Goal: Information Seeking & Learning: Learn about a topic

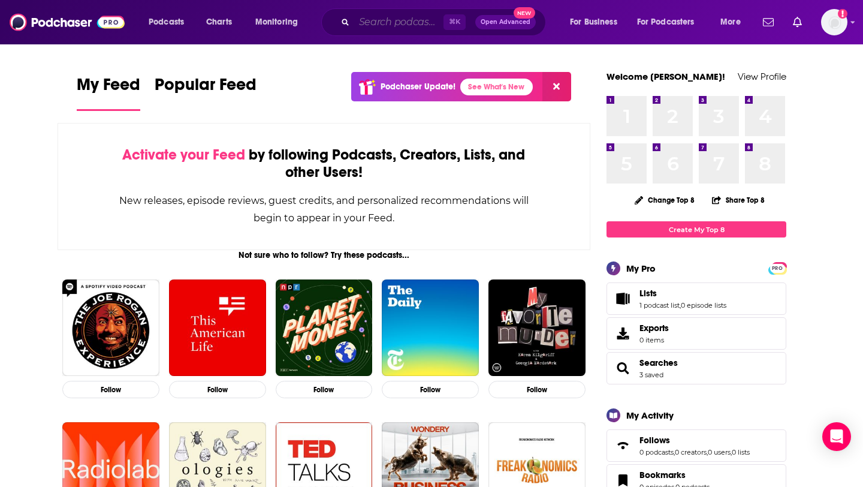
click at [408, 19] on input "Search podcasts, credits, & more..." at bounding box center [398, 22] width 89 height 19
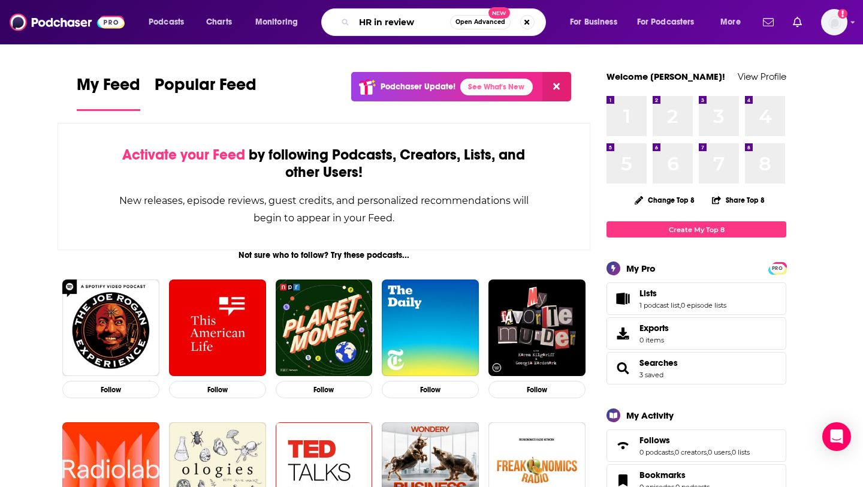
type input "HR in review"
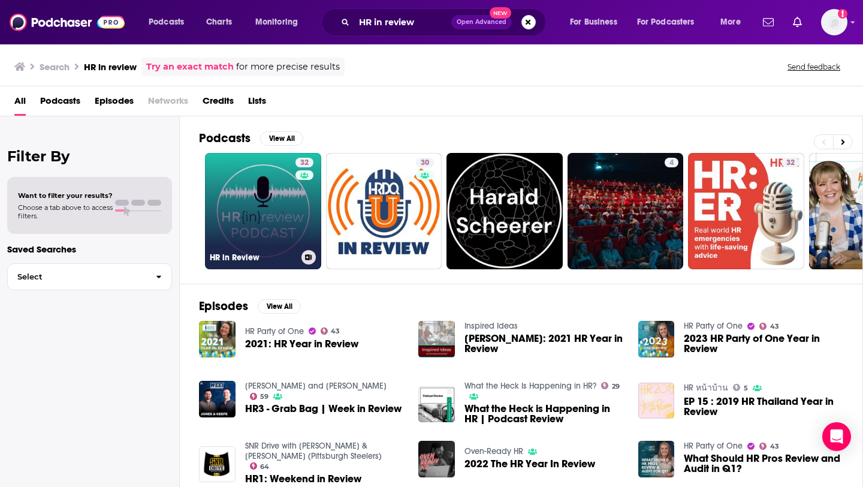
click at [264, 210] on link "32 HR in Review" at bounding box center [263, 211] width 116 height 116
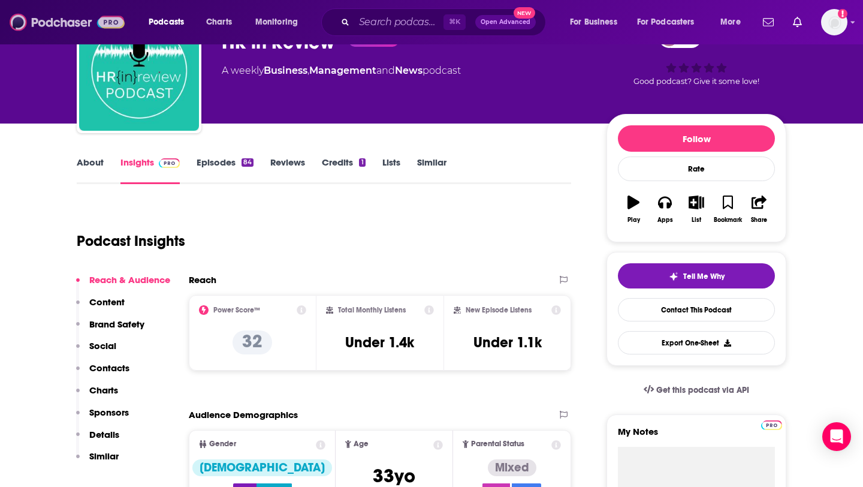
scroll to position [71, 0]
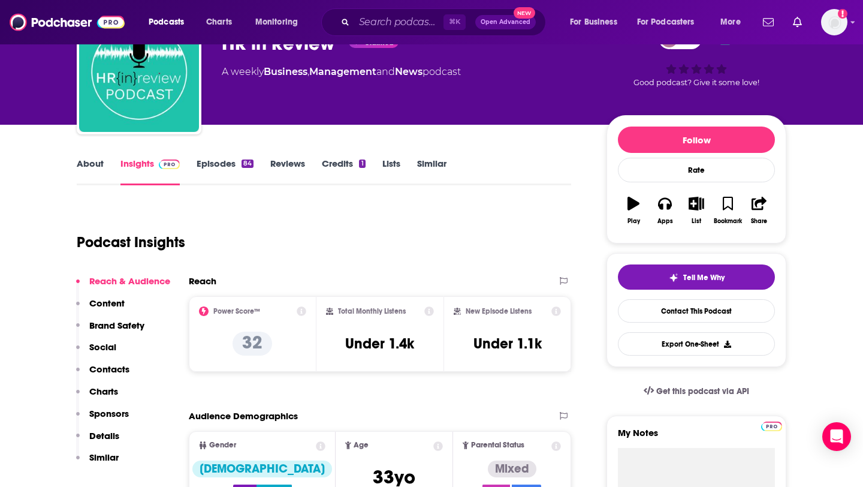
click at [225, 165] on link "Episodes 84" at bounding box center [225, 172] width 57 height 28
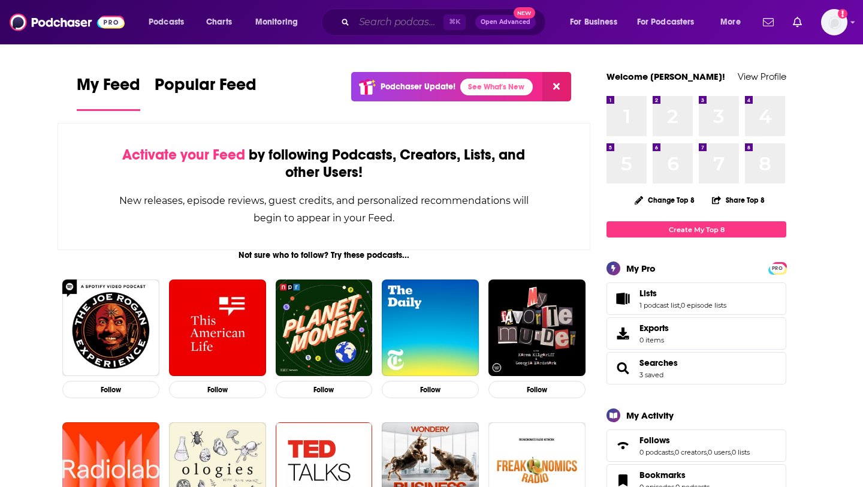
click at [403, 24] on input "Search podcasts, credits, & more..." at bounding box center [398, 22] width 89 height 19
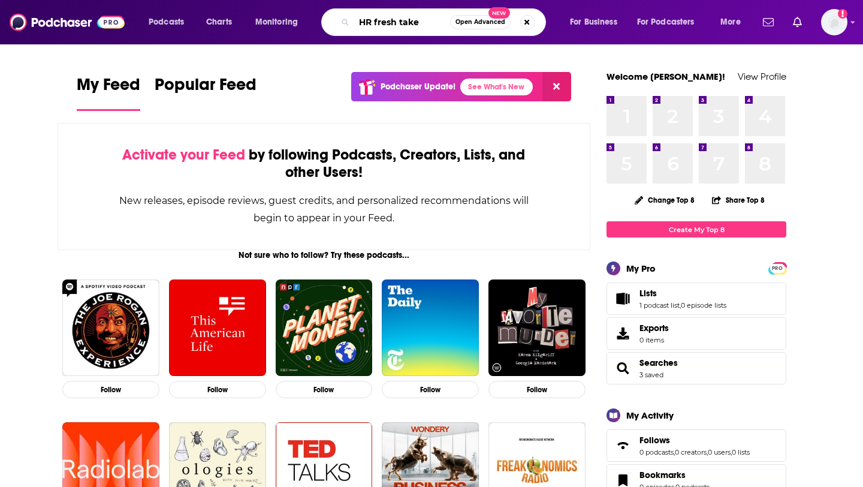
type input "HR fresh take"
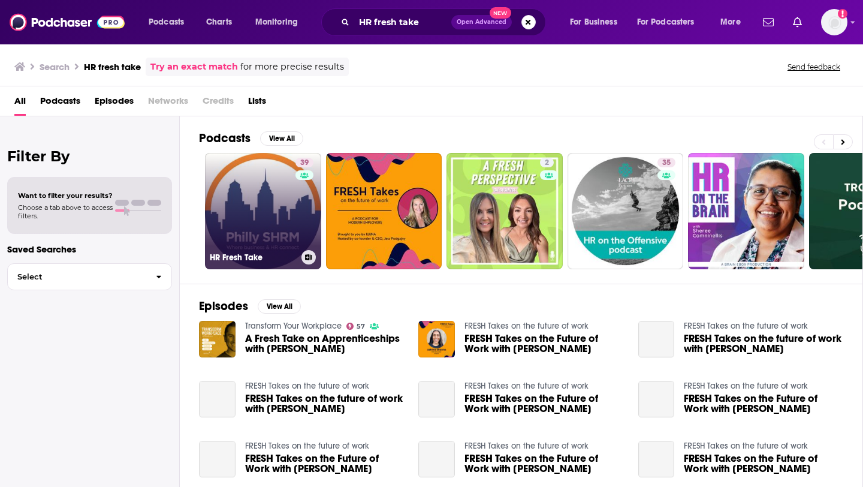
click at [256, 209] on link "39 HR Fresh Take" at bounding box center [263, 211] width 116 height 116
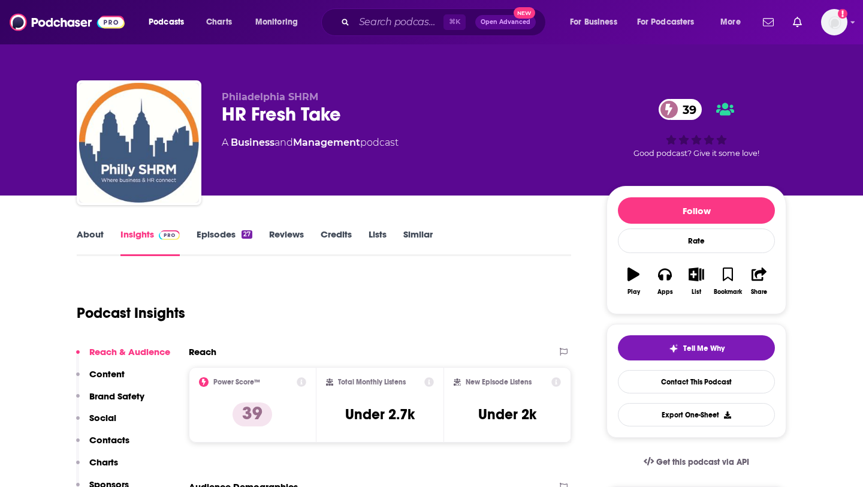
drag, startPoint x: 85, startPoint y: 25, endPoint x: 159, endPoint y: 4, distance: 76.8
click at [0, 0] on div "Podcasts Charts Monitoring ⌘ K Open Advanced New For Business For Podcasters Mo…" at bounding box center [431, 22] width 863 height 44
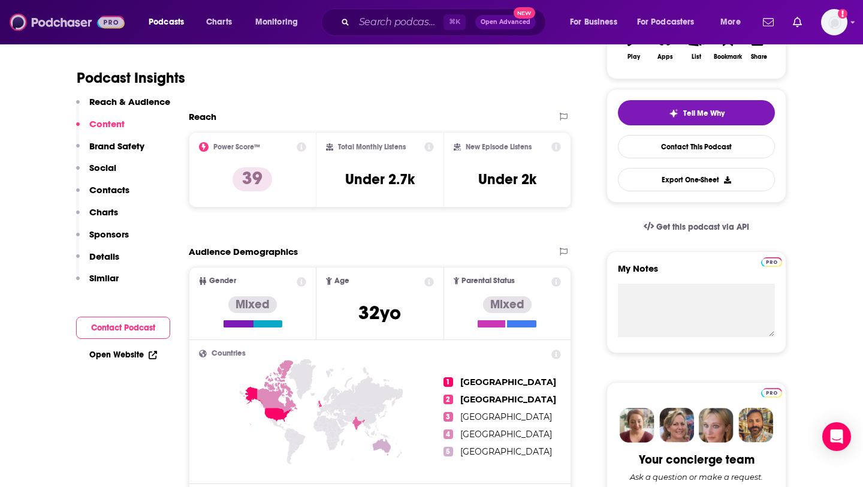
scroll to position [65, 0]
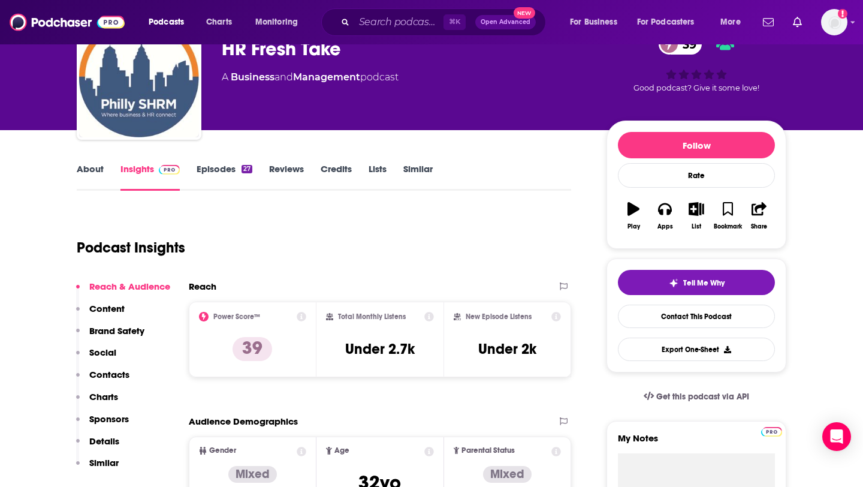
click at [225, 170] on link "Episodes 27" at bounding box center [225, 177] width 56 height 28
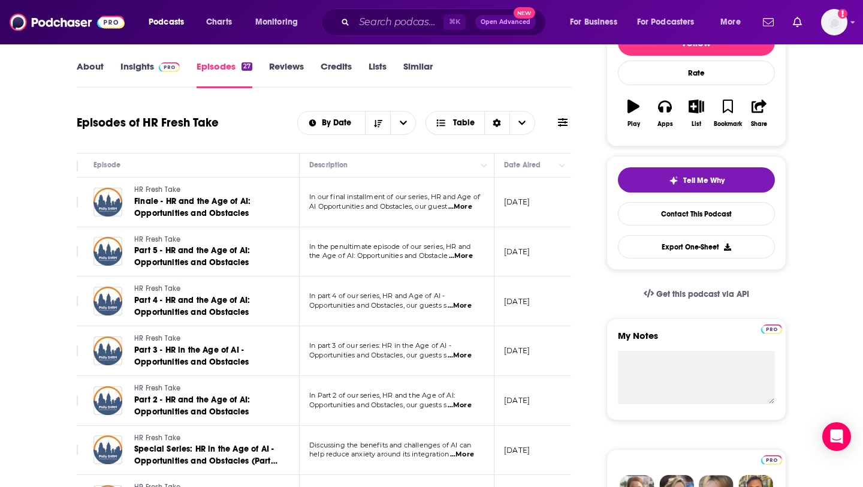
scroll to position [0, 22]
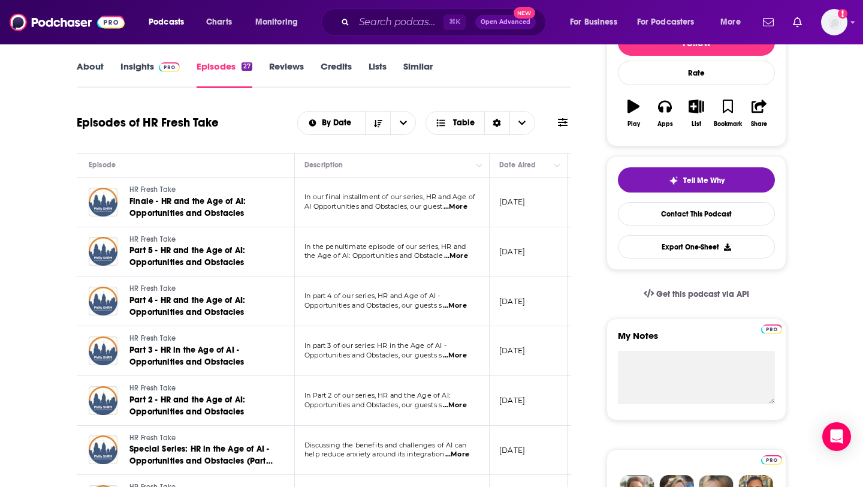
click at [464, 208] on span "...More" at bounding box center [455, 207] width 24 height 10
click at [568, 247] on td "Under 1.3k" at bounding box center [603, 252] width 72 height 50
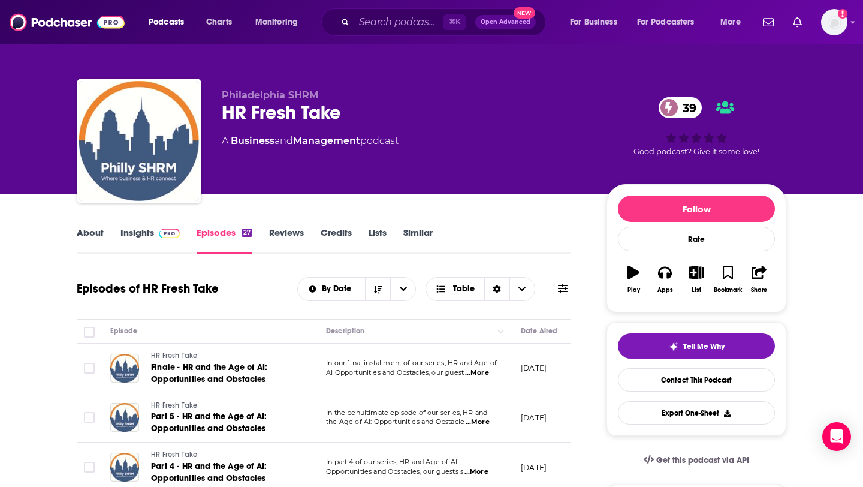
scroll to position [0, 0]
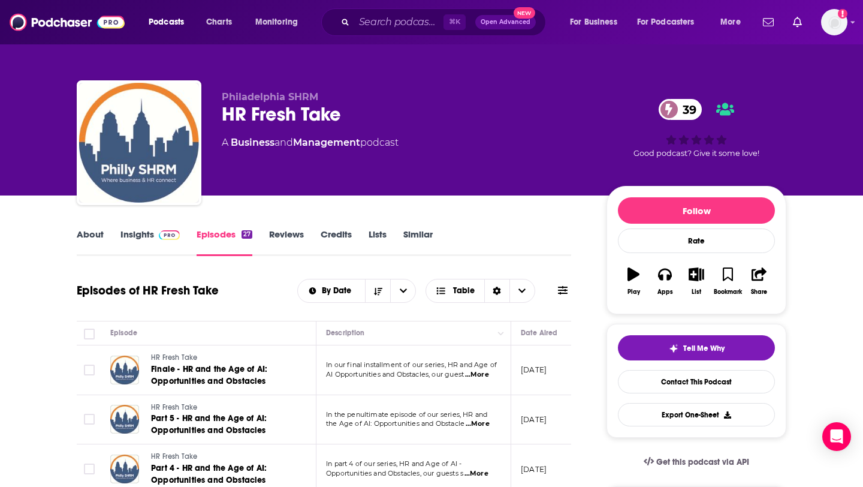
click at [98, 231] on link "About" at bounding box center [90, 242] width 27 height 28
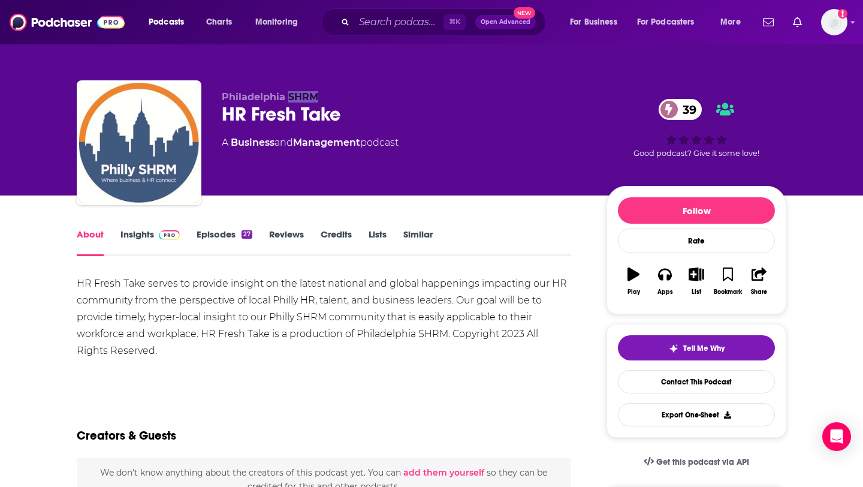
drag, startPoint x: 289, startPoint y: 96, endPoint x: 318, endPoint y: 98, distance: 29.4
click at [318, 98] on p "Philadelphia SHRM" at bounding box center [405, 96] width 366 height 11
copy span "SHRM"
click at [370, 23] on input "Search podcasts, credits, & more..." at bounding box center [398, 22] width 89 height 19
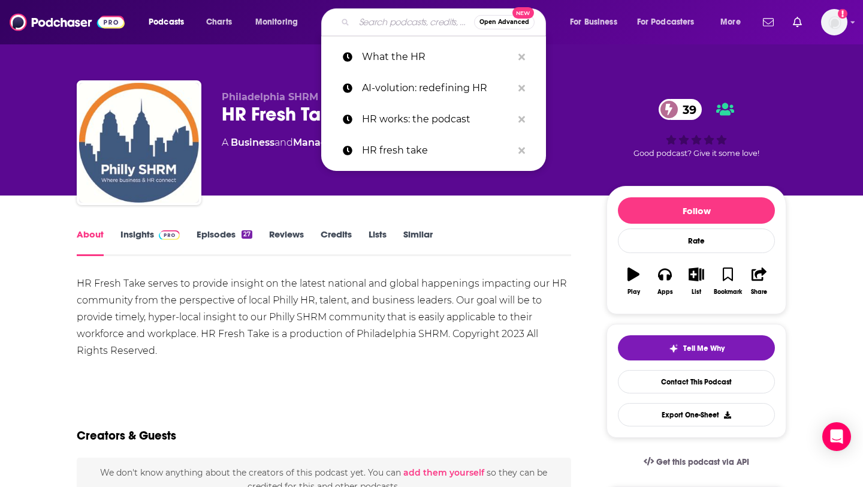
paste input "SHRM"
type input "SHRM"
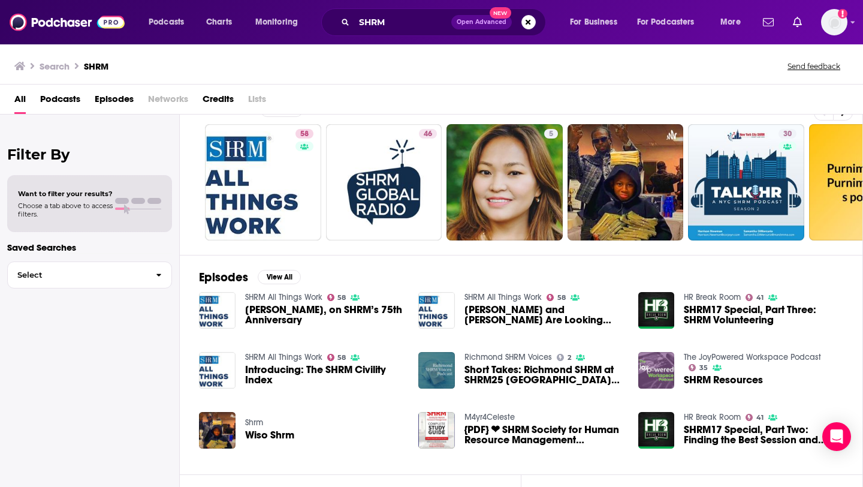
scroll to position [10, 0]
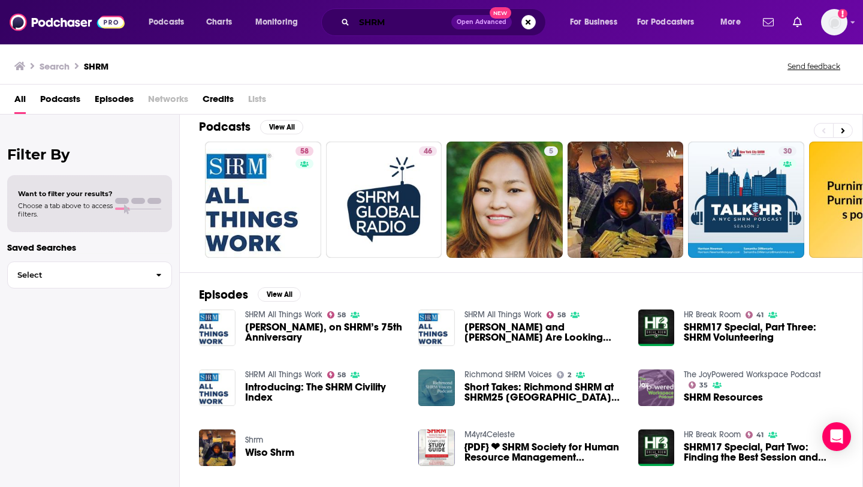
click at [394, 20] on input "SHRM" at bounding box center [402, 22] width 97 height 19
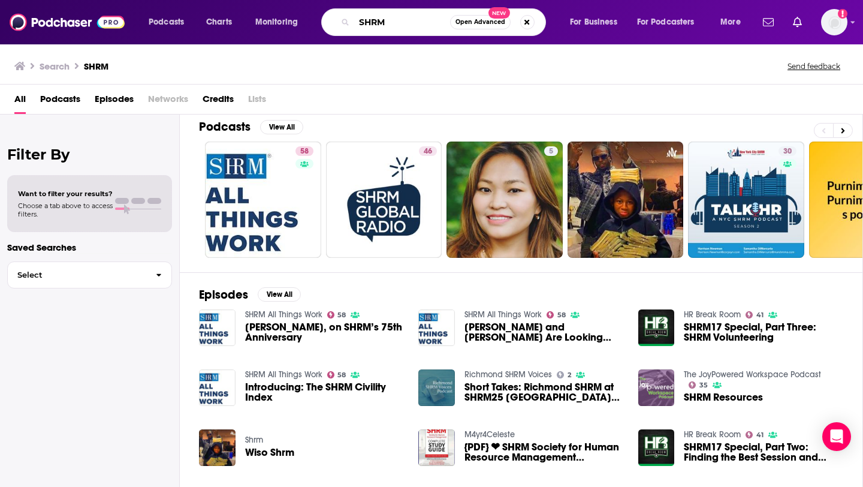
click at [358, 20] on input "SHRM" at bounding box center [402, 22] width 96 height 19
type input "Utah SHRM"
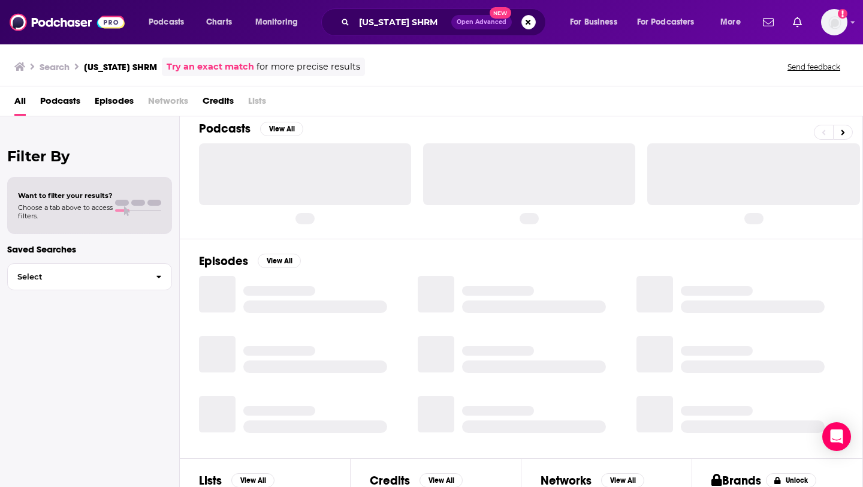
scroll to position [10, 0]
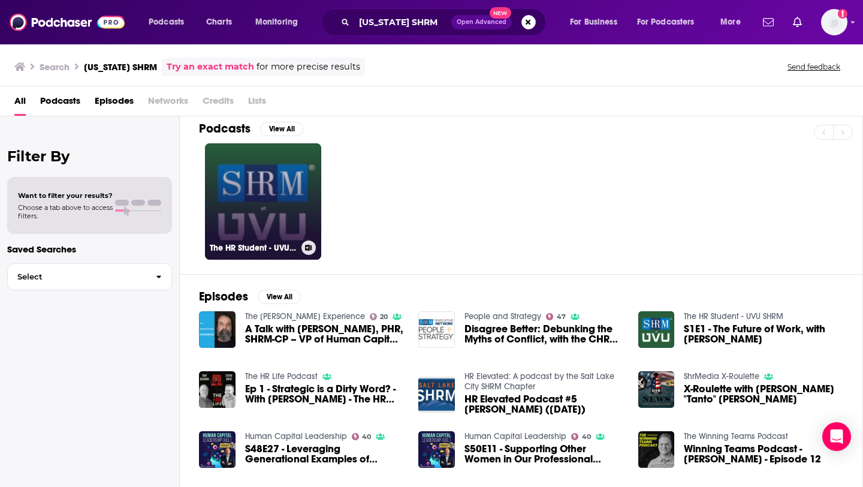
click at [276, 192] on link "The HR Student - UVU SHRM" at bounding box center [263, 201] width 116 height 116
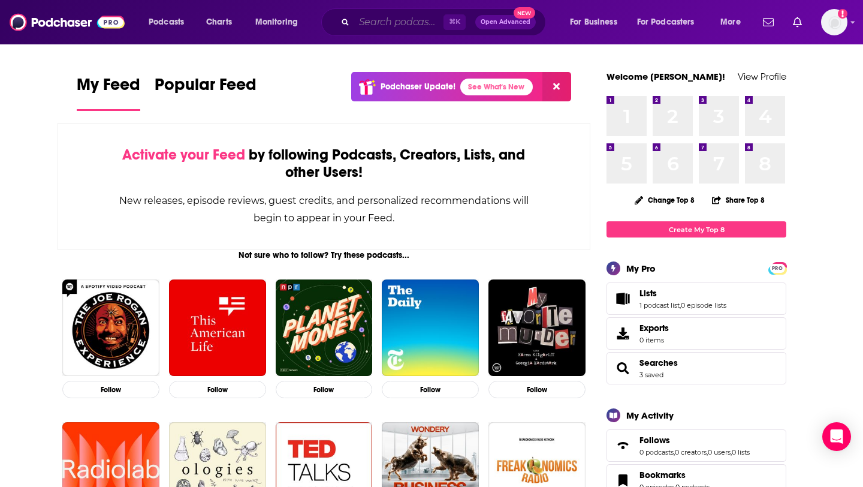
click at [375, 18] on input "Search podcasts, credits, & more..." at bounding box center [398, 22] width 89 height 19
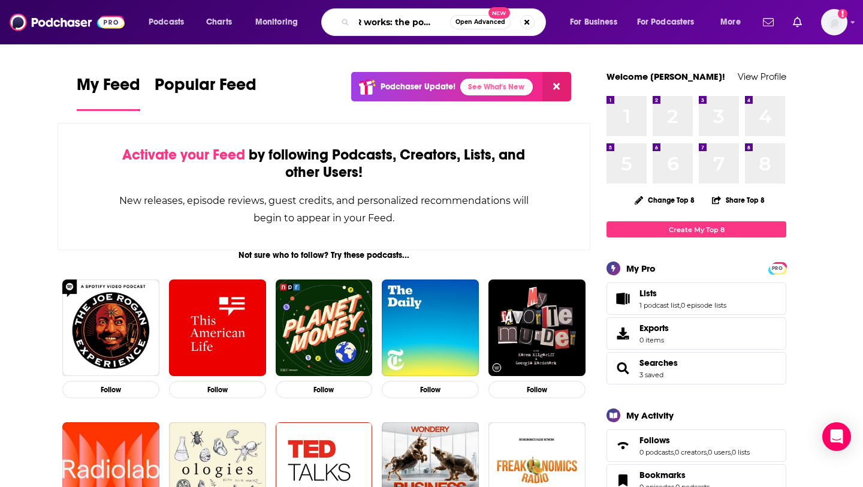
scroll to position [0, 14]
type input "HR works: the podcast"
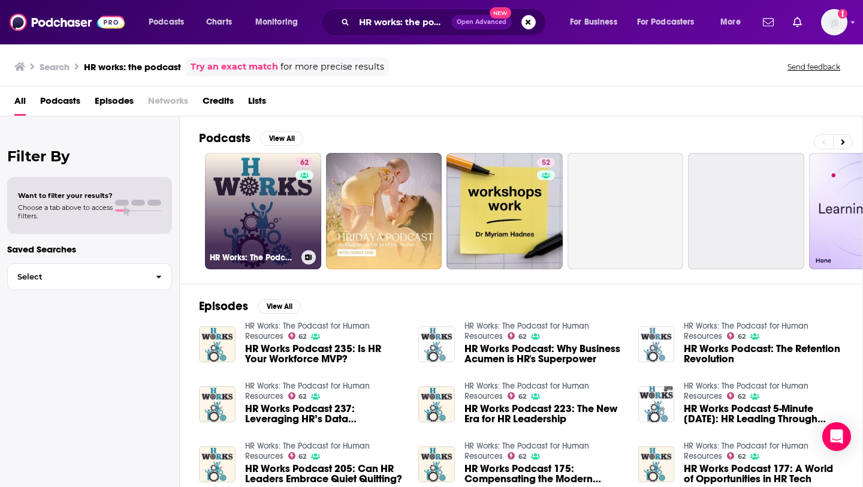
click at [263, 235] on link "62 HR Works: The Podcast for Human Resources" at bounding box center [263, 211] width 116 height 116
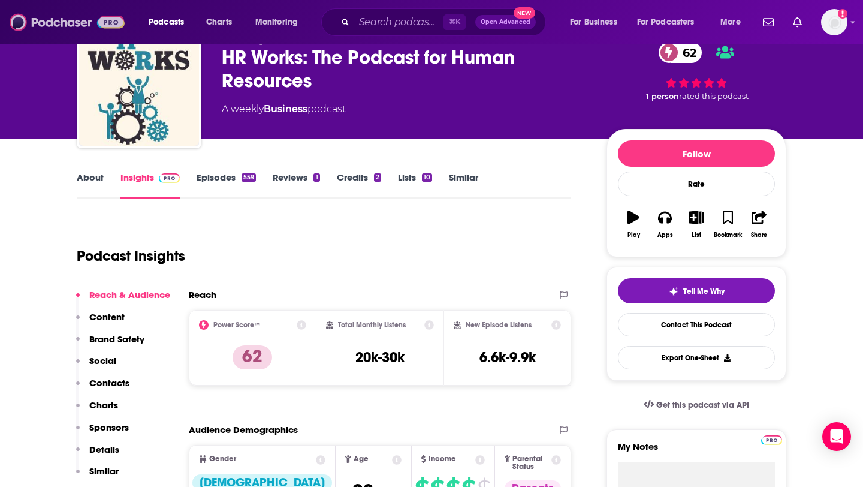
scroll to position [58, 0]
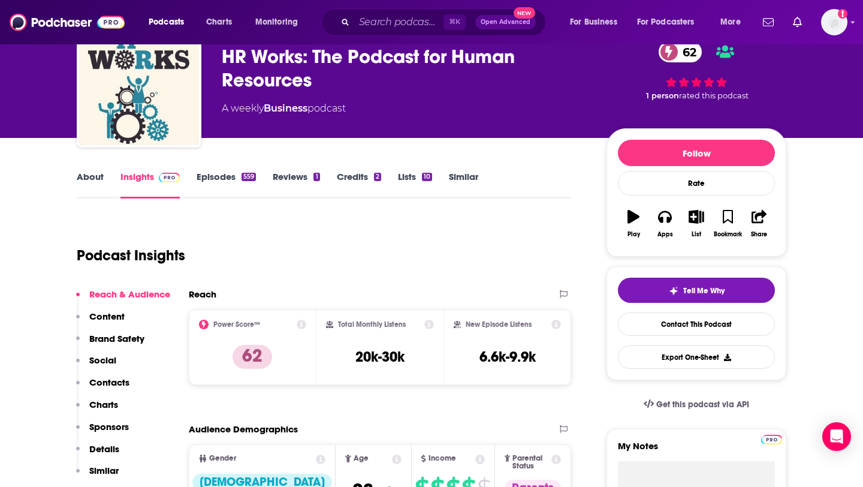
click at [95, 180] on link "About" at bounding box center [90, 185] width 27 height 28
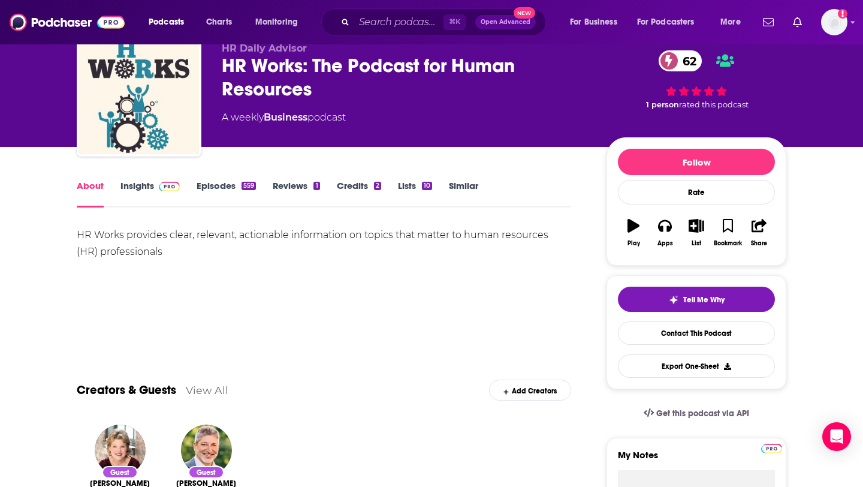
scroll to position [51, 0]
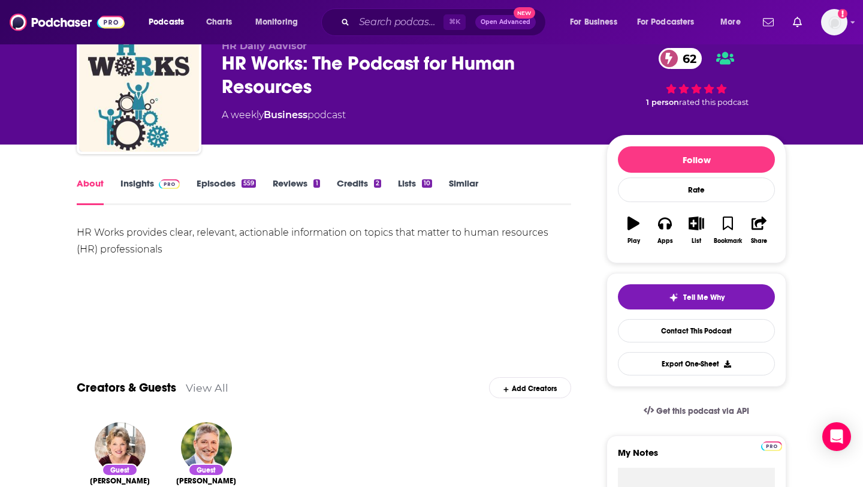
click at [222, 185] on link "Episodes 559" at bounding box center [226, 191] width 59 height 28
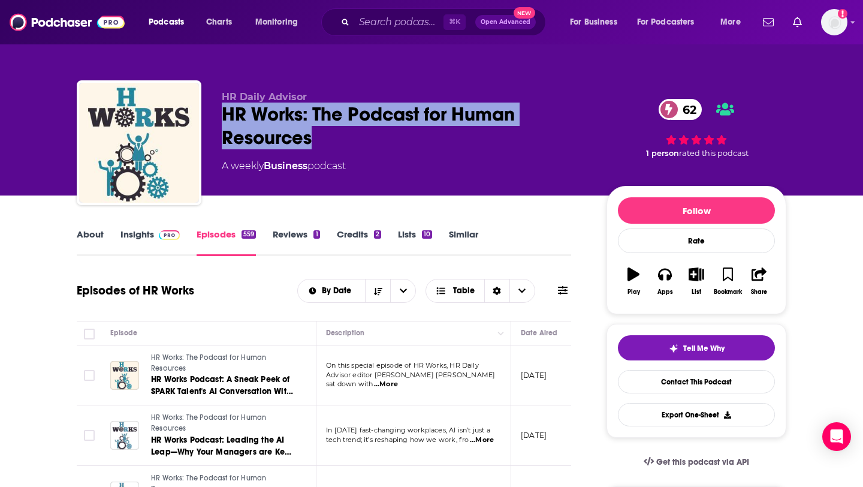
drag, startPoint x: 222, startPoint y: 111, endPoint x: 308, endPoint y: 140, distance: 91.0
click at [308, 140] on div "HR Works: The Podcast for Human Resources 62" at bounding box center [405, 125] width 366 height 47
copy h2 "HR Works: The Podcast for Human Resources"
click at [145, 237] on link "Insights" at bounding box center [149, 242] width 59 height 28
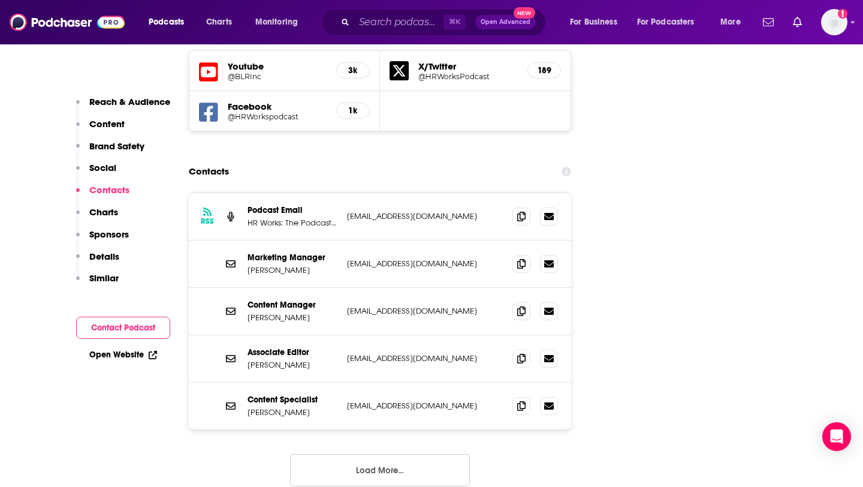
scroll to position [1455, 0]
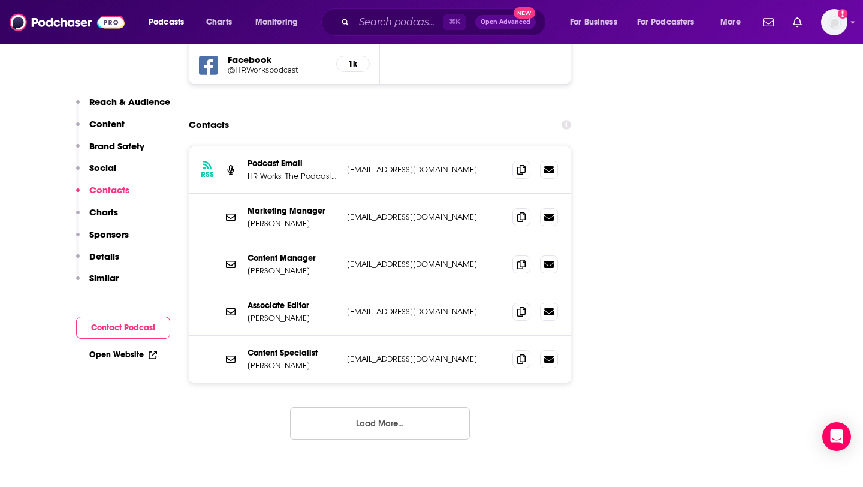
click at [364, 407] on button "Load More..." at bounding box center [380, 423] width 180 height 32
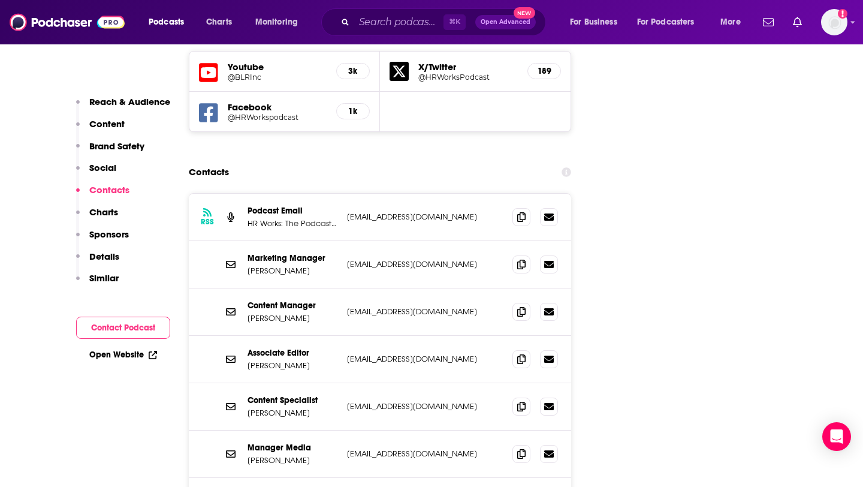
scroll to position [1406, 0]
click at [523, 213] on icon at bounding box center [521, 218] width 8 height 10
click at [343, 162] on section "Contacts RSS Podcast Email HR Works: The Podcast for Human Resources hrdaeditor…" at bounding box center [380, 453] width 382 height 582
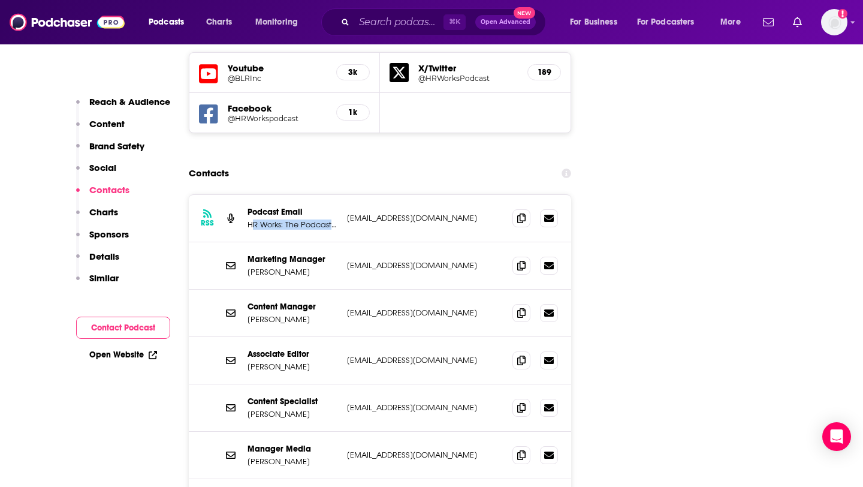
drag, startPoint x: 251, startPoint y: 162, endPoint x: 348, endPoint y: 163, distance: 96.5
click at [0, 0] on div "Podcast Email HR Works: The Podcast for Human Resources hrdaeditors@blr.com hrd…" at bounding box center [0, 0] width 0 height 0
click at [370, 195] on div "RSS Podcast Email HR Works: The Podcast for Human Resources hrdaeditors@blr.com…" at bounding box center [380, 218] width 382 height 47
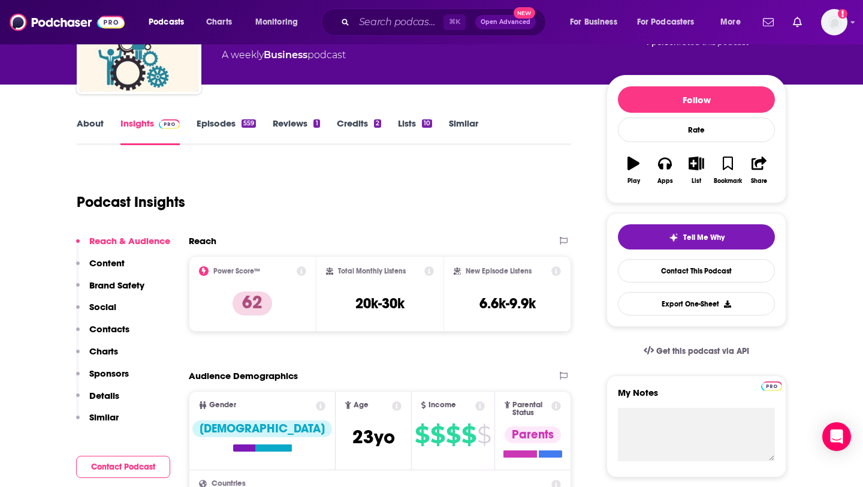
scroll to position [0, 0]
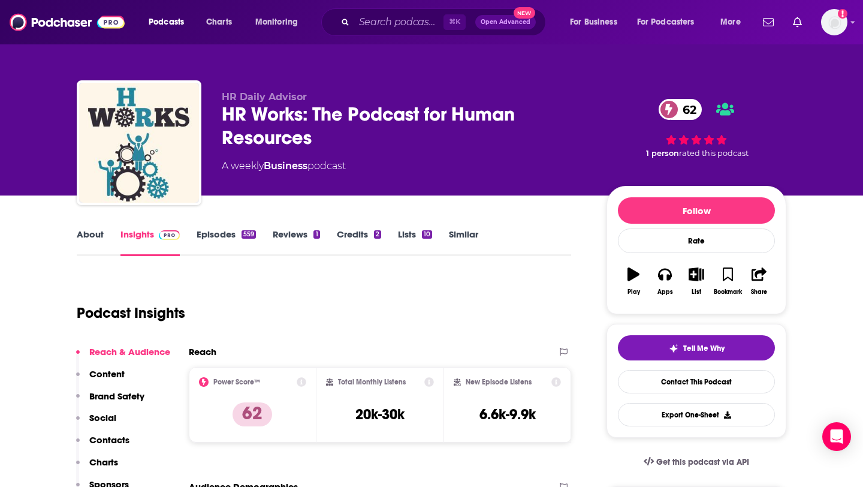
click at [243, 233] on div "559" at bounding box center [248, 234] width 14 height 8
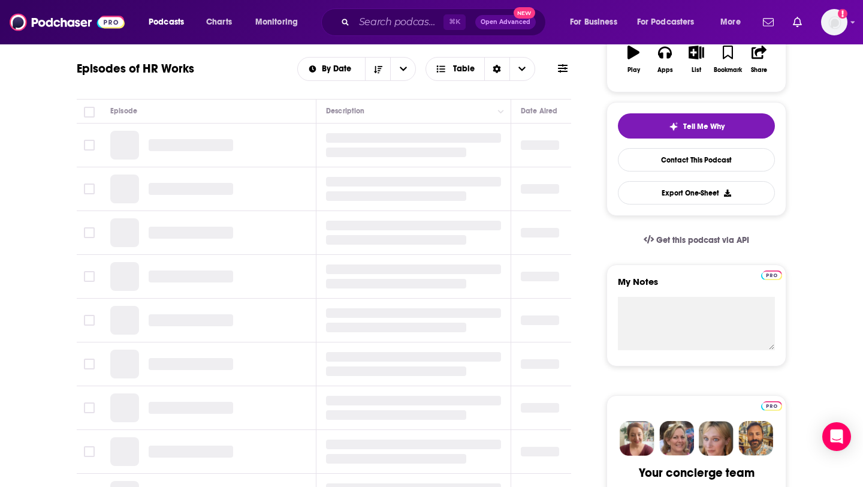
scroll to position [222, 0]
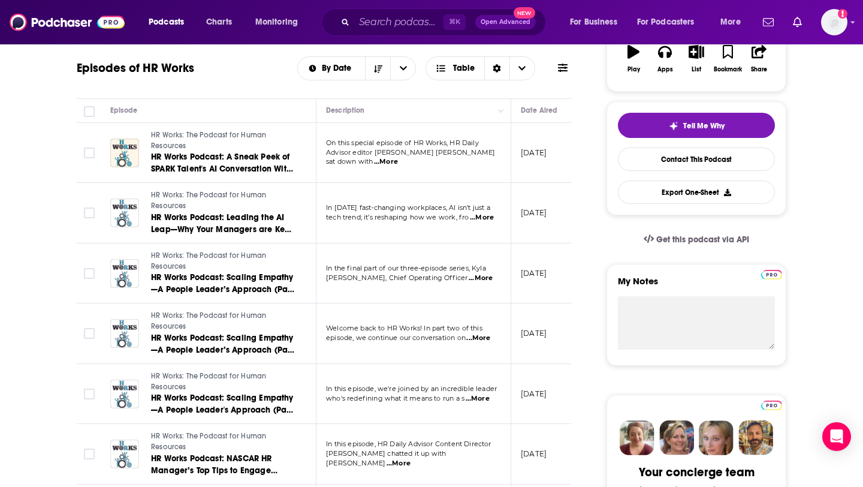
click at [398, 157] on span "...More" at bounding box center [386, 162] width 24 height 10
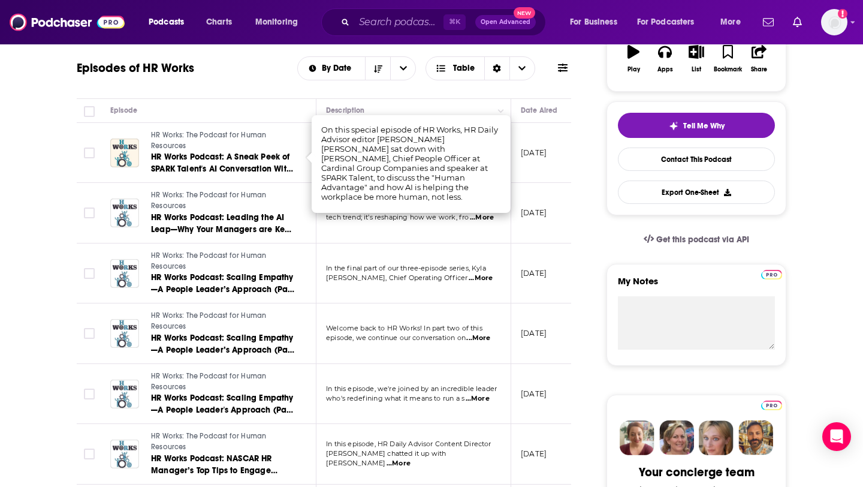
click at [546, 156] on p "[DATE]" at bounding box center [534, 152] width 26 height 10
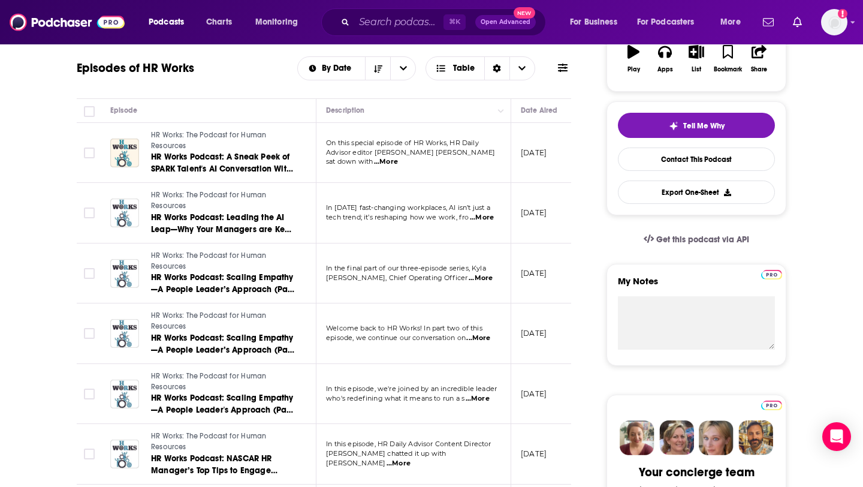
click at [475, 215] on span "...More" at bounding box center [482, 218] width 24 height 10
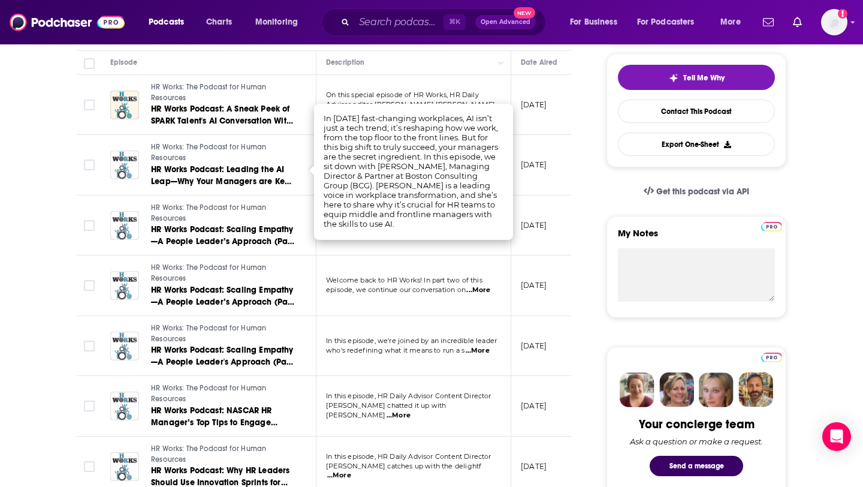
scroll to position [274, 0]
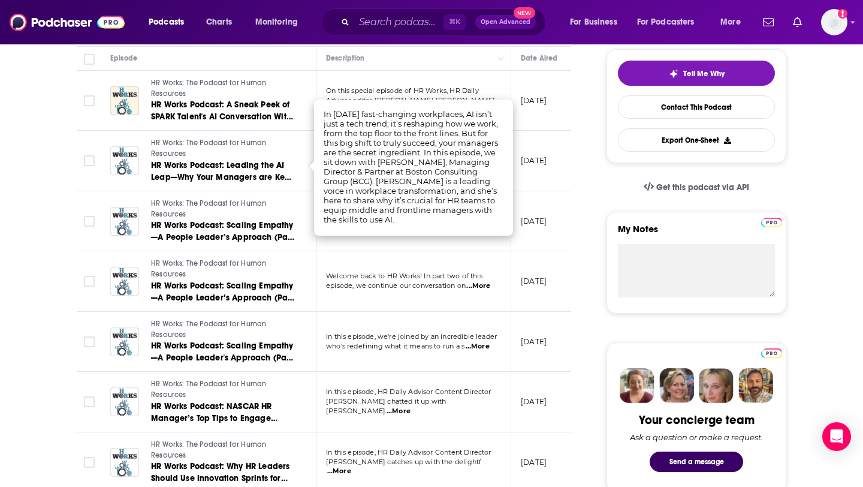
click at [561, 175] on td "[DATE]" at bounding box center [550, 161] width 78 height 61
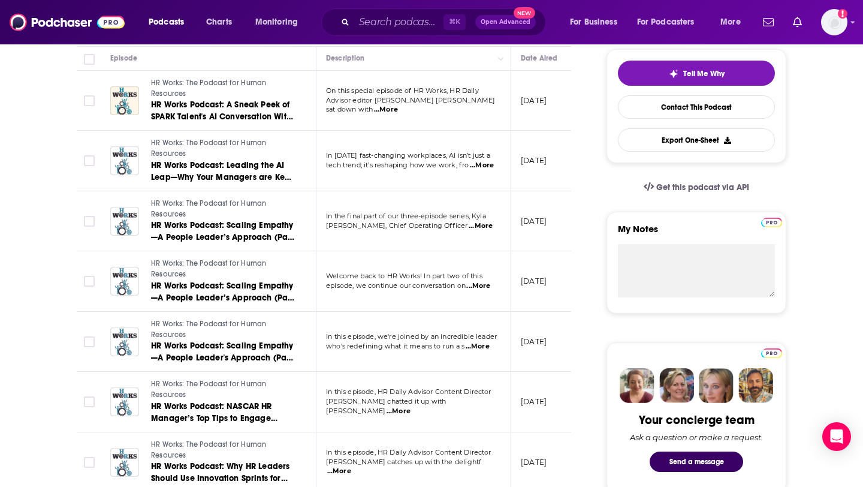
click at [472, 223] on span "...More" at bounding box center [481, 226] width 24 height 10
click at [558, 227] on td "[DATE]" at bounding box center [550, 221] width 78 height 61
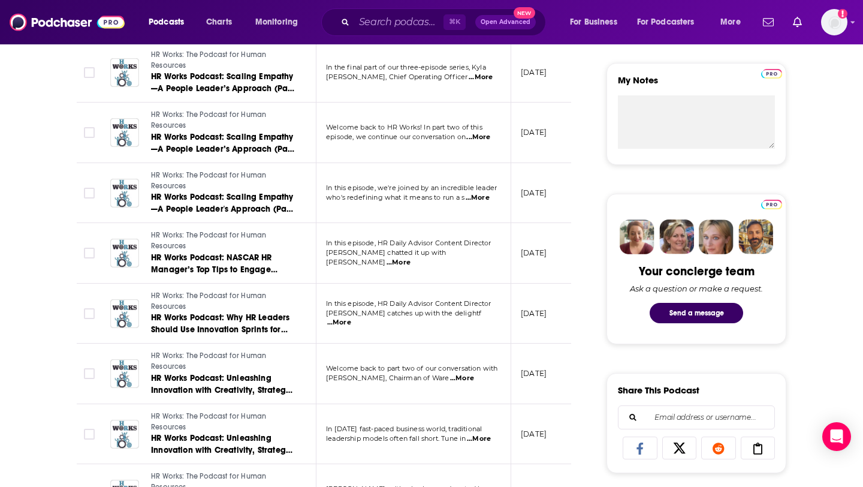
scroll to position [426, 0]
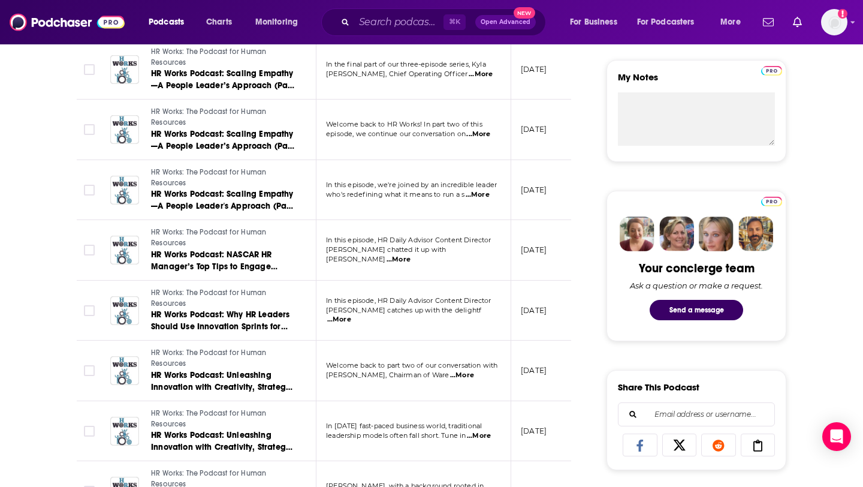
click at [487, 134] on span "...More" at bounding box center [478, 134] width 24 height 10
click at [540, 174] on td "[DATE]" at bounding box center [550, 190] width 78 height 61
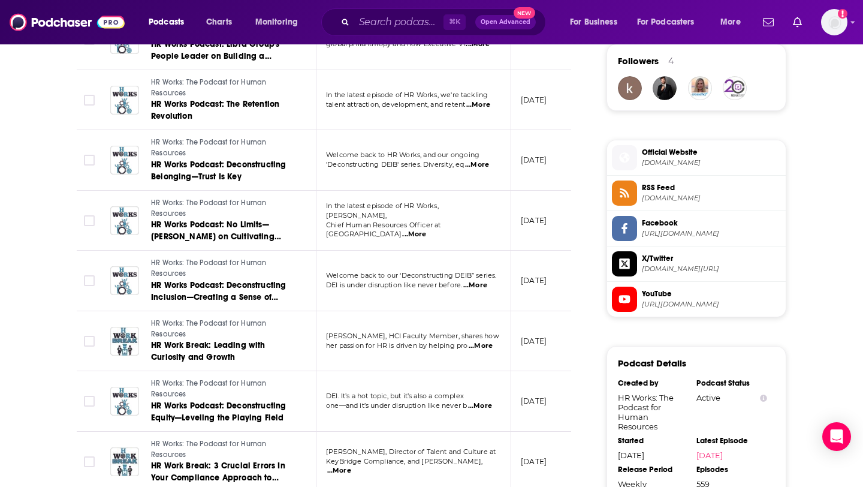
scroll to position [857, 0]
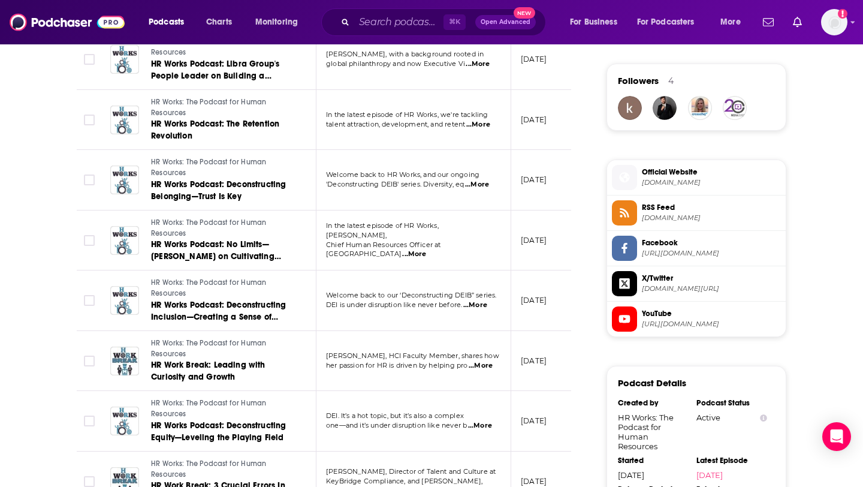
click at [649, 174] on span "Official Website" at bounding box center [711, 172] width 139 height 11
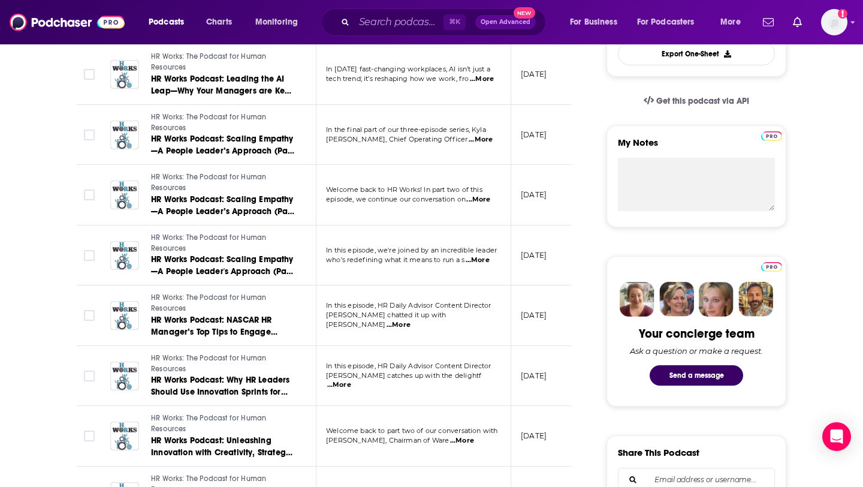
scroll to position [396, 0]
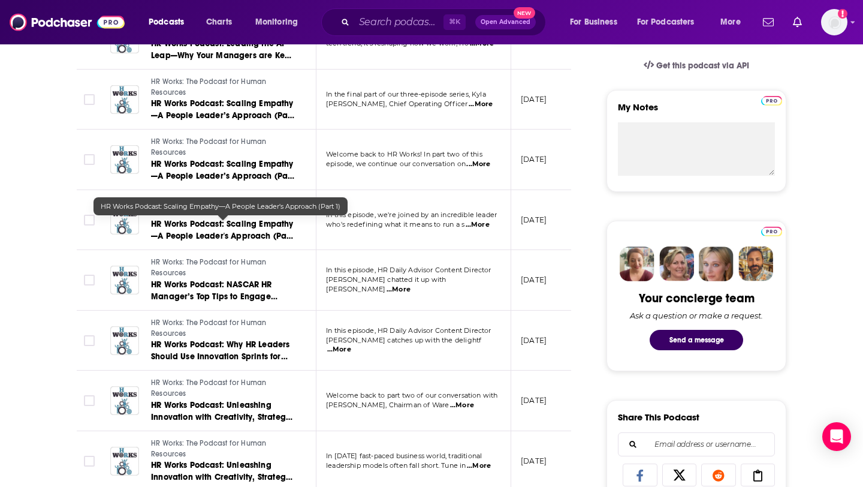
click at [235, 228] on span "HR Works Podcast: Scaling Empathy—A People Leader's Approach (Part 1)" at bounding box center [222, 236] width 143 height 34
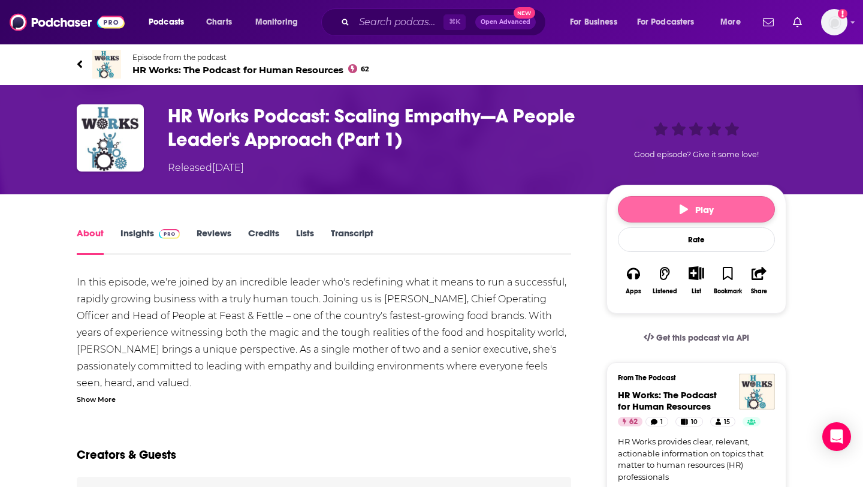
click at [702, 219] on button "Play" at bounding box center [696, 209] width 157 height 26
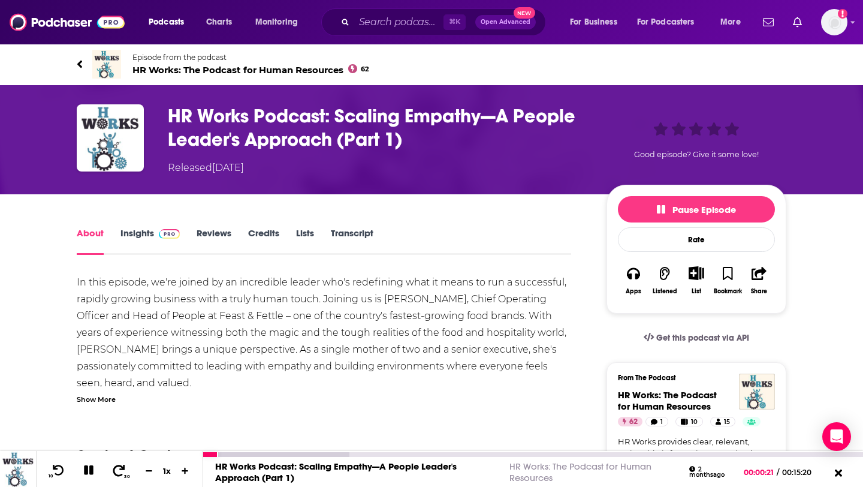
click at [110, 469] on button "30" at bounding box center [119, 470] width 25 height 17
click at [64, 466] on icon at bounding box center [58, 470] width 15 height 12
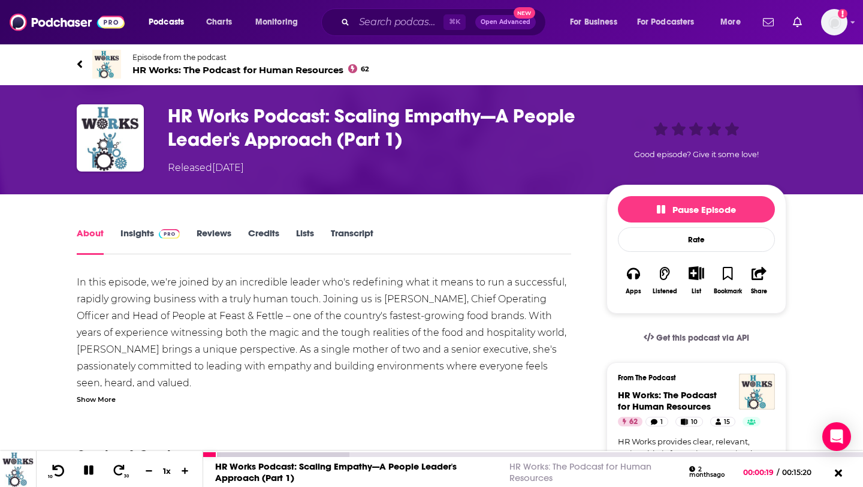
click at [64, 466] on icon at bounding box center [58, 470] width 15 height 12
click at [206, 454] on div at bounding box center [215, 454] width 25 height 5
click at [91, 473] on icon at bounding box center [89, 470] width 10 height 10
click at [292, 159] on div "HR Works Podcast: Scaling Empathy—A People Leader's Approach (Part 1) Released …" at bounding box center [377, 139] width 419 height 71
click at [126, 61] on link "Episode from the podcast HR Works: The Podcast for Human Resources 62" at bounding box center [431, 64] width 709 height 29
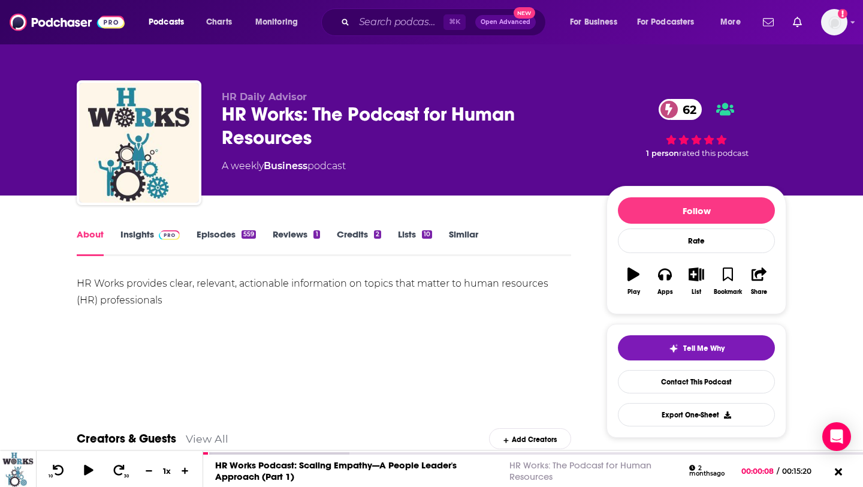
click at [147, 230] on link "Insights" at bounding box center [149, 242] width 59 height 28
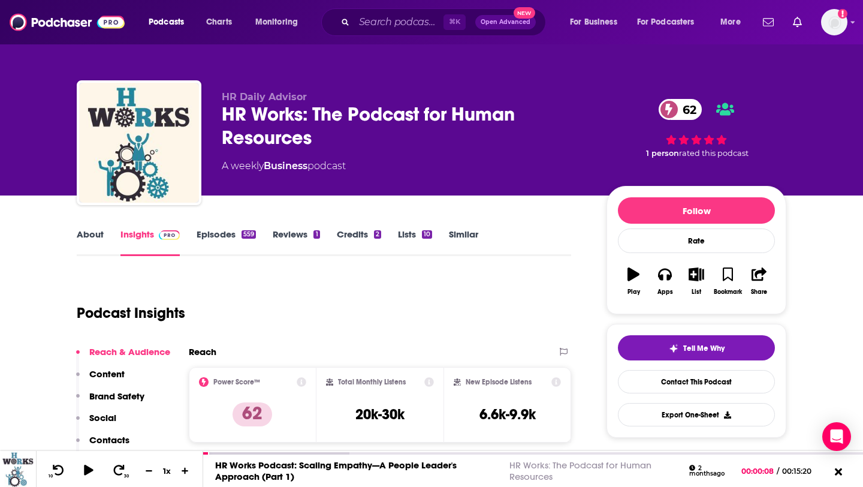
click at [376, 62] on div "HR Daily Advisor HR Works: The Podcast for Human Resources 62 A weekly Business…" at bounding box center [431, 97] width 767 height 195
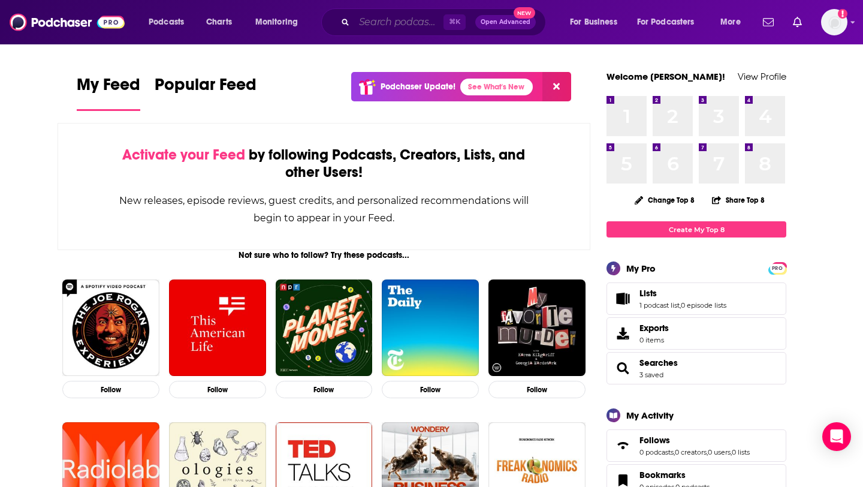
click at [374, 16] on input "Search podcasts, credits, & more..." at bounding box center [398, 22] width 89 height 19
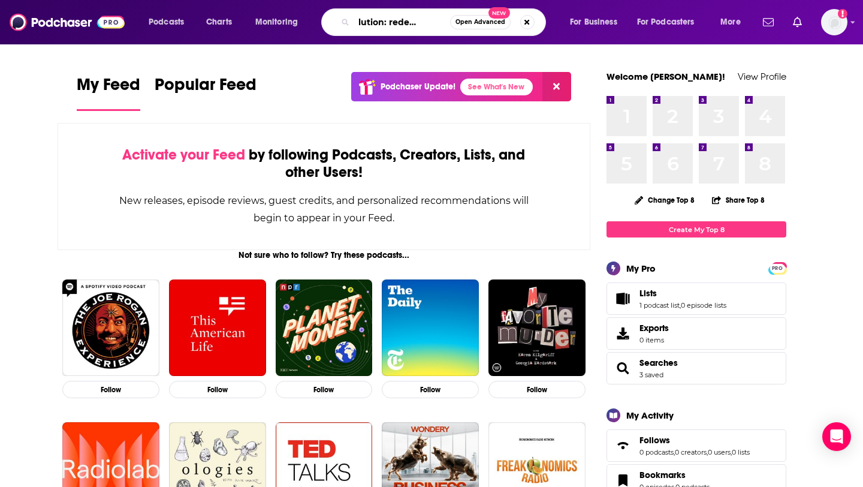
scroll to position [0, 29]
type input "AI-volution: redefining HR"
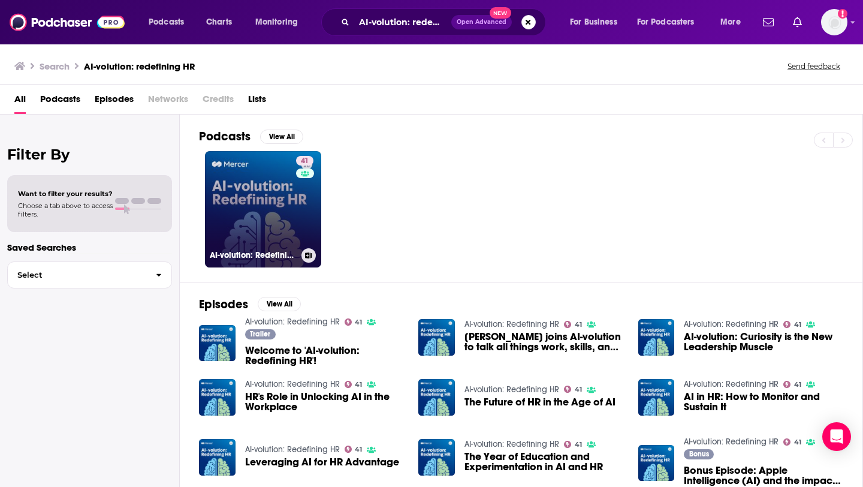
click at [269, 198] on link "41 AI-volution: Redefining HR" at bounding box center [263, 209] width 116 height 116
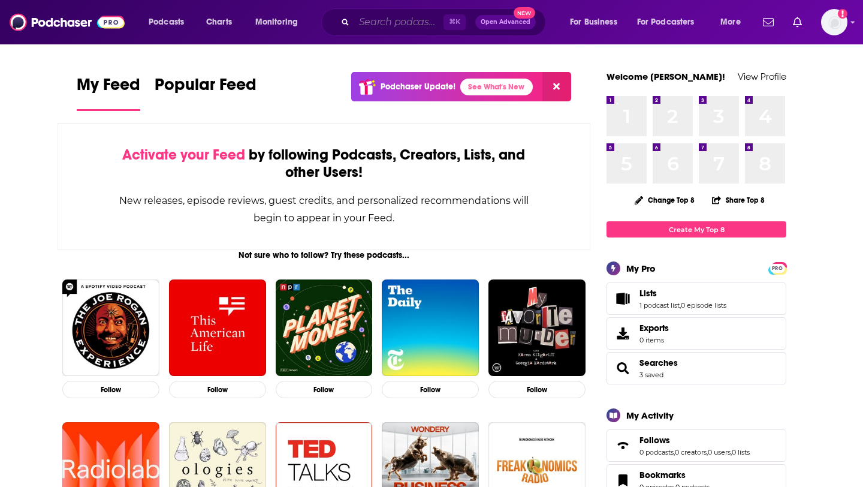
click at [378, 22] on input "Search podcasts, credits, & more..." at bounding box center [398, 22] width 89 height 19
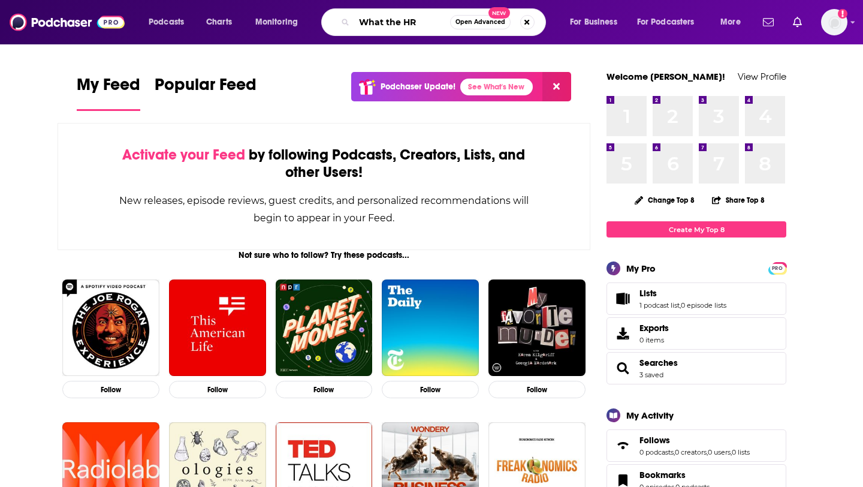
type input "What the HR"
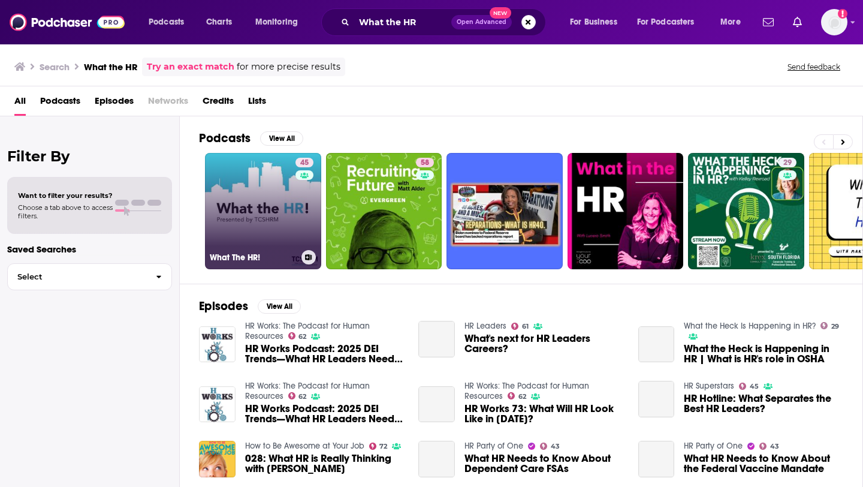
click at [232, 218] on link "45 What The HR!" at bounding box center [263, 211] width 116 height 116
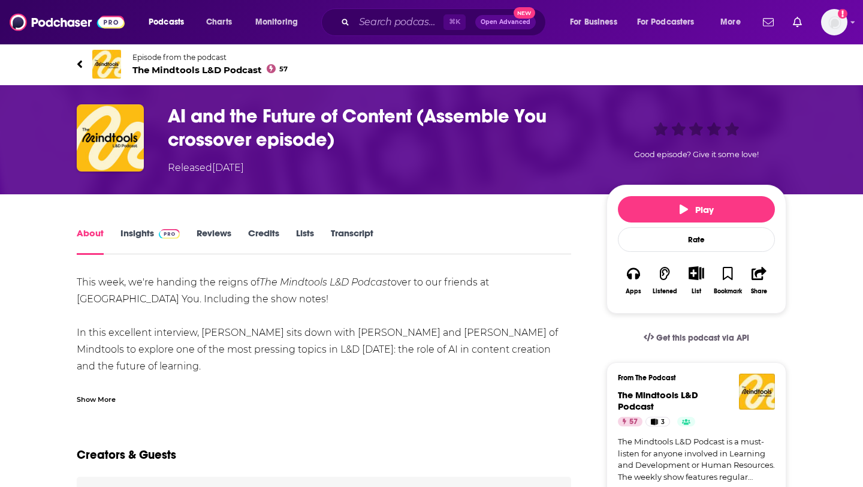
click at [170, 65] on span "The Mindtools L&D Podcast 57" at bounding box center [209, 69] width 155 height 11
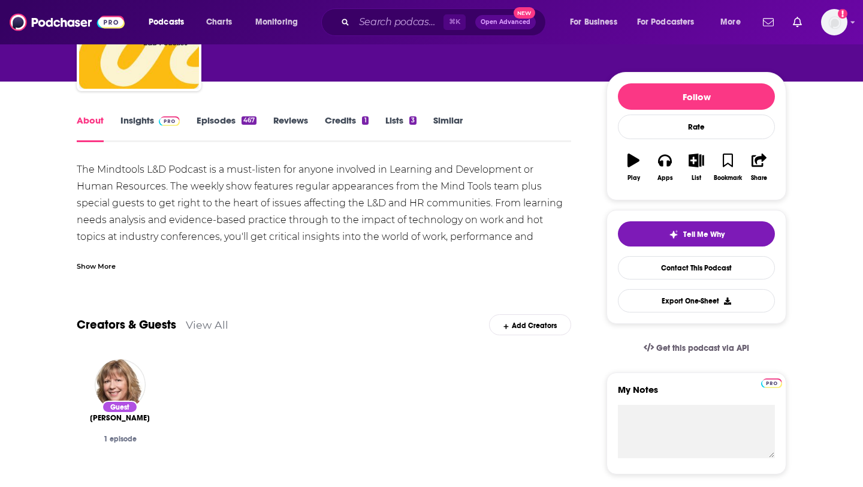
scroll to position [116, 0]
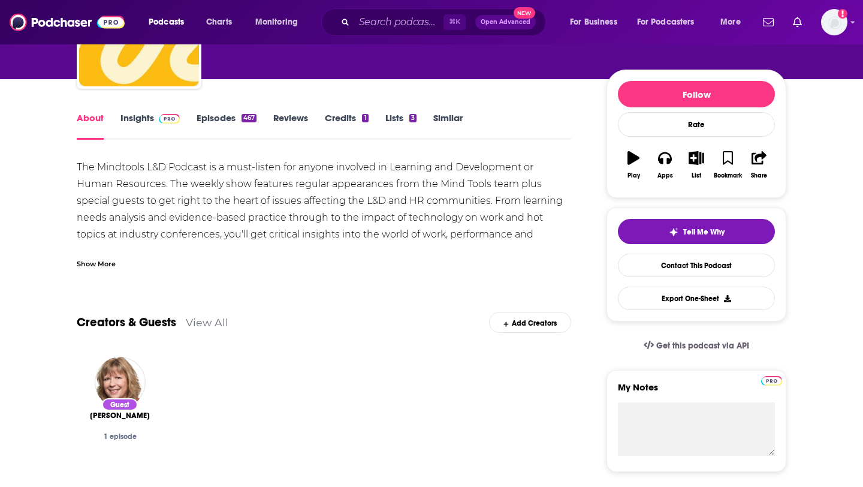
click at [92, 254] on div "Show More" at bounding box center [324, 259] width 494 height 20
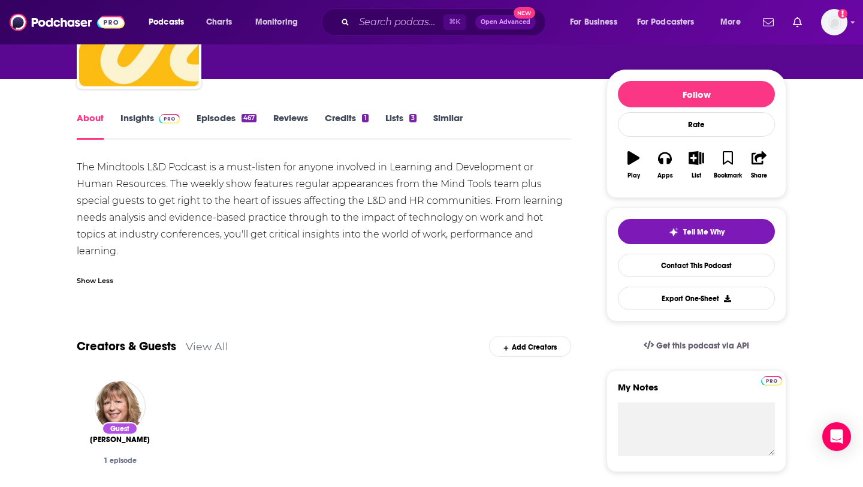
click at [401, 233] on div "The Mindtools L&D Podcast is a must-listen for anyone involved in Learning and …" at bounding box center [324, 209] width 494 height 101
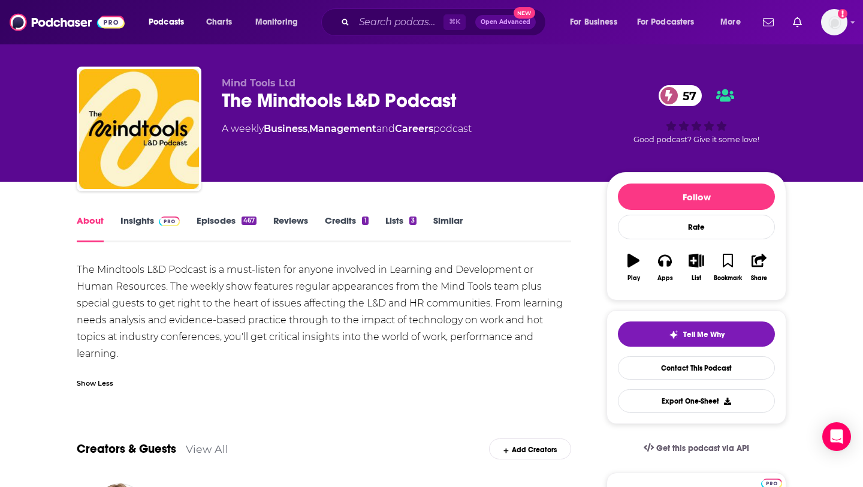
scroll to position [7, 0]
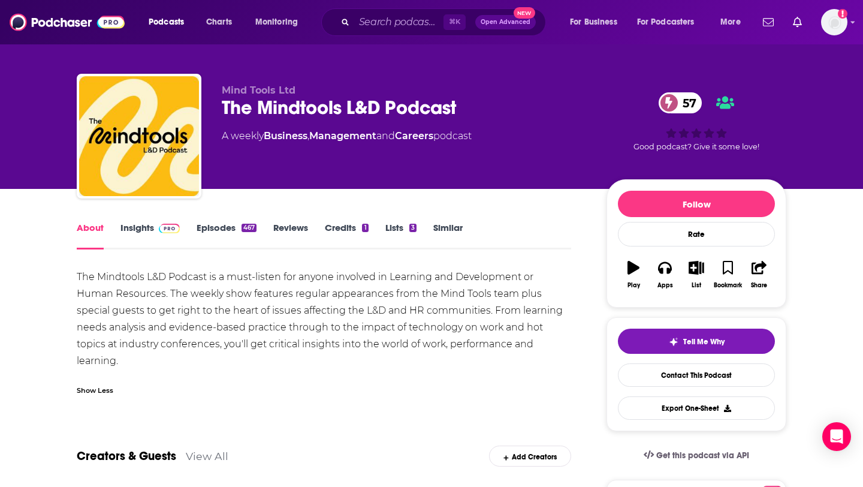
click at [228, 224] on link "Episodes 467" at bounding box center [227, 236] width 60 height 28
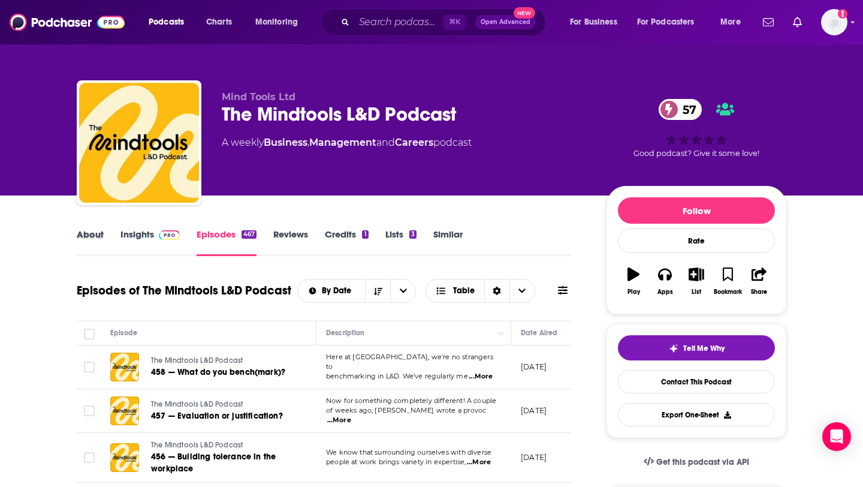
click at [103, 234] on div "About" at bounding box center [99, 242] width 44 height 28
click at [80, 236] on link "About" at bounding box center [90, 242] width 27 height 28
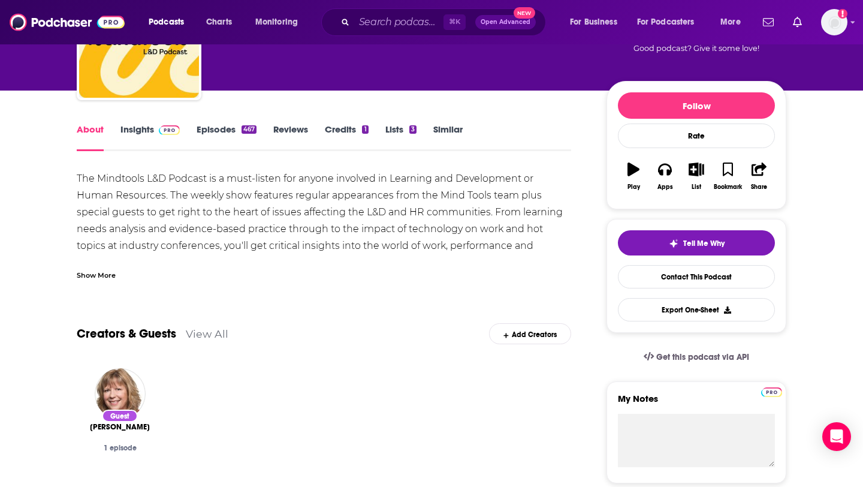
scroll to position [106, 0]
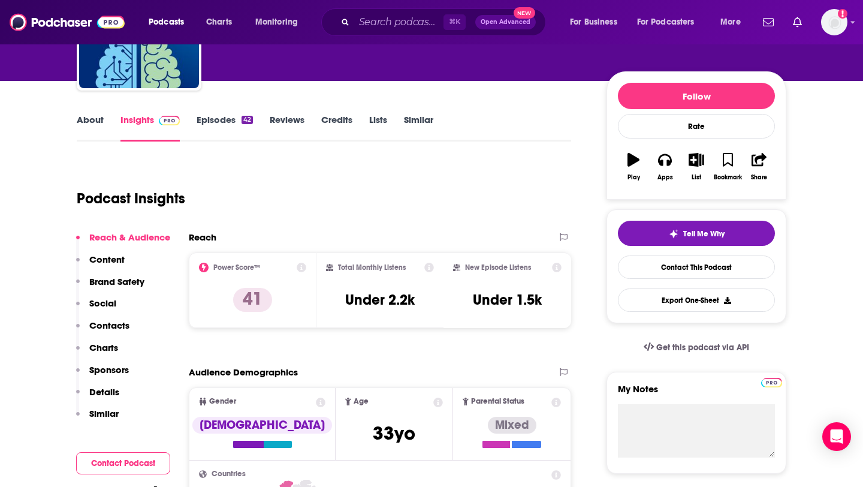
scroll to position [115, 0]
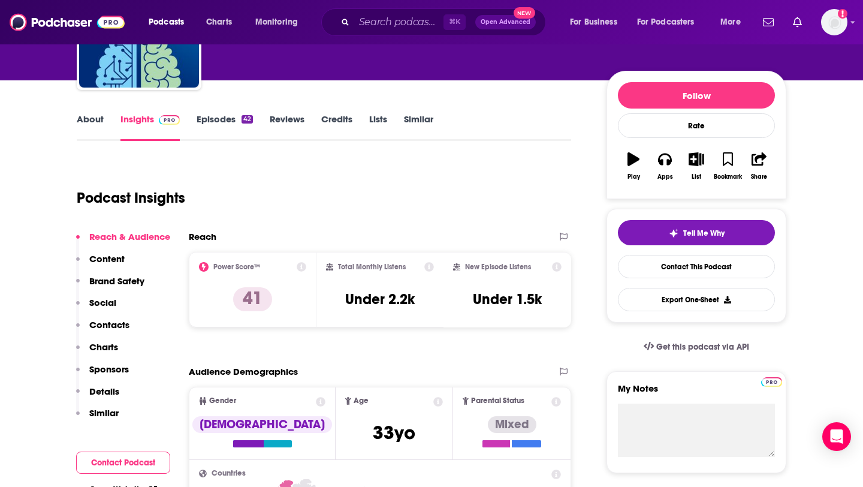
click at [231, 119] on link "Episodes 42" at bounding box center [225, 127] width 56 height 28
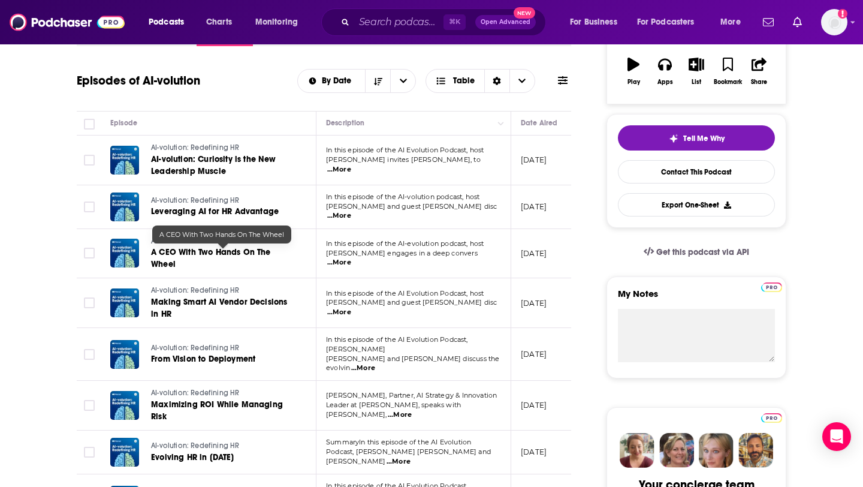
scroll to position [154, 0]
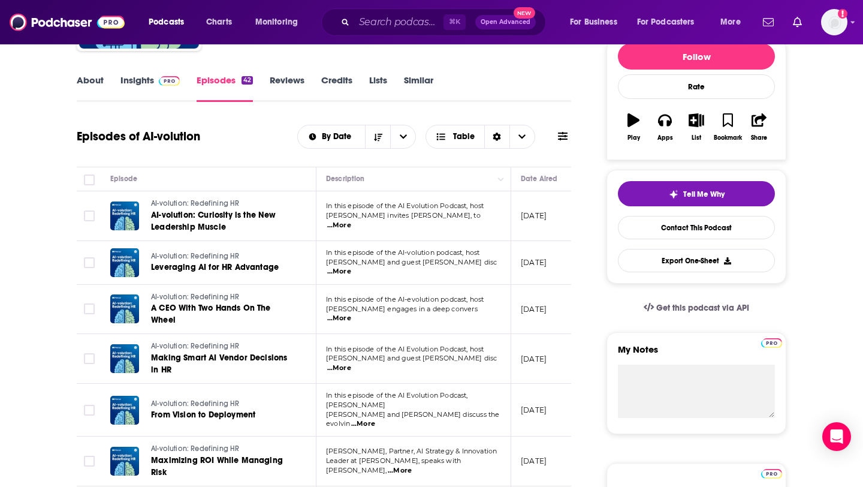
click at [166, 78] on img at bounding box center [169, 81] width 21 height 10
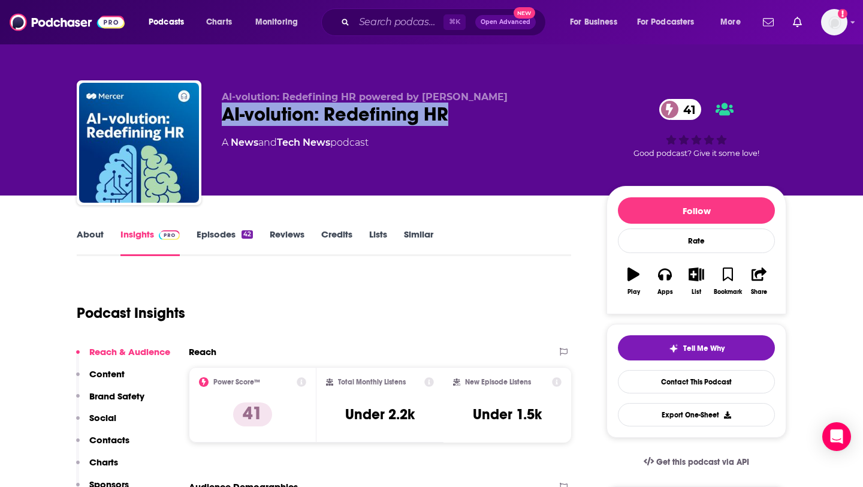
drag, startPoint x: 220, startPoint y: 114, endPoint x: 484, endPoint y: 119, distance: 263.7
click at [484, 119] on div "AI-volution: Redefining HR powered by Mercer AI-volution: Redefining HR 41 A Ne…" at bounding box center [431, 144] width 709 height 129
copy h2 "AI-volution: Redefining HR"
click at [235, 234] on link "Episodes 42" at bounding box center [225, 242] width 56 height 28
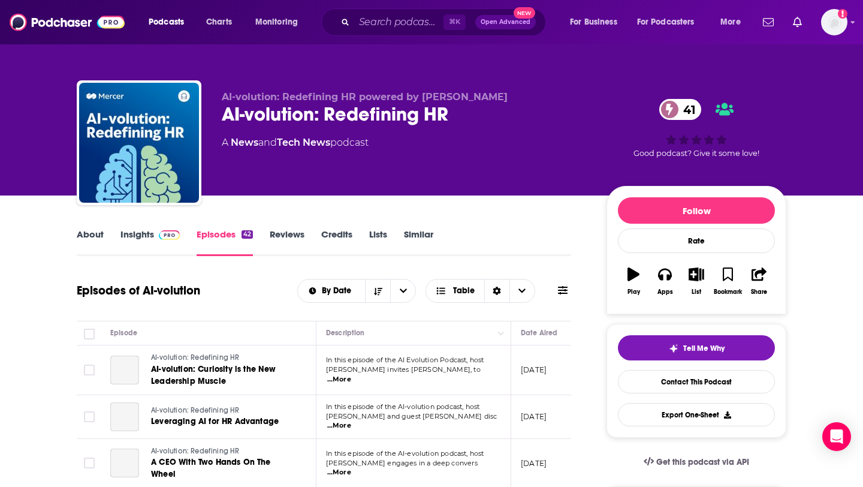
click at [82, 235] on link "About" at bounding box center [90, 242] width 27 height 28
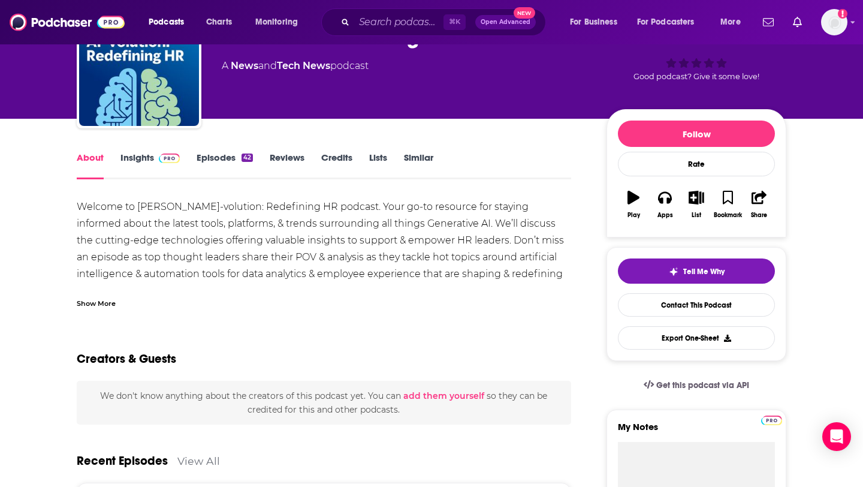
scroll to position [86, 0]
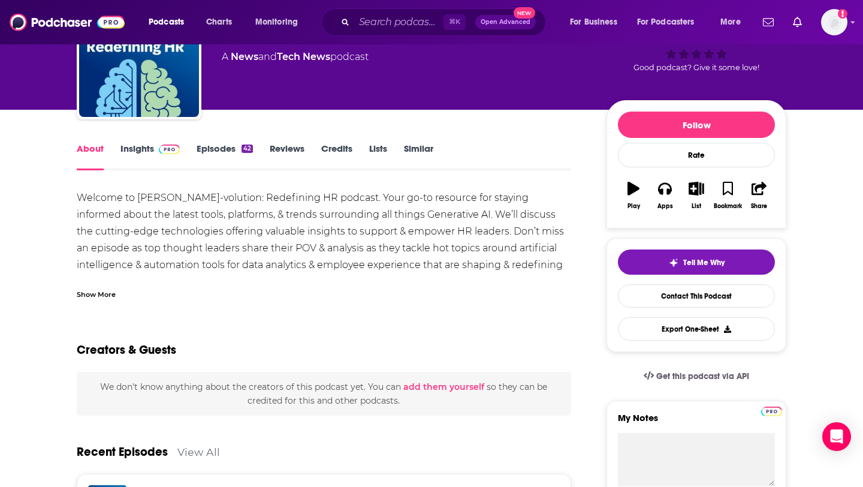
click at [193, 263] on div "Welcome to Mercer’s, AI-volution: Redefining HR podcast. Your go-to resource fo…" at bounding box center [324, 239] width 494 height 101
click at [95, 291] on div "Show More" at bounding box center [96, 293] width 39 height 11
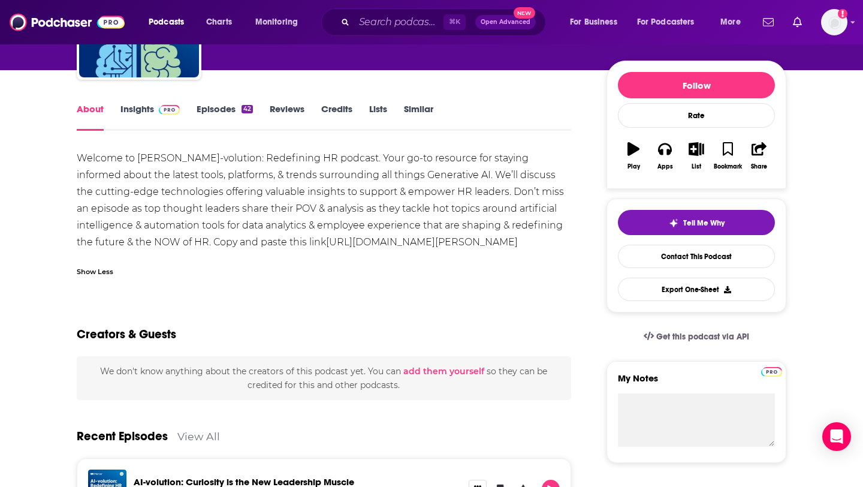
scroll to position [131, 0]
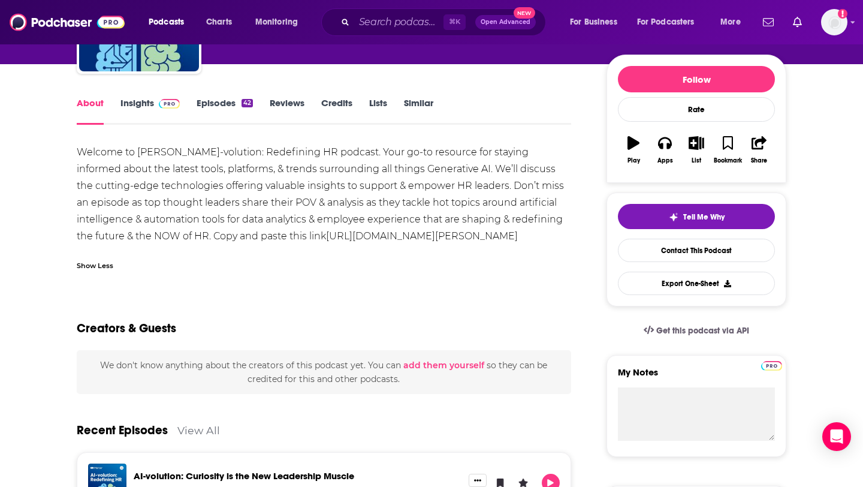
click at [326, 235] on link "https://www.mercer.com/en-us/about/contact/" at bounding box center [422, 235] width 192 height 11
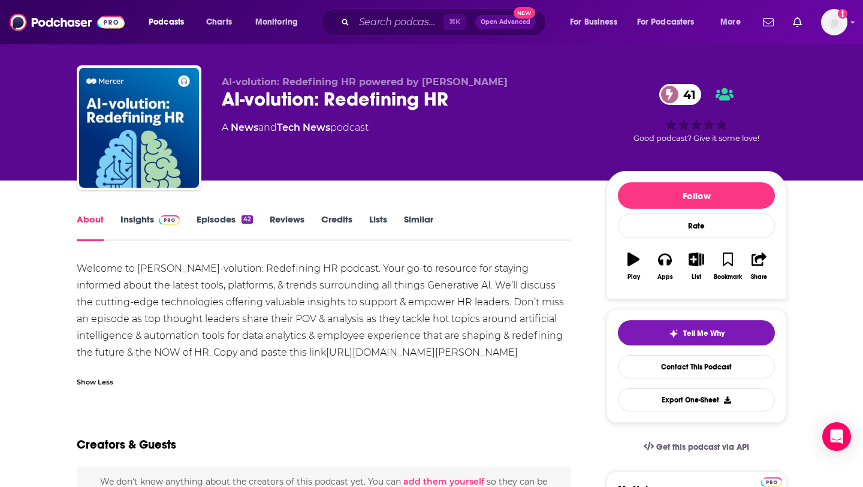
scroll to position [4, 0]
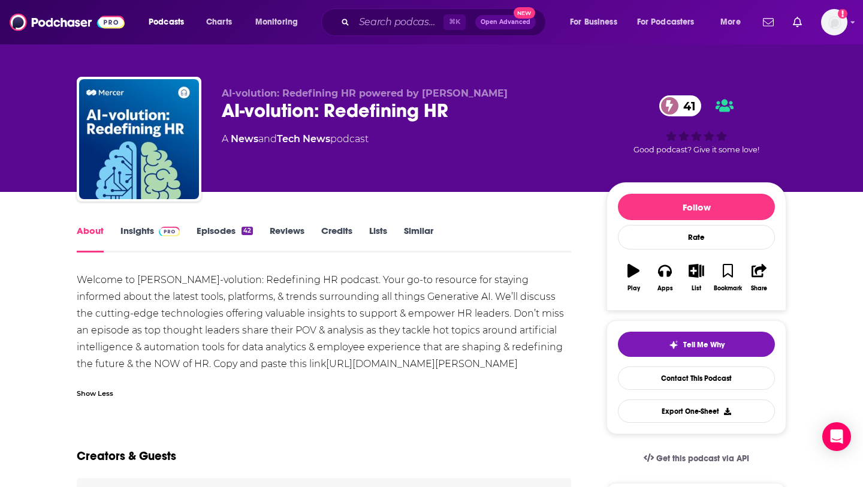
click at [225, 232] on link "Episodes 42" at bounding box center [225, 239] width 56 height 28
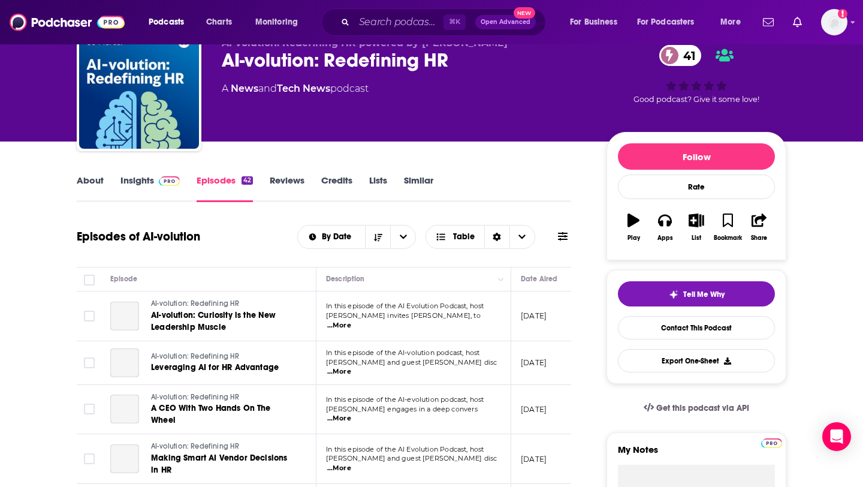
scroll to position [196, 0]
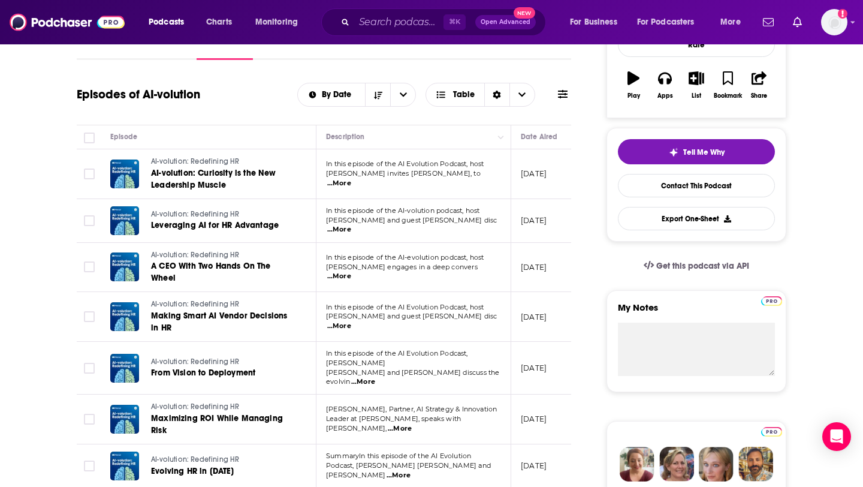
click at [351, 179] on span "...More" at bounding box center [339, 184] width 24 height 10
click at [231, 95] on div "Episodes of AI-volution By Date Table" at bounding box center [324, 94] width 494 height 31
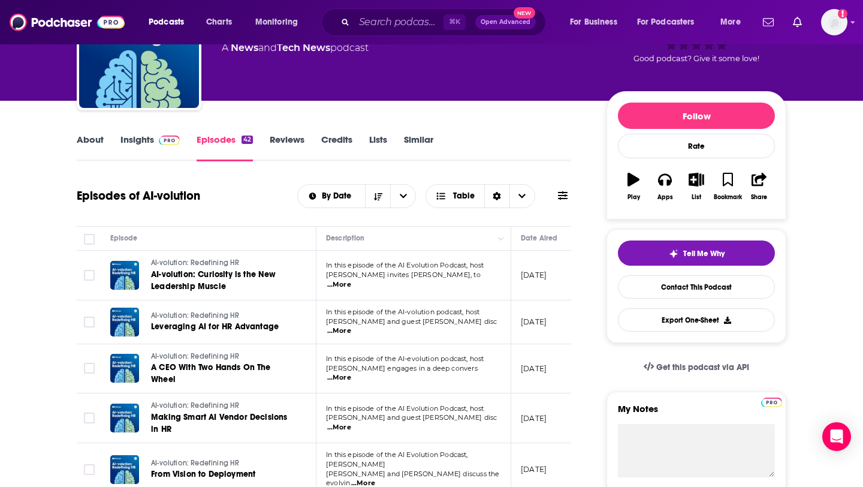
scroll to position [0, 0]
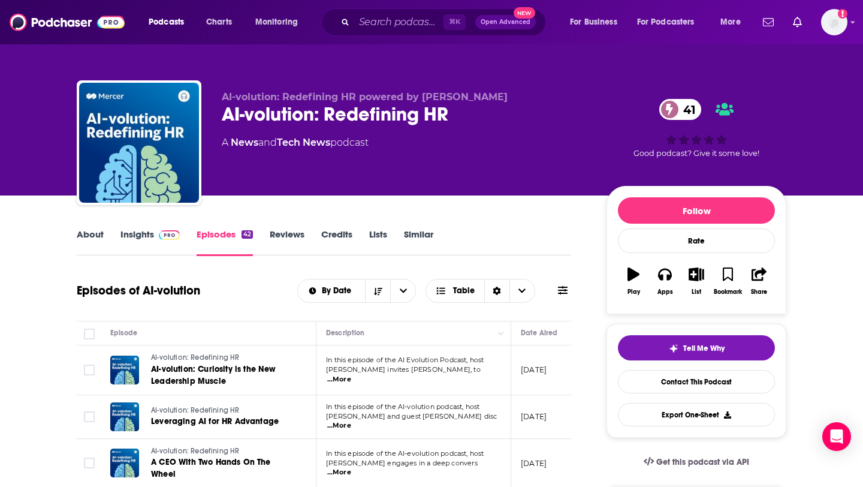
click at [89, 235] on link "About" at bounding box center [90, 242] width 27 height 28
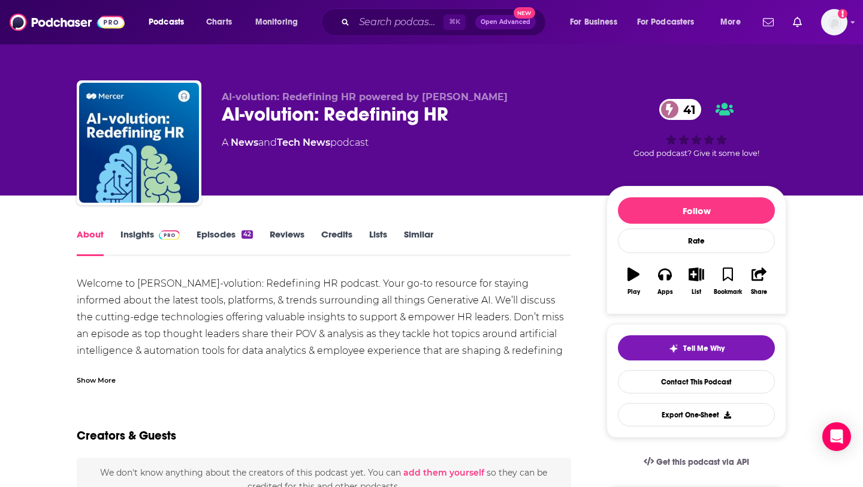
click at [92, 378] on div "Show More" at bounding box center [96, 378] width 39 height 11
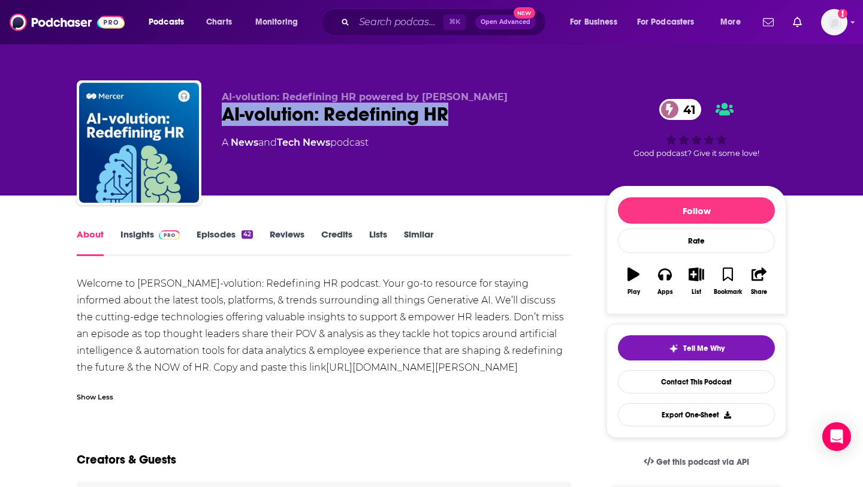
drag, startPoint x: 224, startPoint y: 111, endPoint x: 445, endPoint y: 116, distance: 221.8
click at [446, 116] on div "AI-volution: Redefining HR 41" at bounding box center [405, 113] width 366 height 23
copy h1 "AI-volution: Redefining HR"
click at [394, 31] on input "Search podcasts, credits, & more..." at bounding box center [398, 22] width 89 height 19
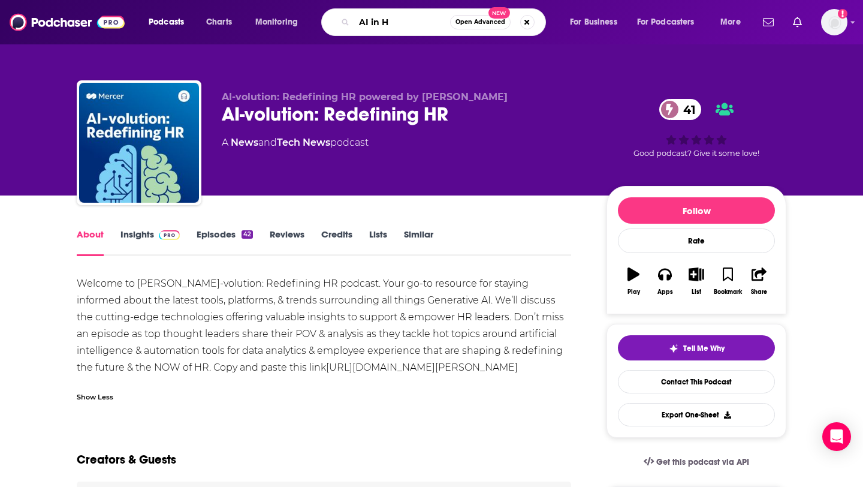
type input "AI in HR"
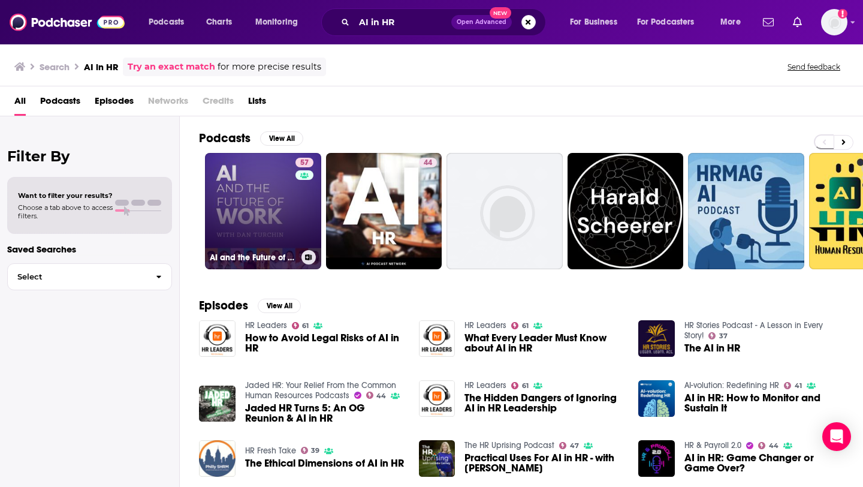
click at [218, 218] on link "57 AI and the Future of Work: Artificial Intelligence in the Workplace, Busines…" at bounding box center [263, 211] width 116 height 116
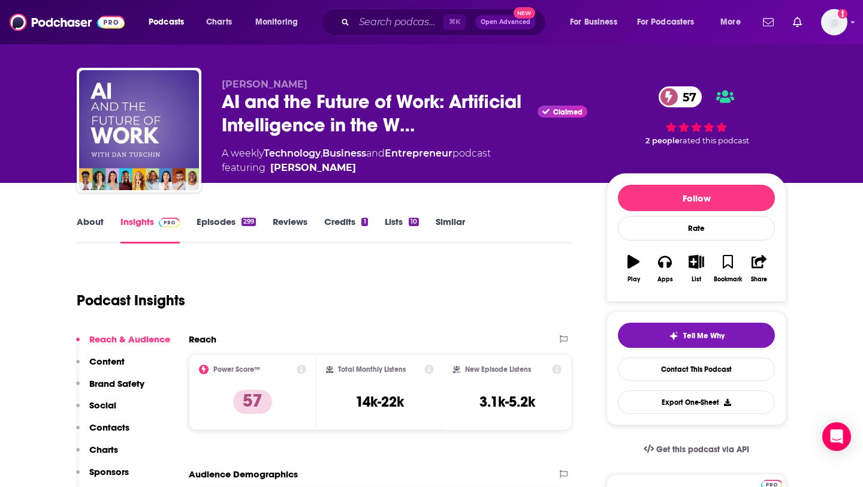
scroll to position [13, 0]
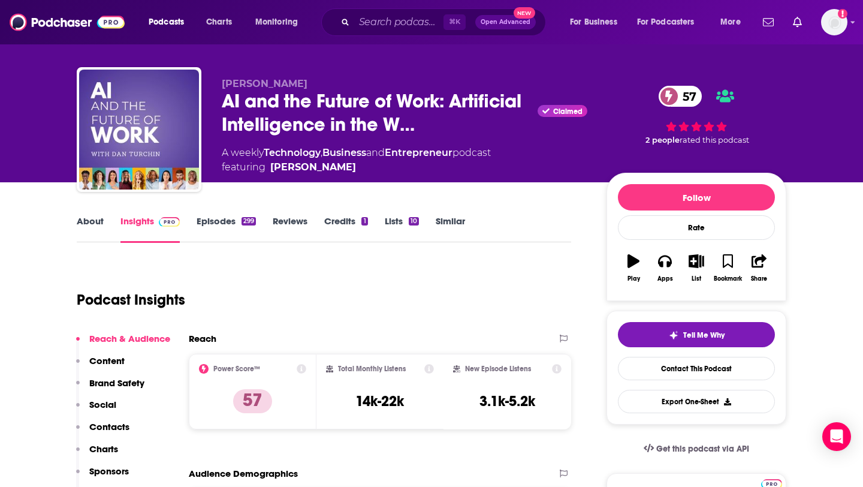
click at [97, 216] on link "About" at bounding box center [90, 229] width 27 height 28
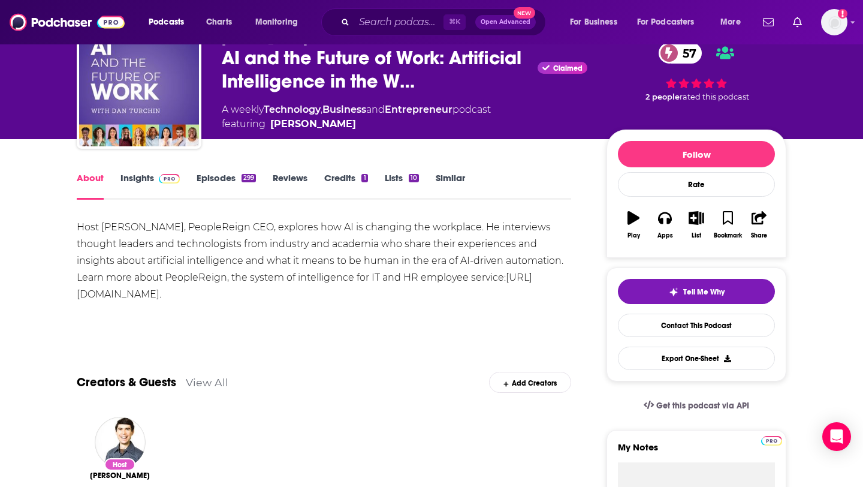
scroll to position [60, 0]
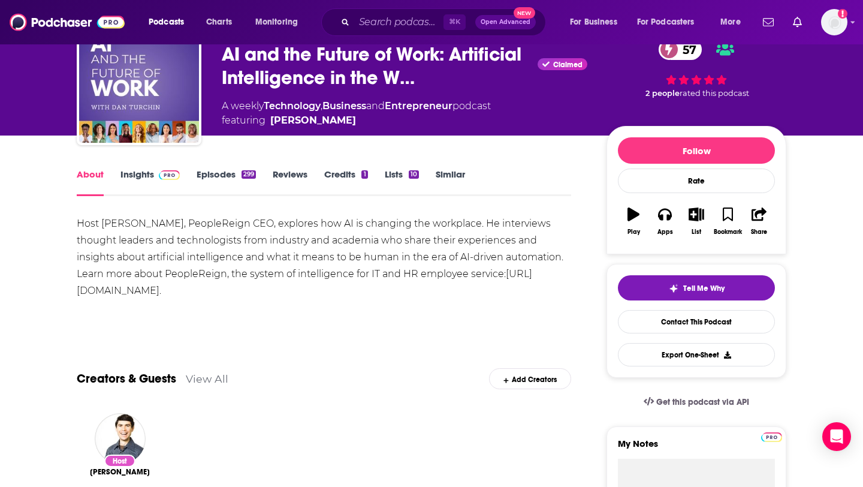
click at [161, 180] on link "Insights" at bounding box center [149, 182] width 59 height 28
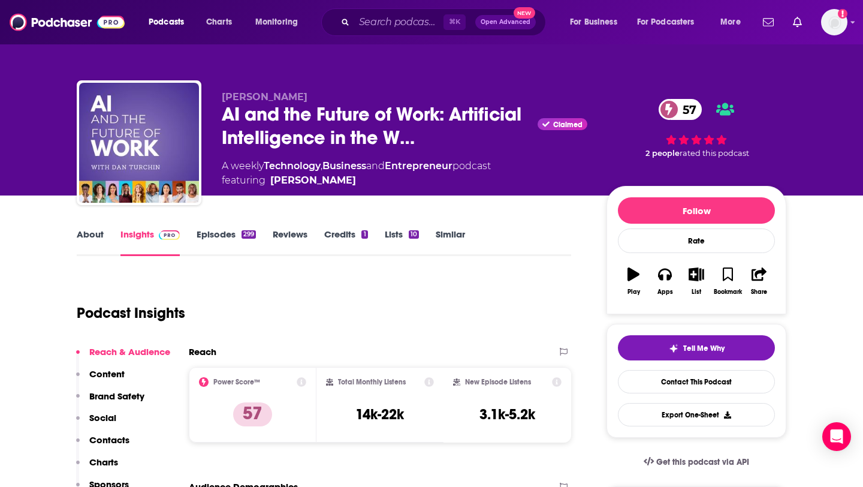
click at [207, 231] on link "Episodes 299" at bounding box center [226, 242] width 59 height 28
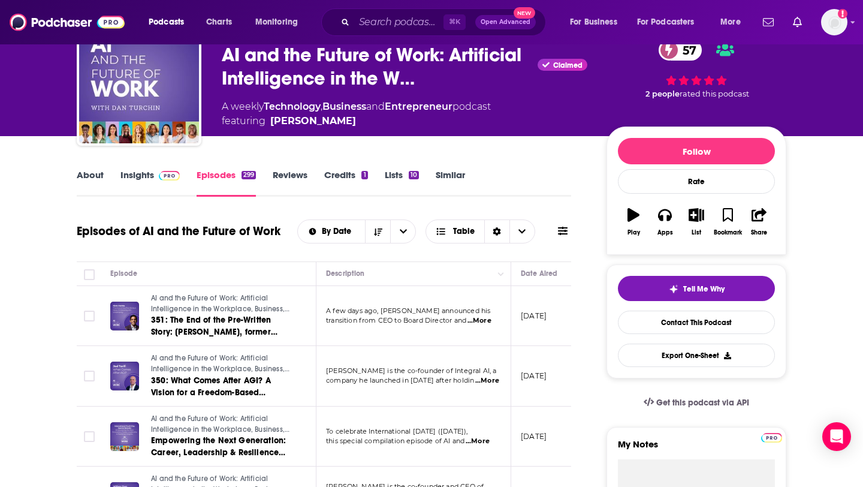
scroll to position [47, 0]
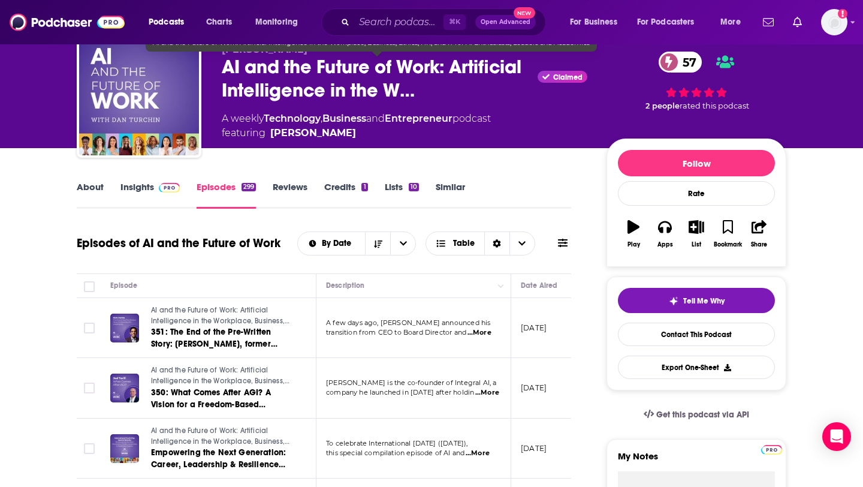
click at [380, 102] on div "Dan Turchin AI and the Future of Work: Artificial Intelligence in the W… Claime…" at bounding box center [405, 92] width 366 height 96
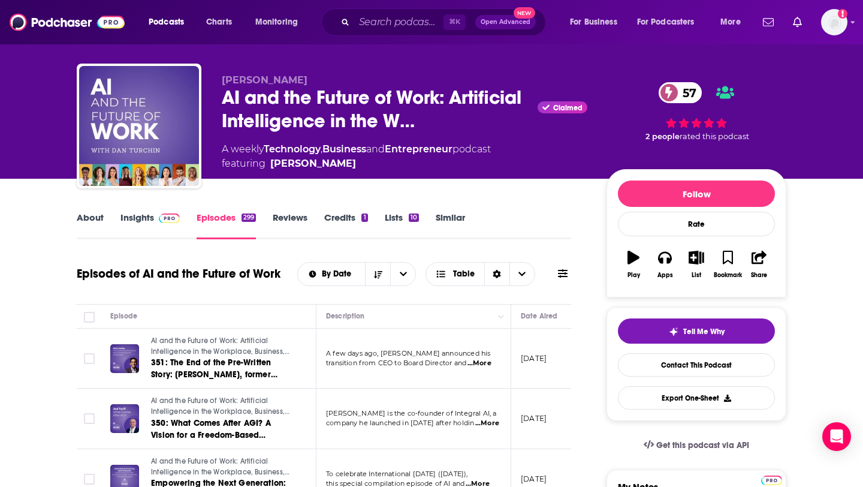
scroll to position [1, 0]
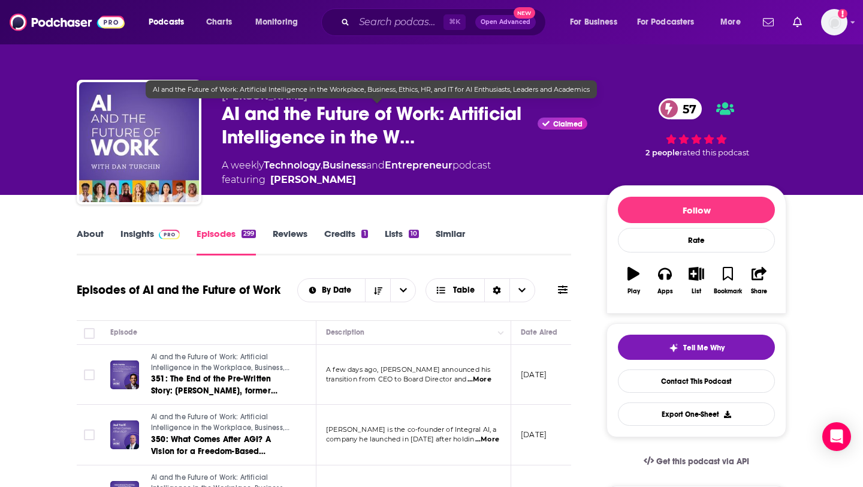
click at [299, 126] on span "AI and the Future of Work: Artificial Intelligence in the W…" at bounding box center [377, 125] width 311 height 47
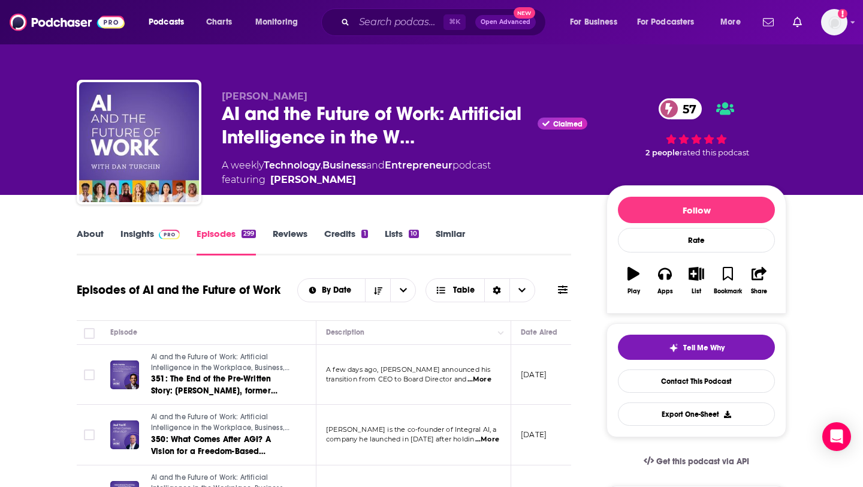
click at [159, 238] on span at bounding box center [169, 233] width 21 height 11
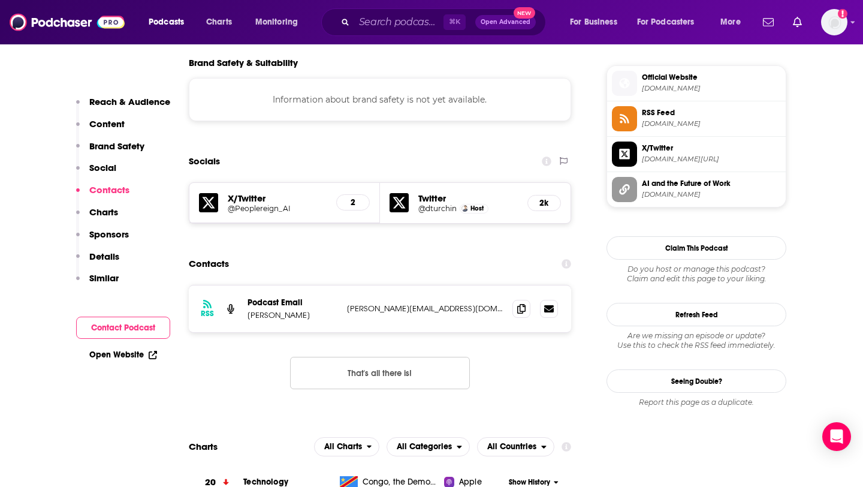
scroll to position [1075, 0]
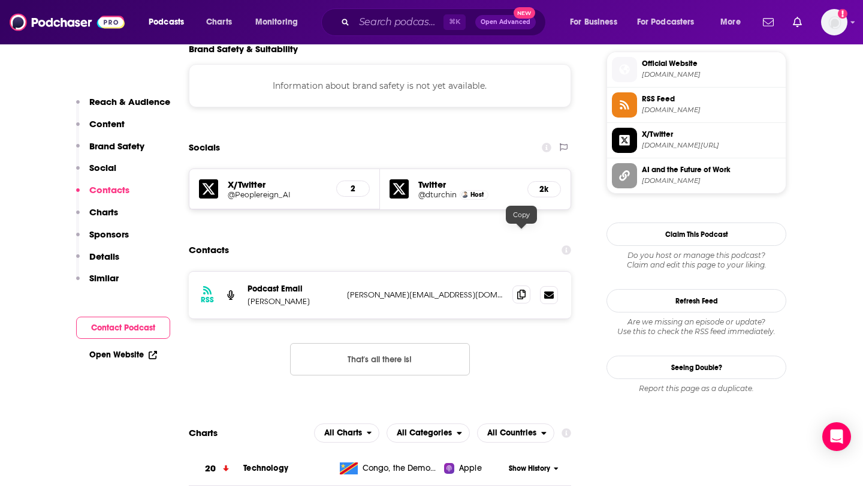
click at [522, 289] on icon at bounding box center [521, 294] width 8 height 10
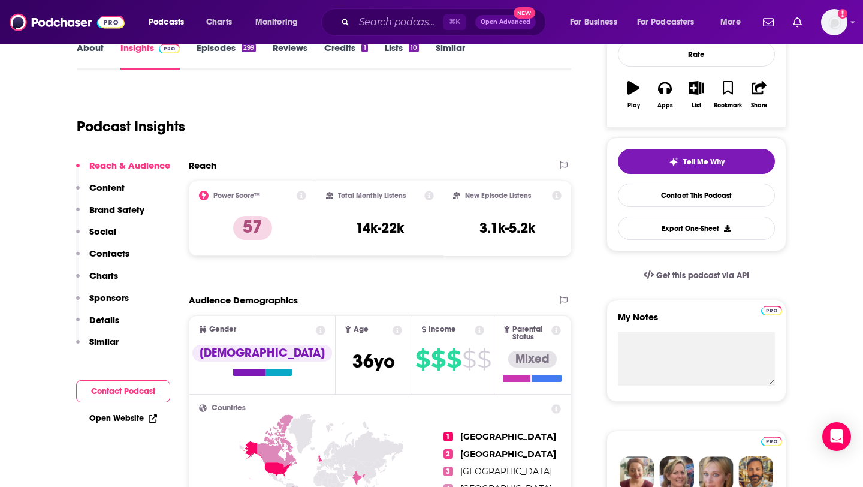
scroll to position [0, 0]
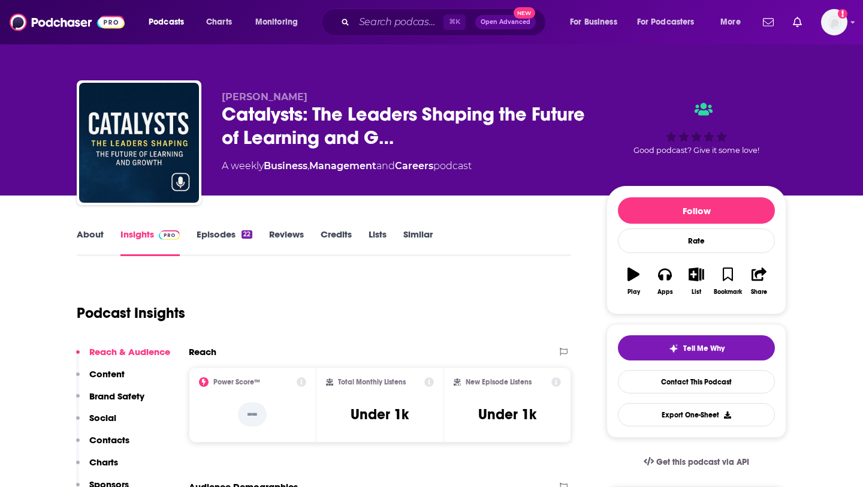
click at [228, 236] on link "Episodes 22" at bounding box center [225, 242] width 56 height 28
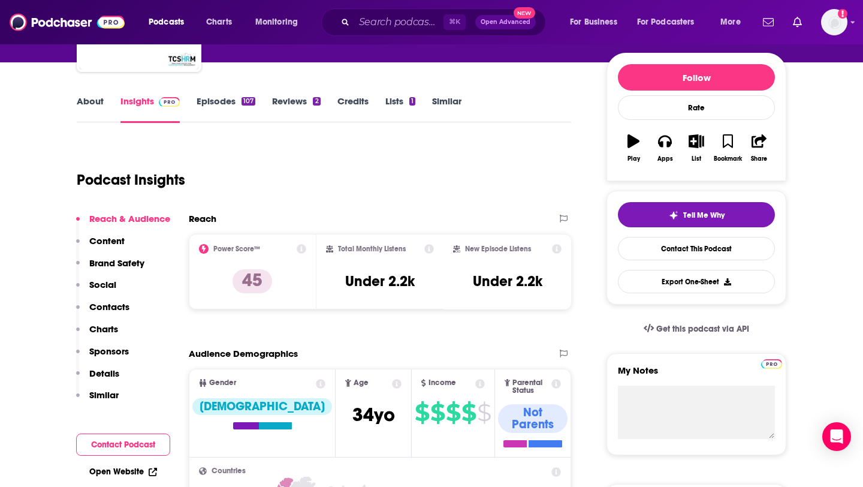
scroll to position [107, 0]
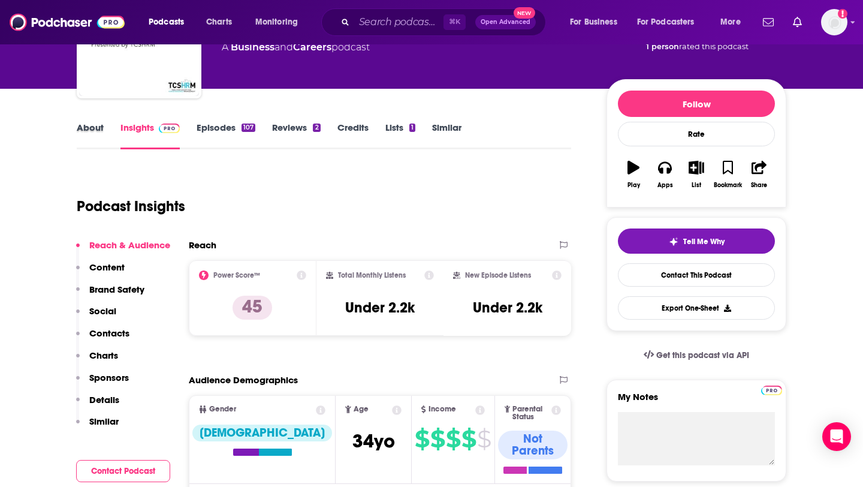
click at [105, 129] on div "About" at bounding box center [99, 136] width 44 height 28
click at [81, 124] on link "About" at bounding box center [90, 136] width 27 height 28
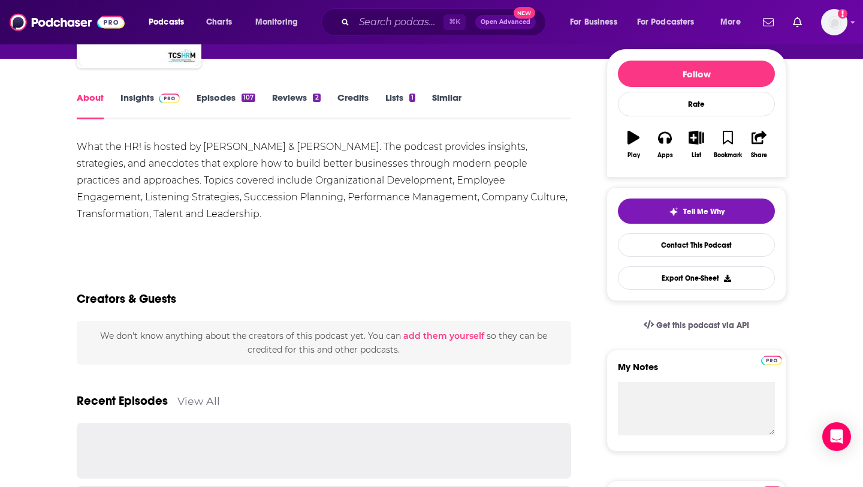
scroll to position [138, 0]
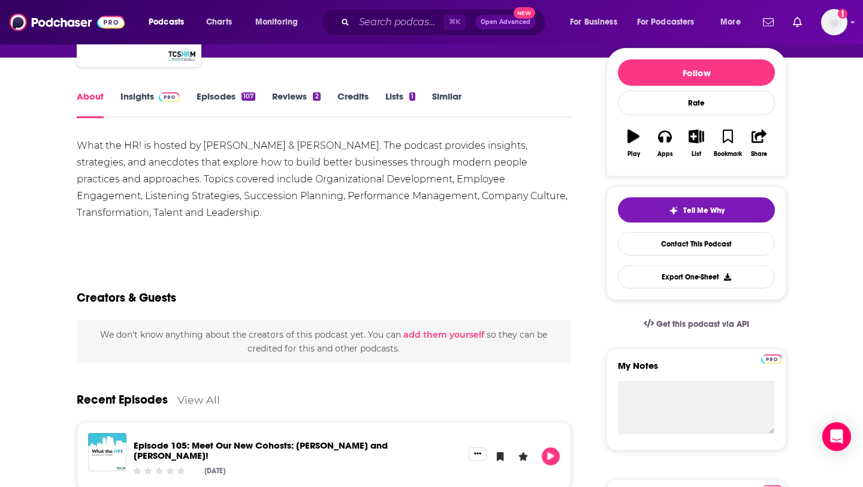
click at [167, 98] on img at bounding box center [169, 97] width 21 height 10
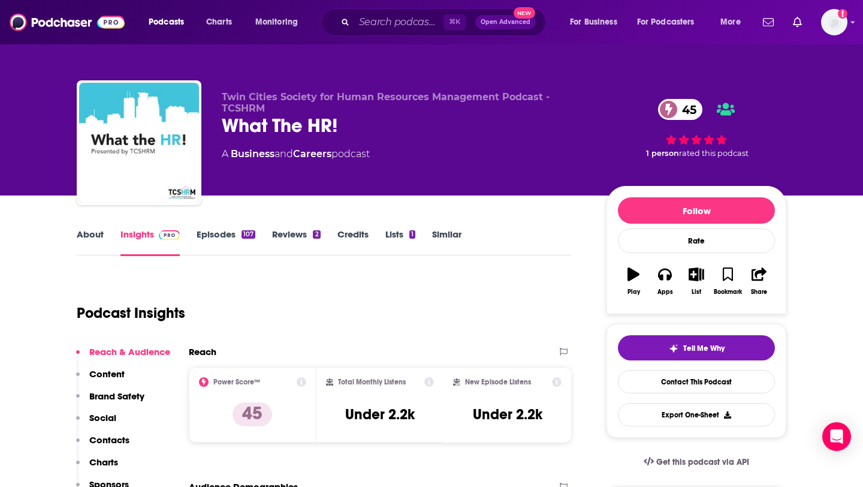
click at [235, 234] on link "Episodes 107" at bounding box center [226, 242] width 59 height 28
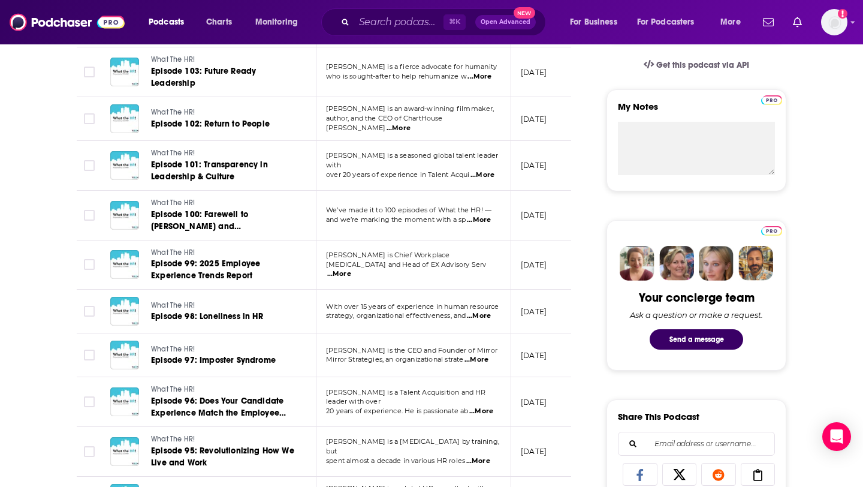
scroll to position [394, 0]
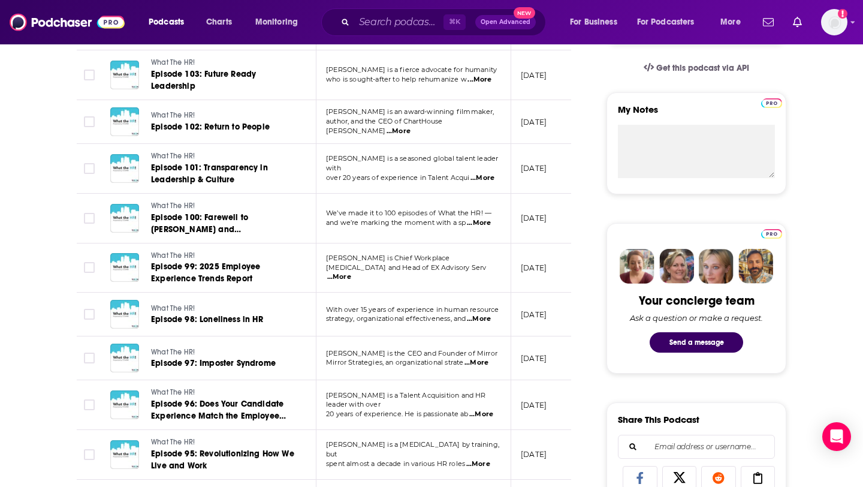
click at [481, 226] on span "...More" at bounding box center [479, 223] width 24 height 10
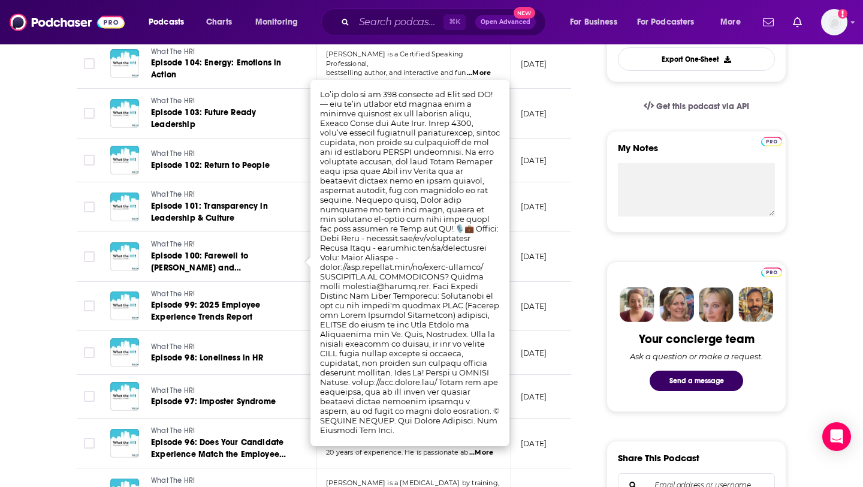
scroll to position [354, 0]
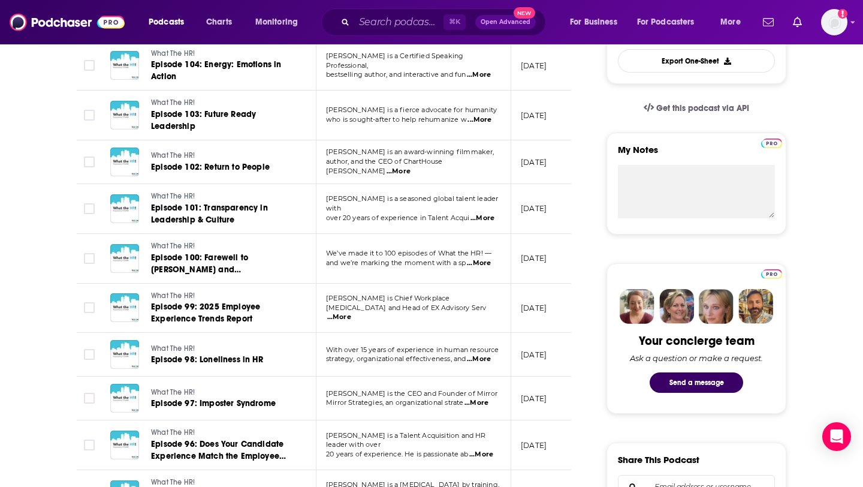
click at [531, 222] on td "[DATE]" at bounding box center [550, 209] width 78 height 50
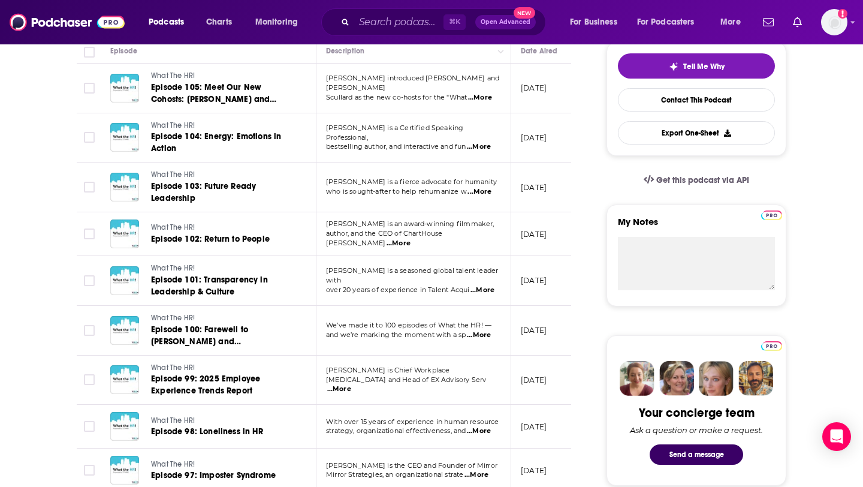
scroll to position [281, 0]
click at [487, 228] on span "John Christensen is an award-winning filmmaker," at bounding box center [410, 224] width 168 height 8
click at [410, 240] on span "...More" at bounding box center [398, 244] width 24 height 10
click at [549, 260] on td "[DATE]" at bounding box center [550, 281] width 78 height 50
click at [483, 336] on span "...More" at bounding box center [479, 336] width 24 height 10
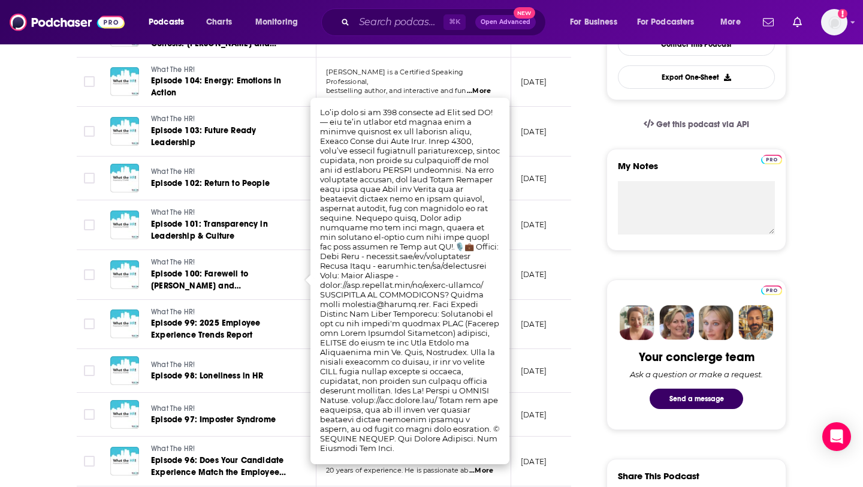
scroll to position [339, 0]
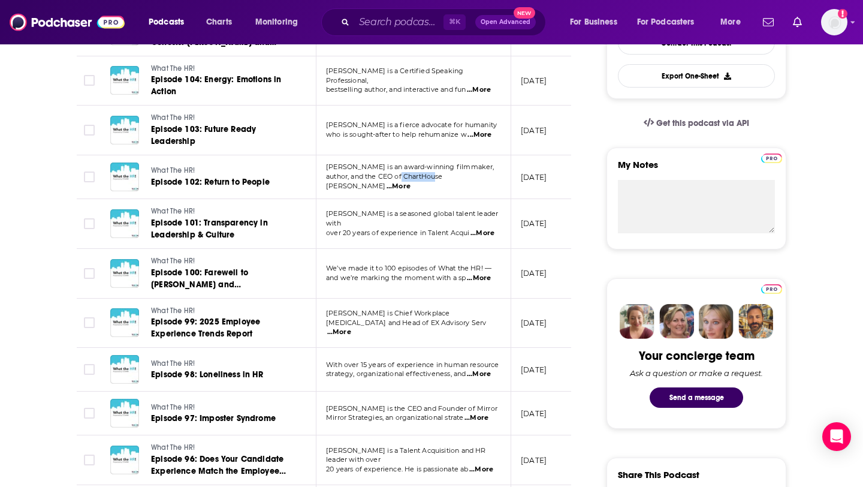
drag, startPoint x: 403, startPoint y: 179, endPoint x: 438, endPoint y: 179, distance: 35.4
click at [437, 214] on td "Mark Smith is a seasoned global talent leader with over 20 years of experience …" at bounding box center [413, 224] width 195 height 50
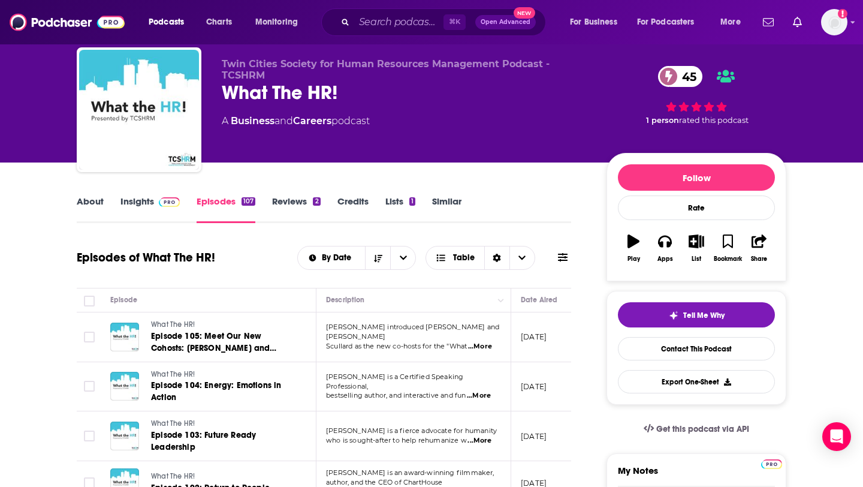
scroll to position [19, 0]
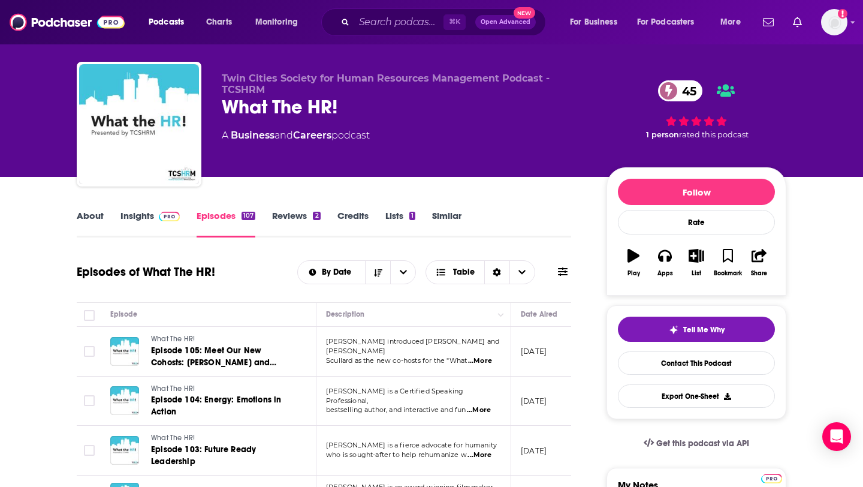
click at [98, 219] on link "About" at bounding box center [90, 224] width 27 height 28
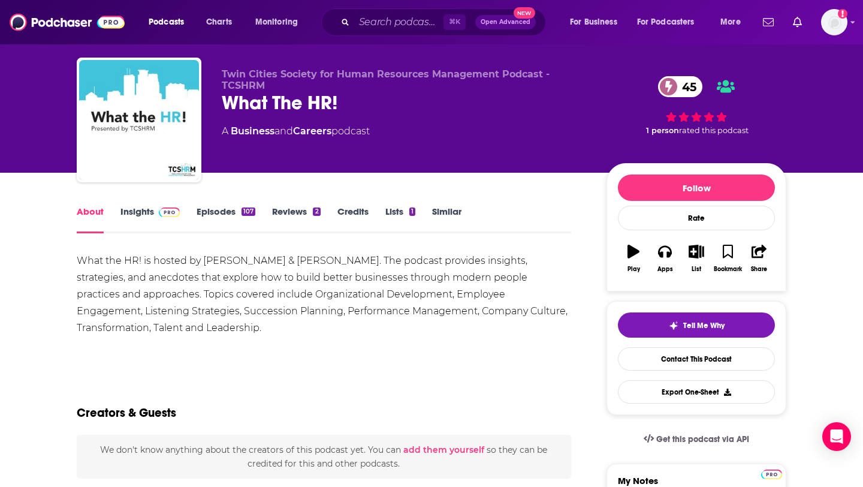
scroll to position [24, 0]
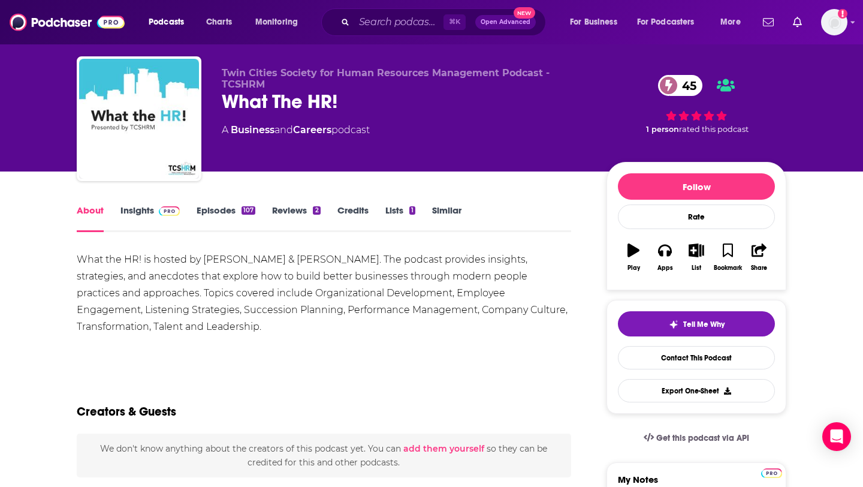
click at [167, 211] on img at bounding box center [169, 211] width 21 height 10
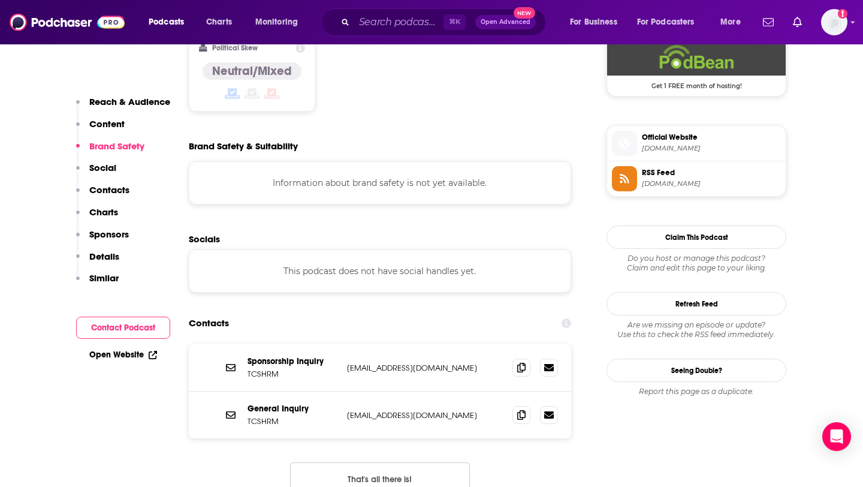
scroll to position [1015, 0]
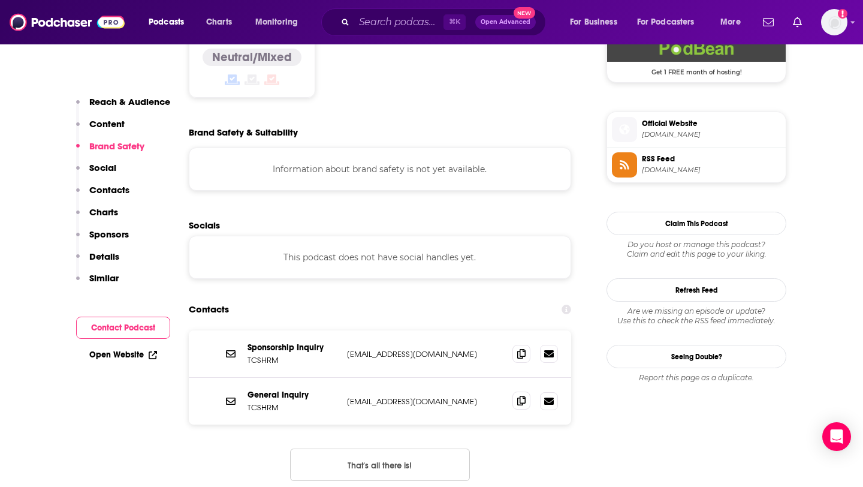
click at [521, 395] on icon at bounding box center [521, 400] width 8 height 10
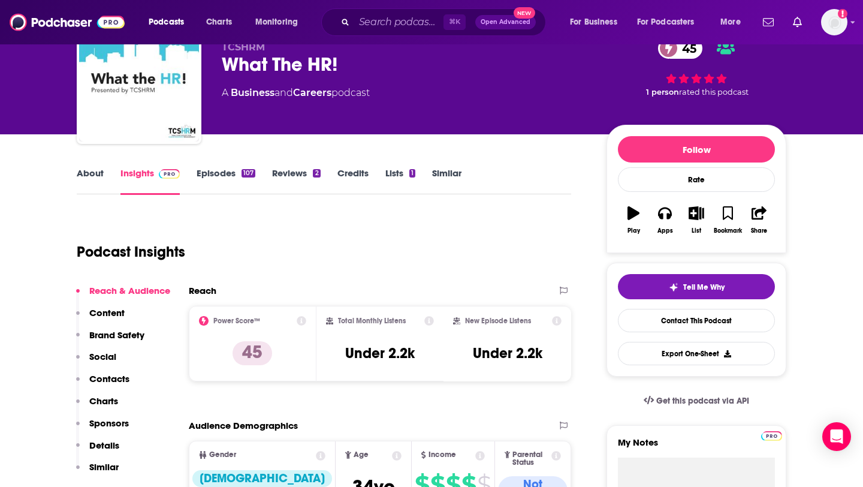
scroll to position [0, 0]
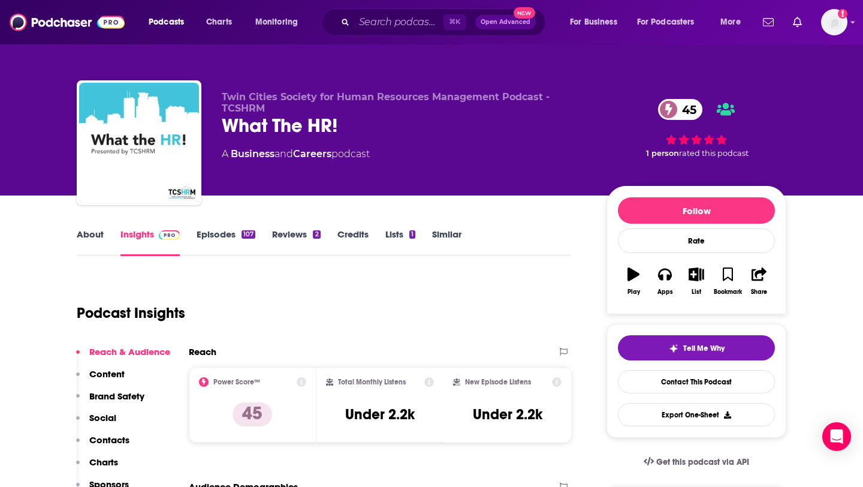
click at [230, 241] on link "Episodes 107" at bounding box center [226, 242] width 59 height 28
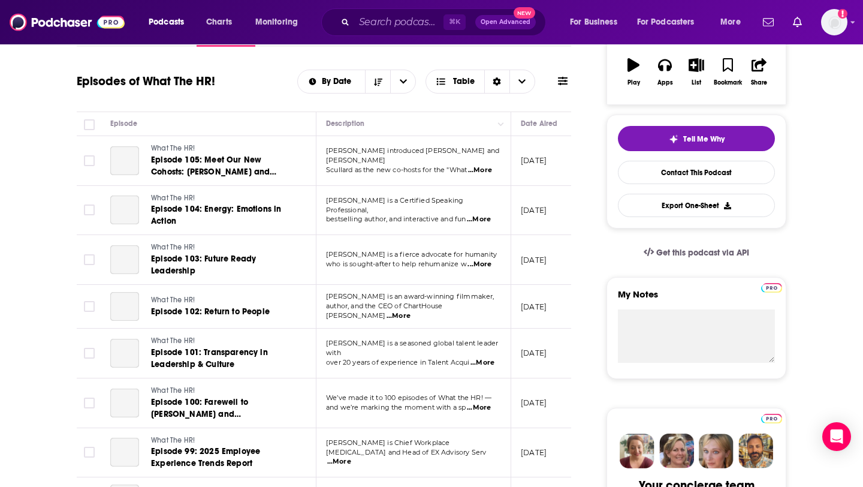
scroll to position [210, 0]
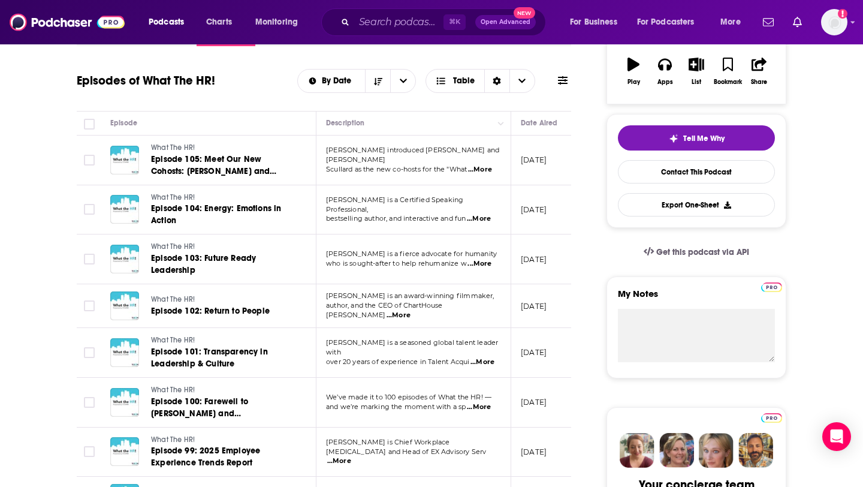
click at [482, 168] on span "...More" at bounding box center [480, 170] width 24 height 10
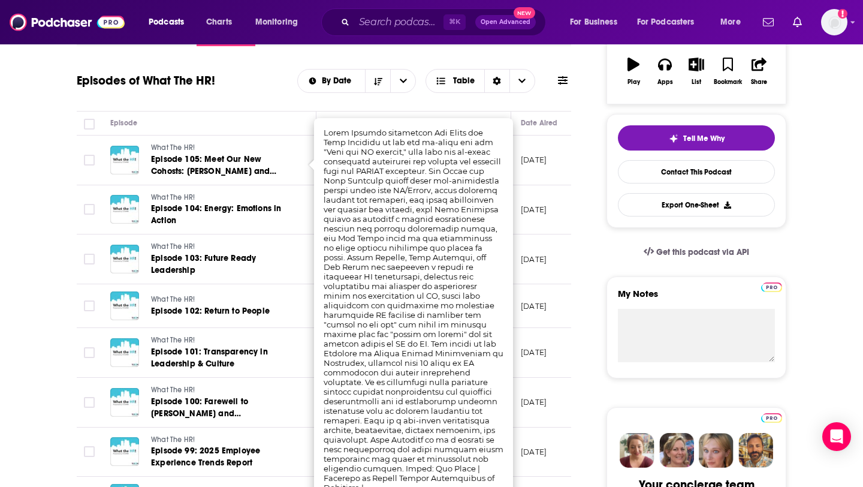
click at [206, 158] on span "Episode 105: Meet Our New Cohosts: Jay and Lena!" at bounding box center [213, 171] width 125 height 34
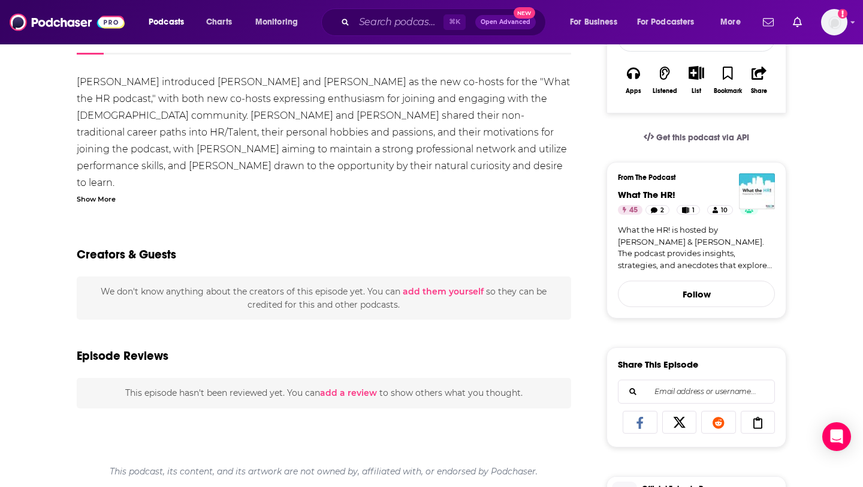
scroll to position [168, 0]
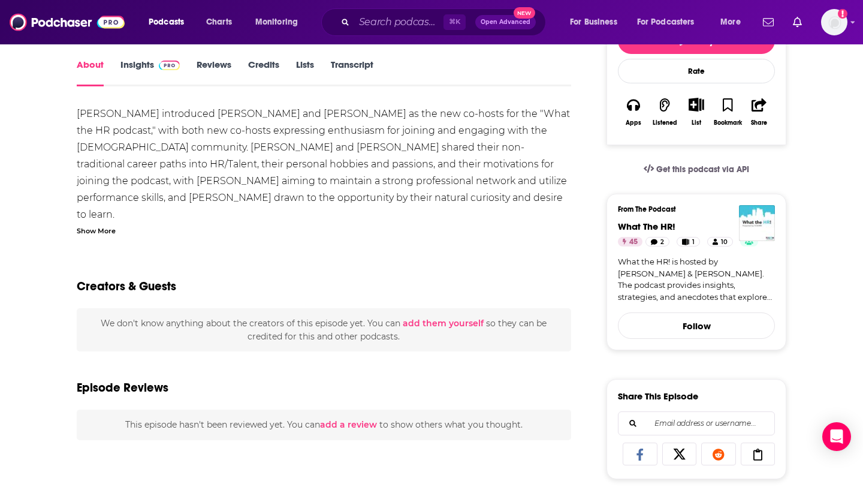
click at [110, 227] on div "Show More" at bounding box center [96, 229] width 39 height 11
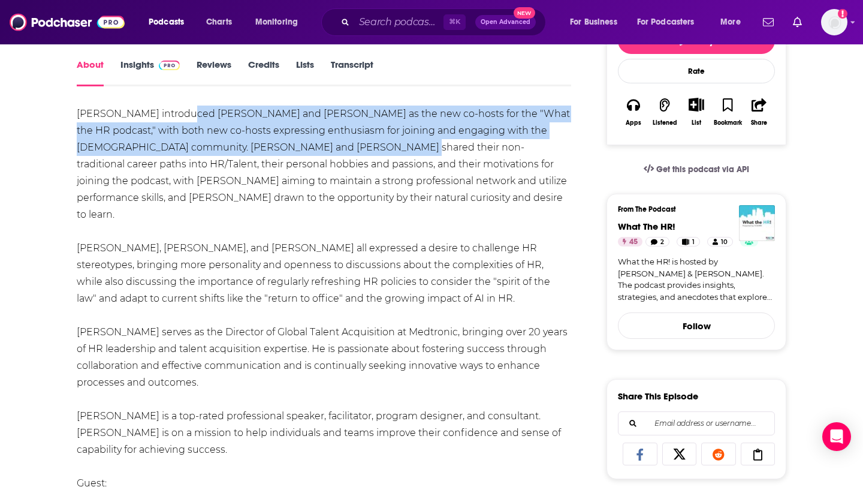
drag, startPoint x: 188, startPoint y: 111, endPoint x: 366, endPoint y: 150, distance: 182.0
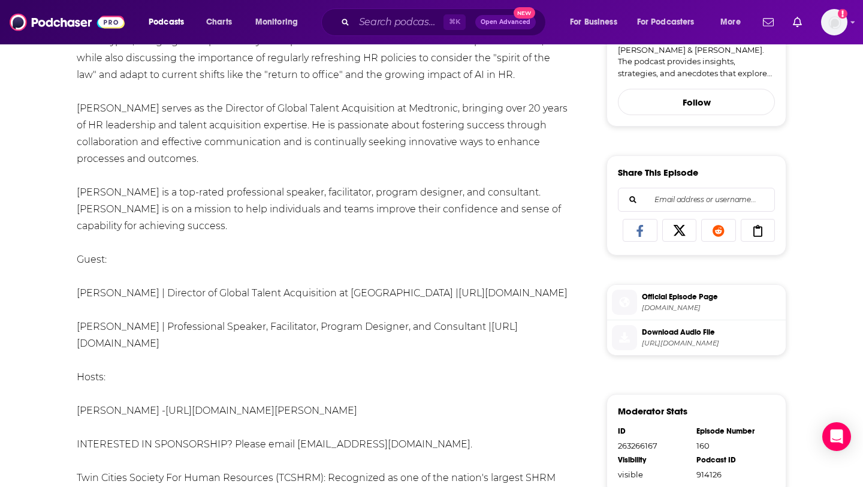
scroll to position [382, 0]
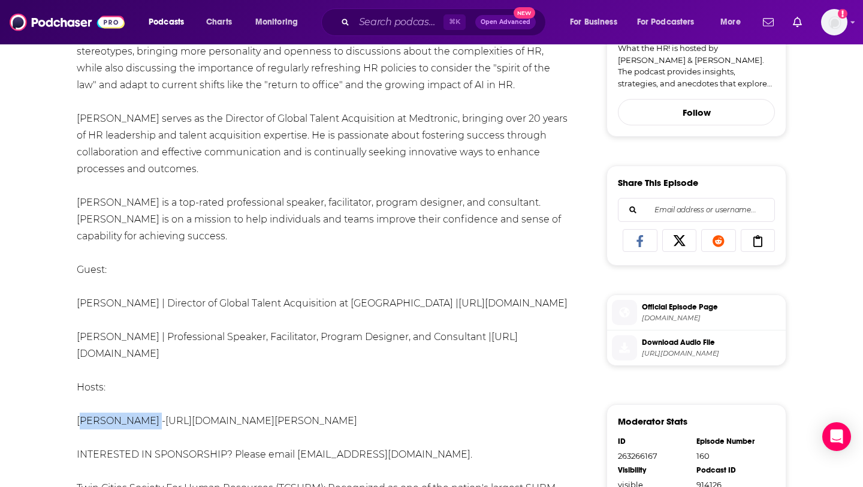
drag, startPoint x: 72, startPoint y: 405, endPoint x: 147, endPoint y: 406, distance: 74.9
click at [147, 406] on div "About Insights Reviews Credits Lists Transcript Becky Lauseng introduced Jay Ol…" at bounding box center [332, 424] width 549 height 1161
copy div "Becky Lauseng"
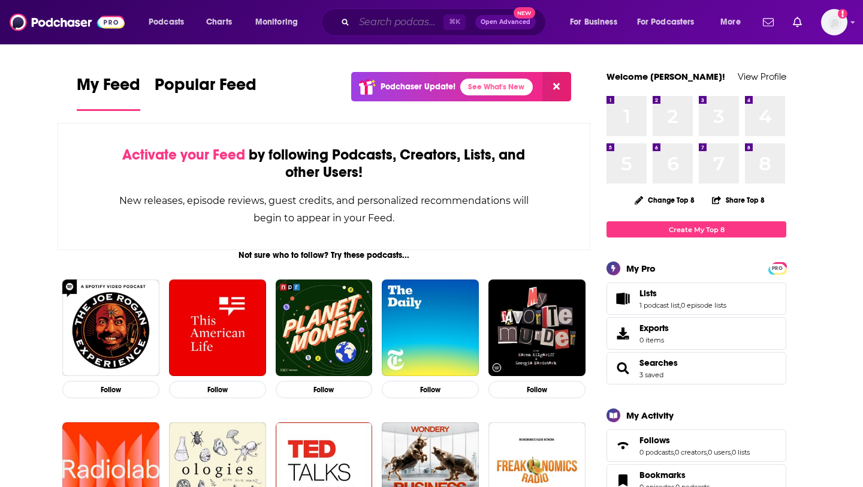
click at [395, 20] on input "Search podcasts, credits, & more..." at bounding box center [398, 22] width 89 height 19
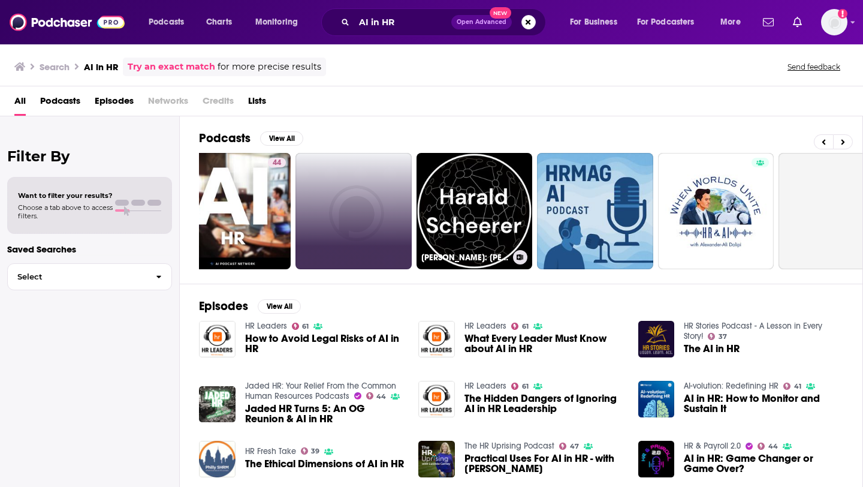
scroll to position [0, 437]
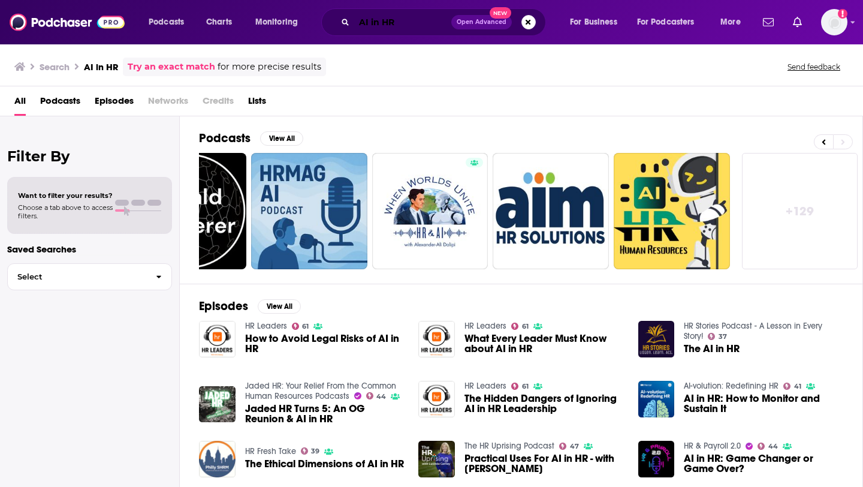
click at [400, 23] on input "AI in HR" at bounding box center [402, 22] width 97 height 19
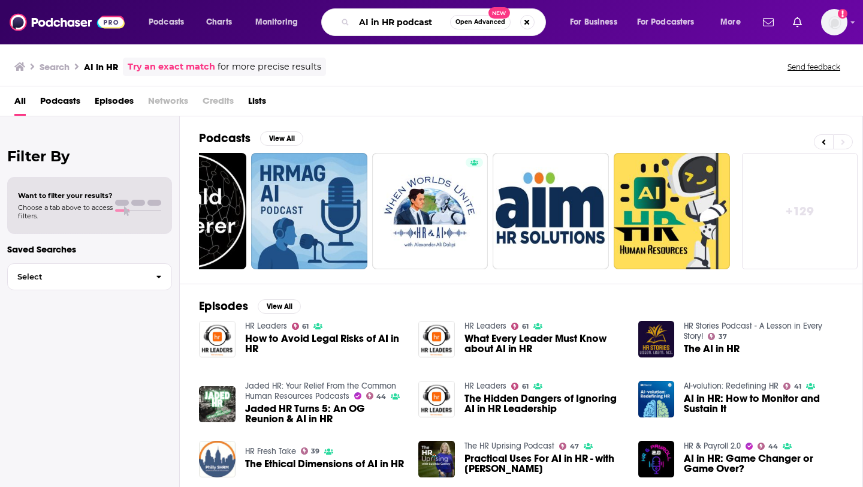
type input "AI in HR podcast"
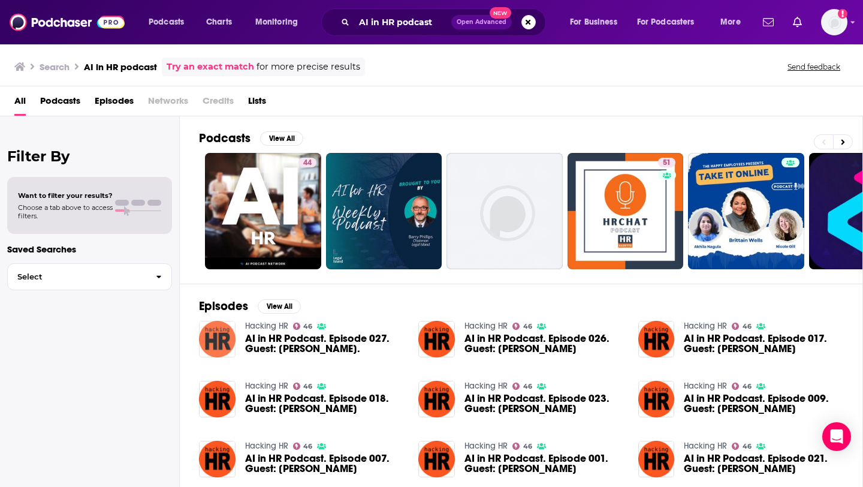
click at [229, 344] on img "AI in HR Podcast. Episode 027. Guest: Matt Burns." at bounding box center [217, 339] width 37 height 37
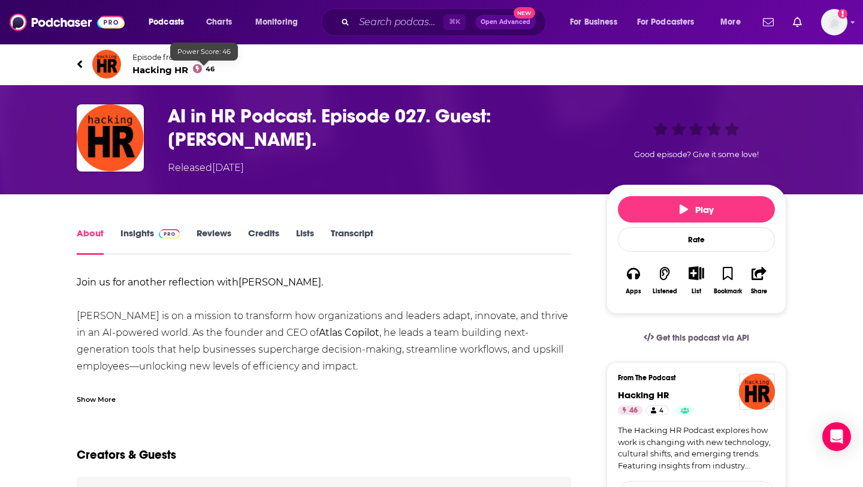
click at [170, 71] on span "Hacking HR 46" at bounding box center [179, 69] width 94 height 11
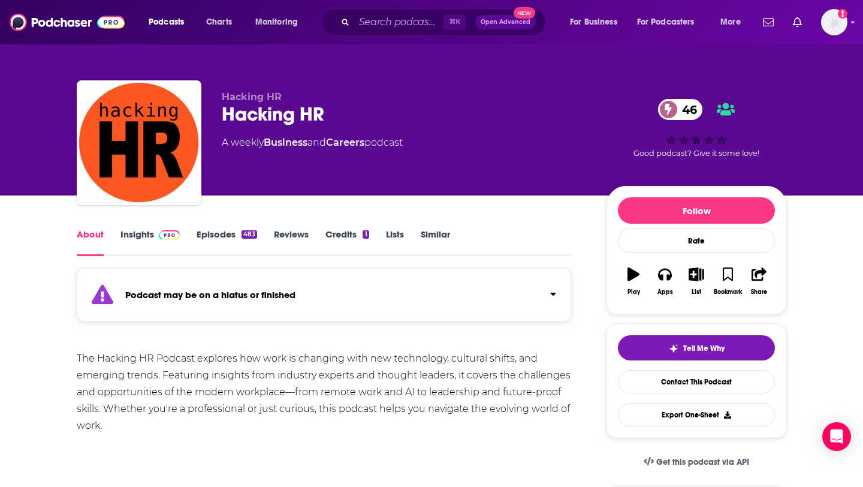
click at [155, 243] on link "Insights" at bounding box center [149, 242] width 59 height 28
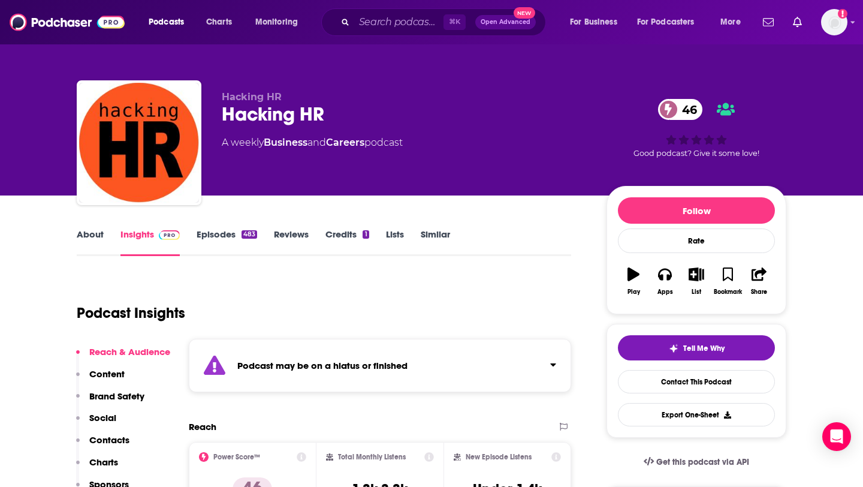
click at [248, 227] on div "About Insights Episodes 483 Reviews Credits 1 Lists Similar" at bounding box center [324, 240] width 494 height 29
click at [244, 234] on div "483" at bounding box center [249, 234] width 16 height 8
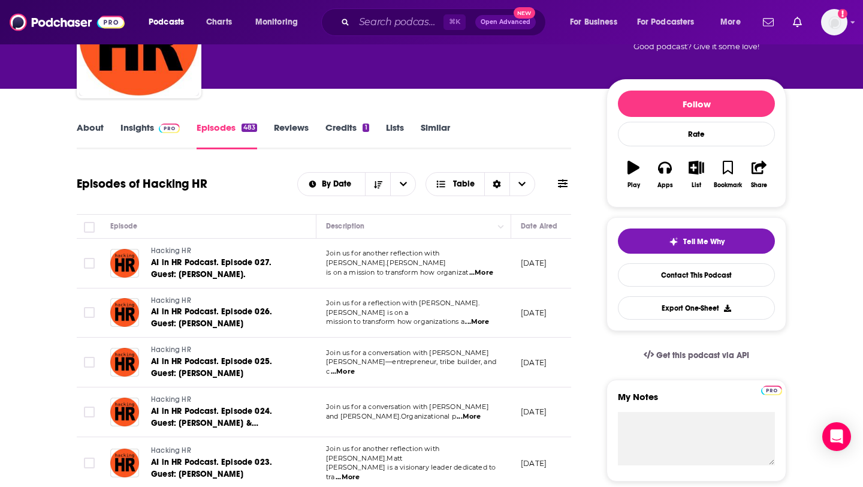
scroll to position [107, 0]
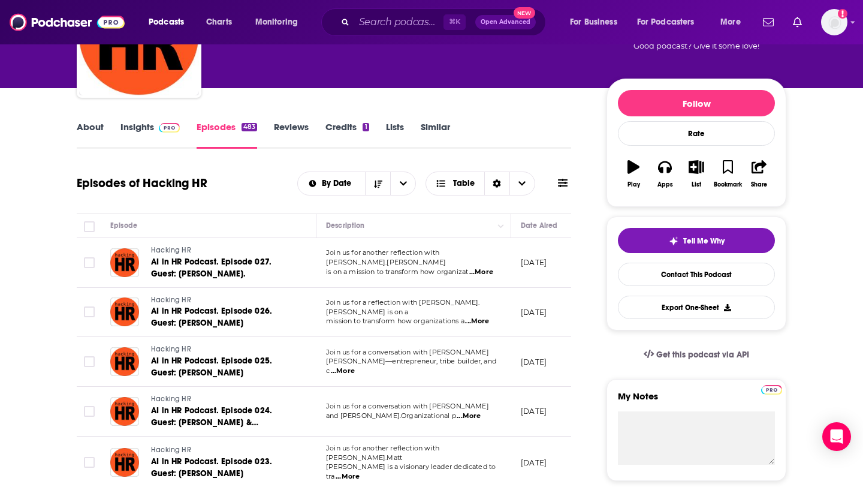
click at [491, 268] on span "...More" at bounding box center [481, 272] width 24 height 10
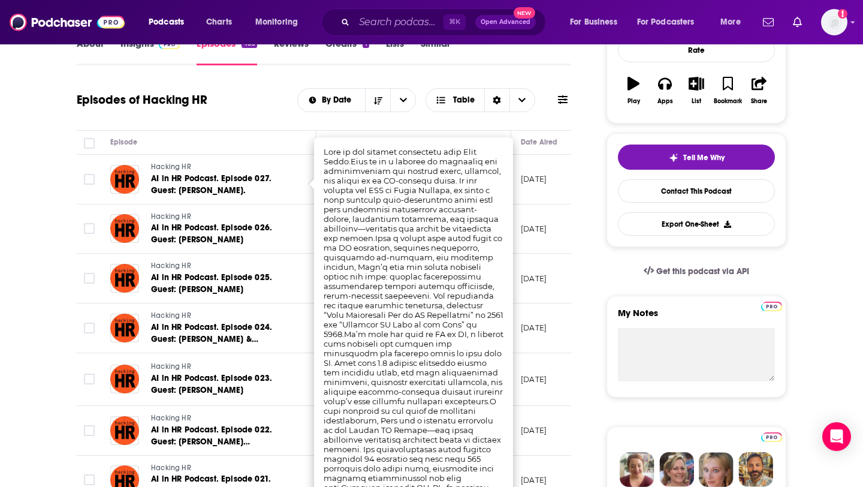
scroll to position [191, 0]
click at [562, 213] on td "June 26, 2025" at bounding box center [550, 229] width 78 height 50
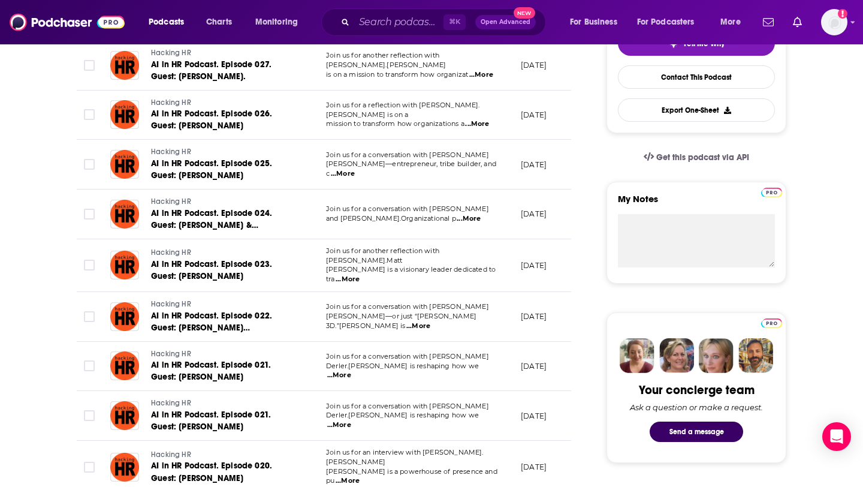
scroll to position [305, 0]
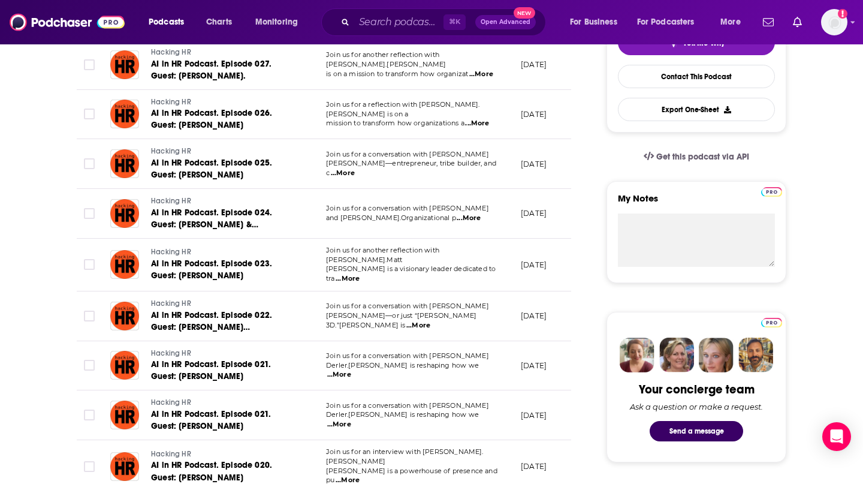
click at [496, 218] on p "and Dr. Patricia Grabarek.Organizational p ...More" at bounding box center [413, 218] width 175 height 10
click at [481, 217] on span "...More" at bounding box center [469, 218] width 24 height 10
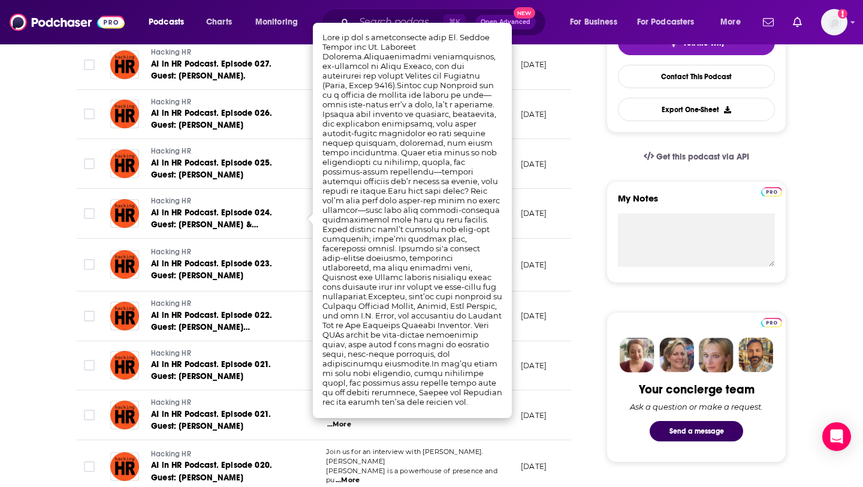
click at [539, 208] on td "June 12, 2025" at bounding box center [550, 214] width 78 height 50
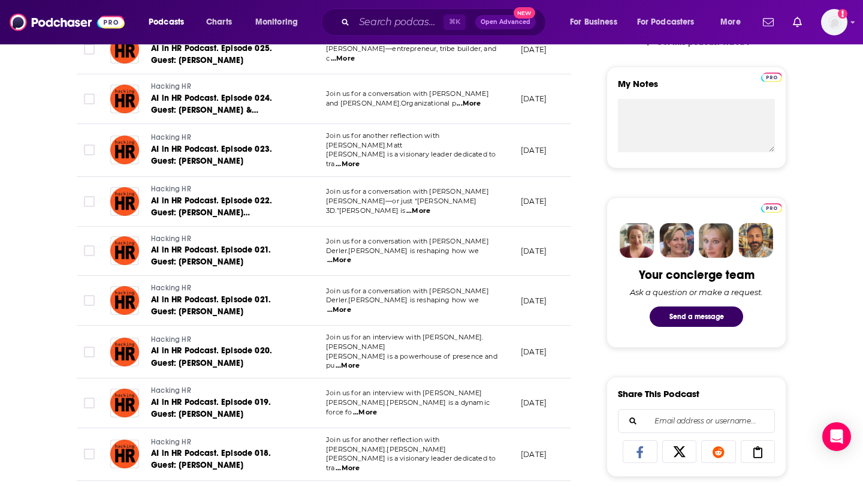
scroll to position [381, 0]
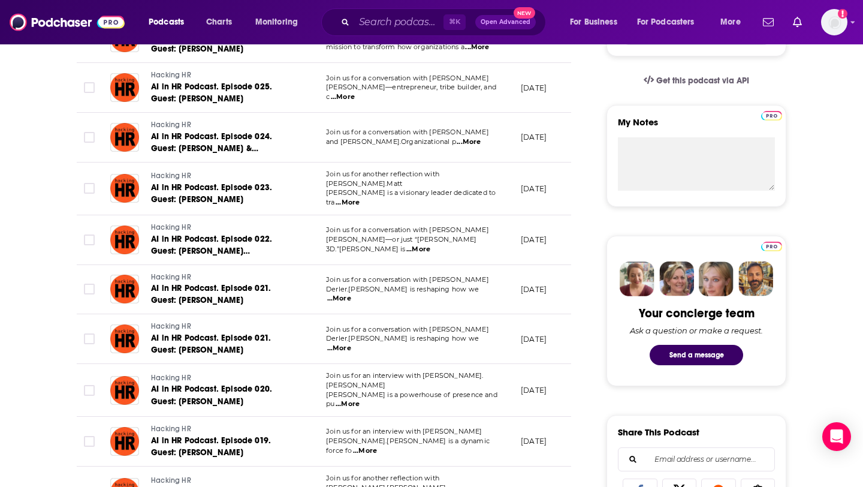
click at [351, 294] on span "...More" at bounding box center [339, 299] width 24 height 10
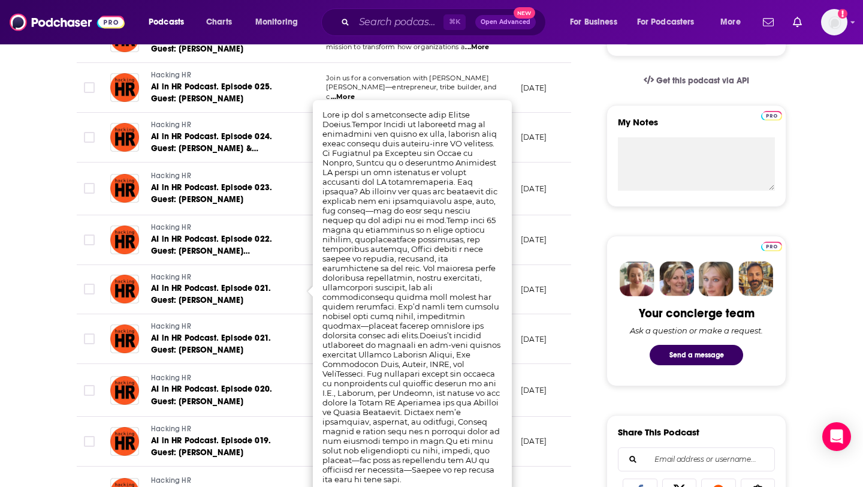
click at [570, 207] on td "May 30, 2025" at bounding box center [550, 188] width 78 height 53
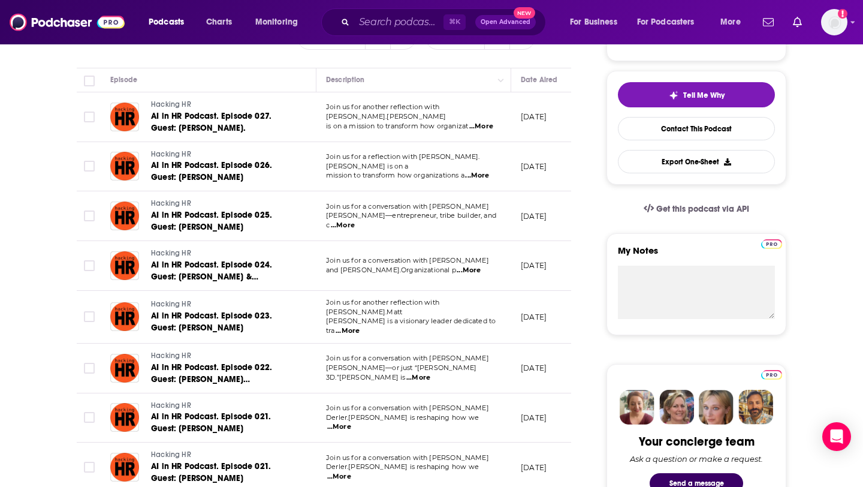
scroll to position [0, 0]
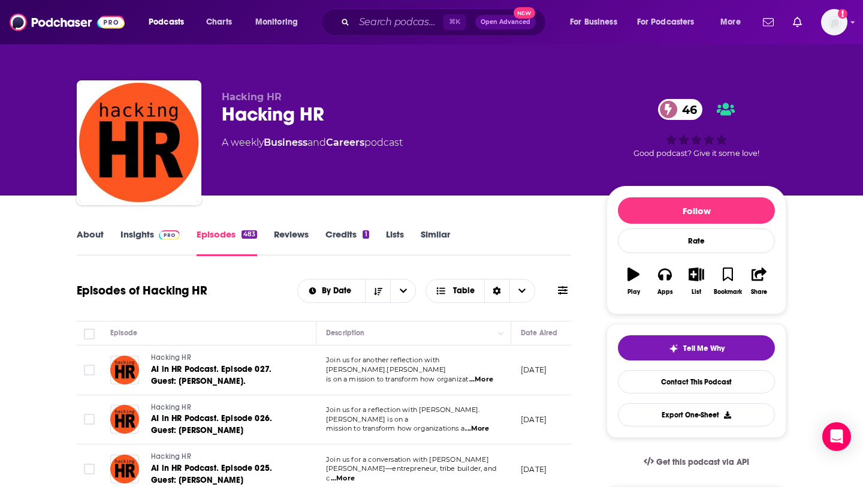
click at [155, 242] on link "Insights" at bounding box center [149, 242] width 59 height 28
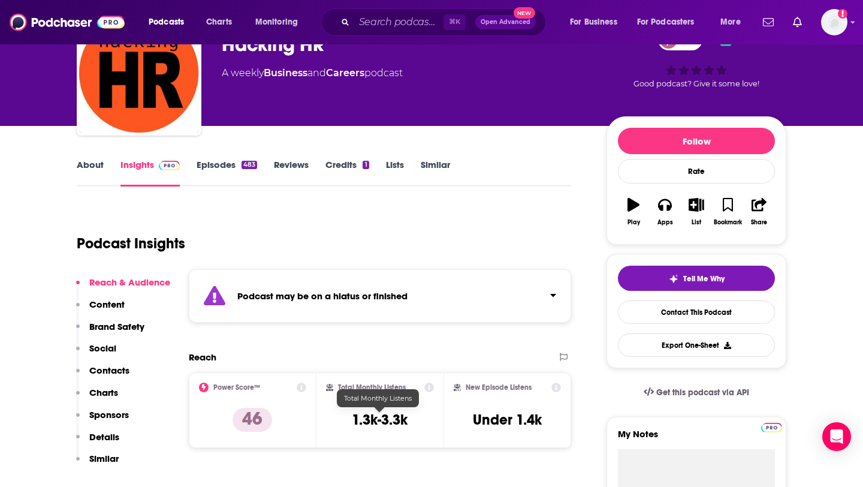
scroll to position [11, 0]
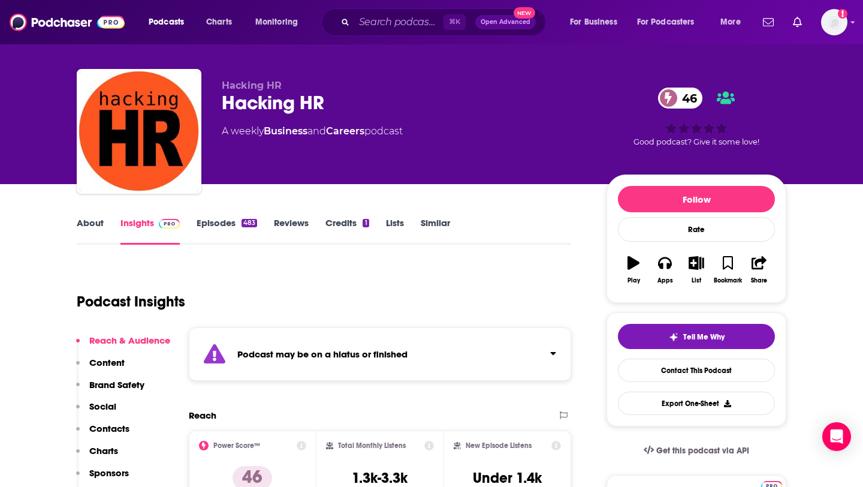
click at [215, 224] on link "Episodes 483" at bounding box center [227, 231] width 61 height 28
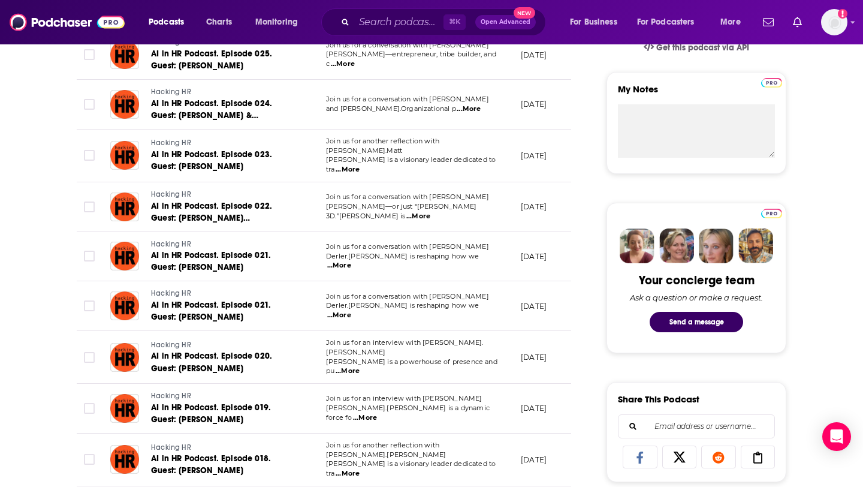
scroll to position [417, 0]
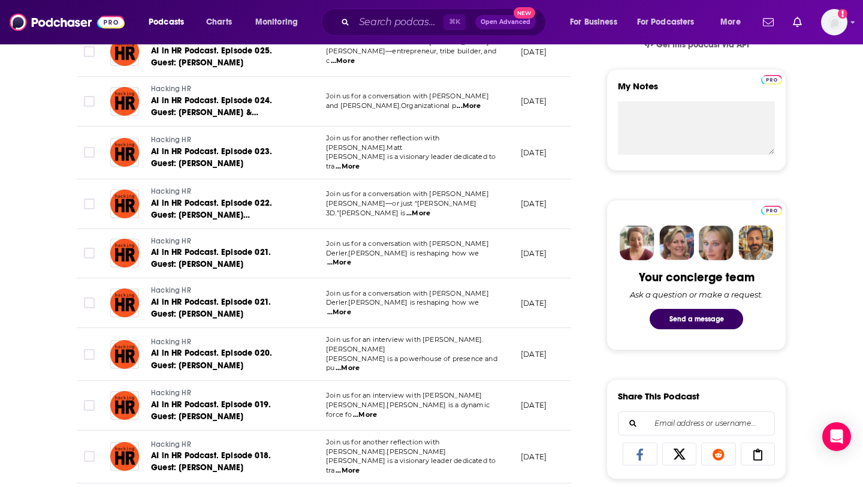
click at [351, 307] on span "...More" at bounding box center [339, 312] width 24 height 10
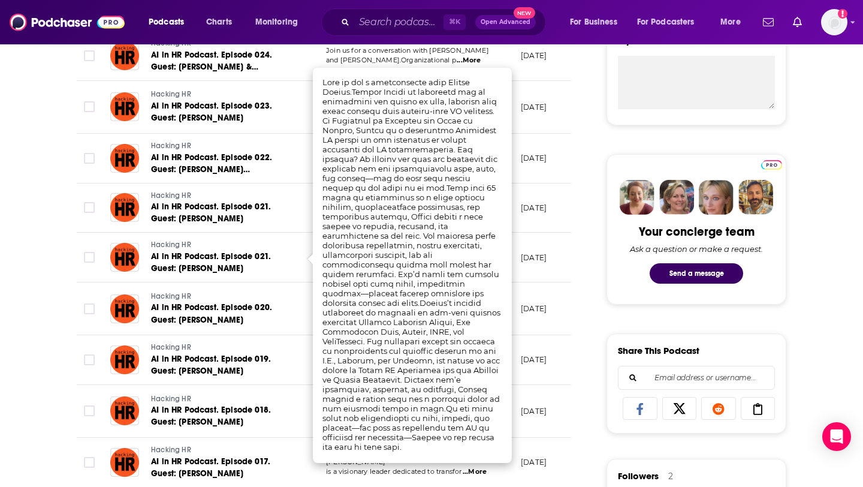
scroll to position [466, 0]
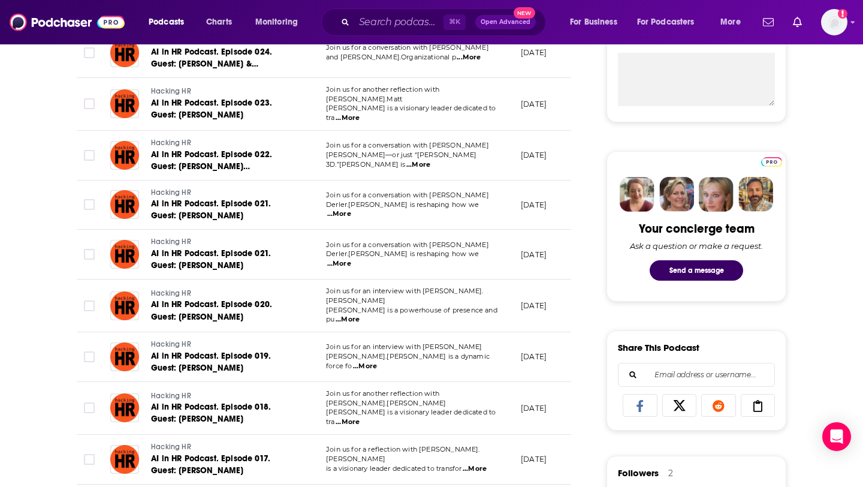
click at [226, 300] on span "AI in HR Podcast. Episode 020. Guest: John Wang" at bounding box center [211, 310] width 121 height 22
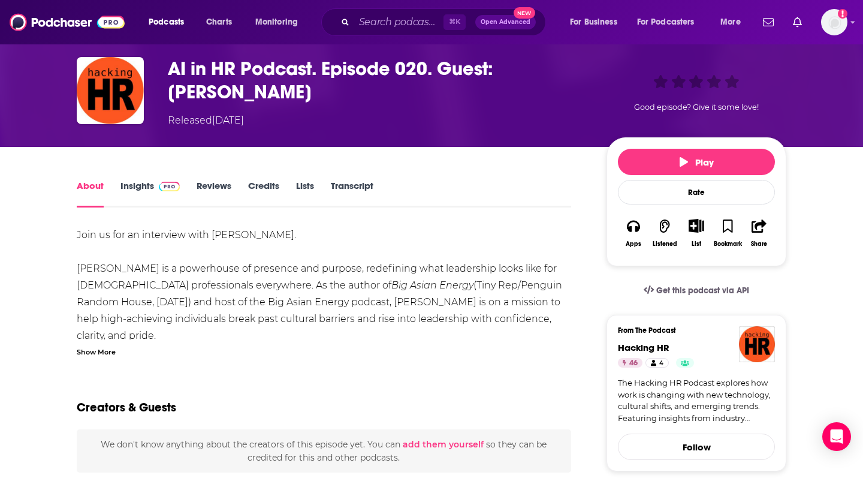
scroll to position [49, 0]
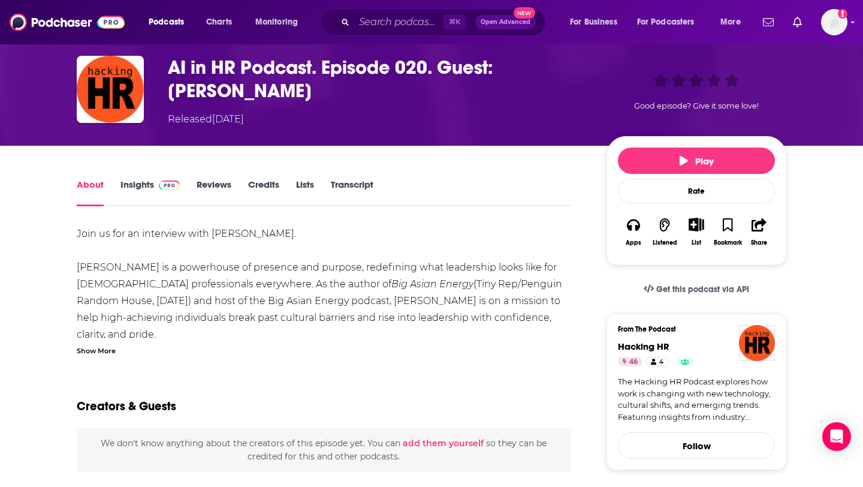
click at [111, 342] on div "Join us for an interview with ⁠⁠⁠ John Wang⁠⁠⁠. John Wang is a powerhouse of pr…" at bounding box center [324, 290] width 494 height 130
click at [101, 346] on div "Show More" at bounding box center [96, 349] width 39 height 11
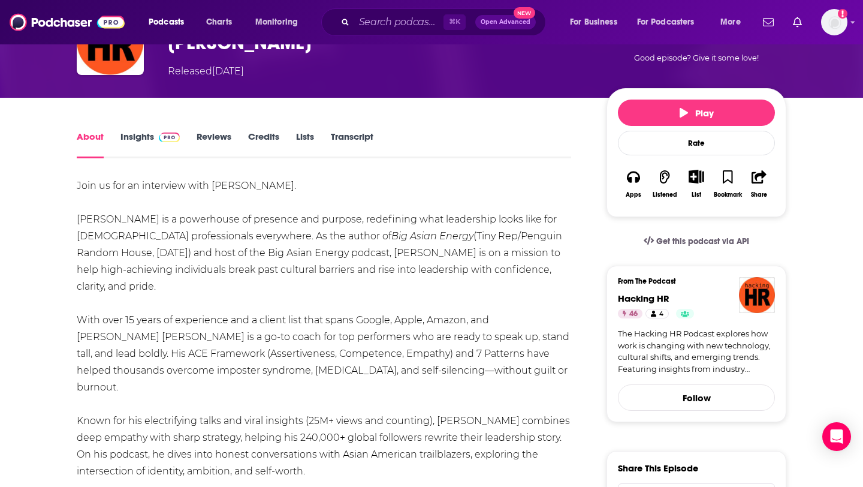
scroll to position [0, 0]
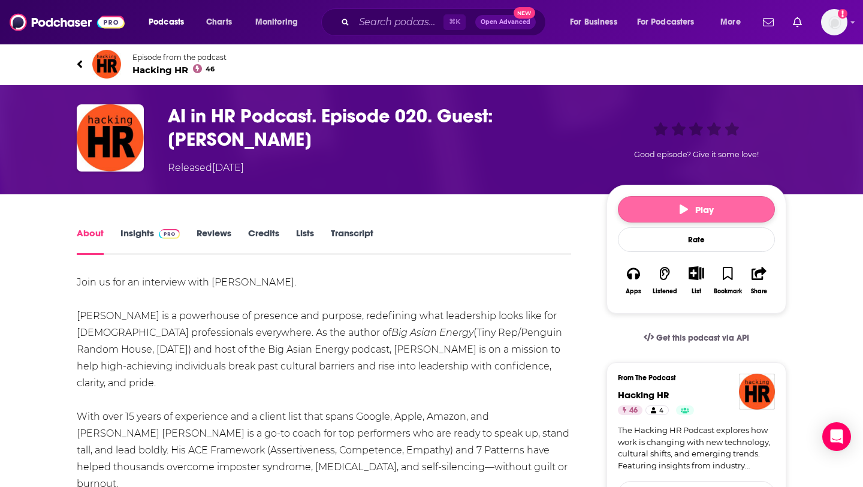
click at [736, 204] on button "Play" at bounding box center [696, 209] width 157 height 26
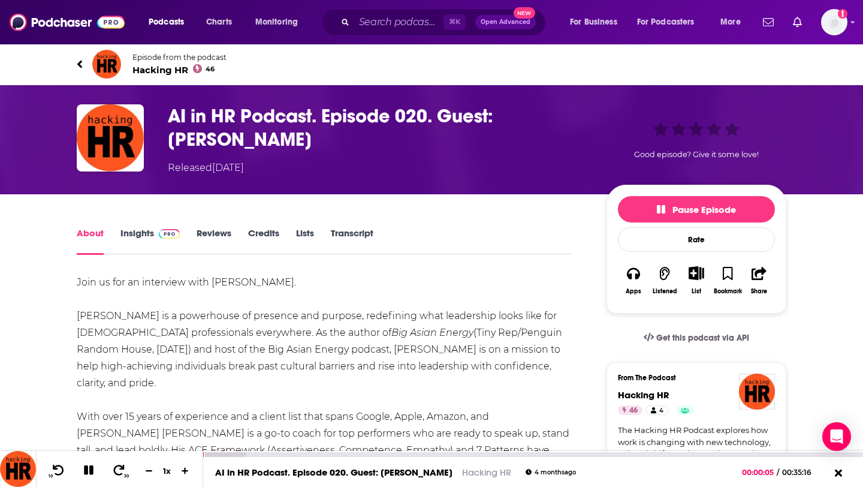
click at [87, 467] on icon at bounding box center [89, 470] width 10 height 10
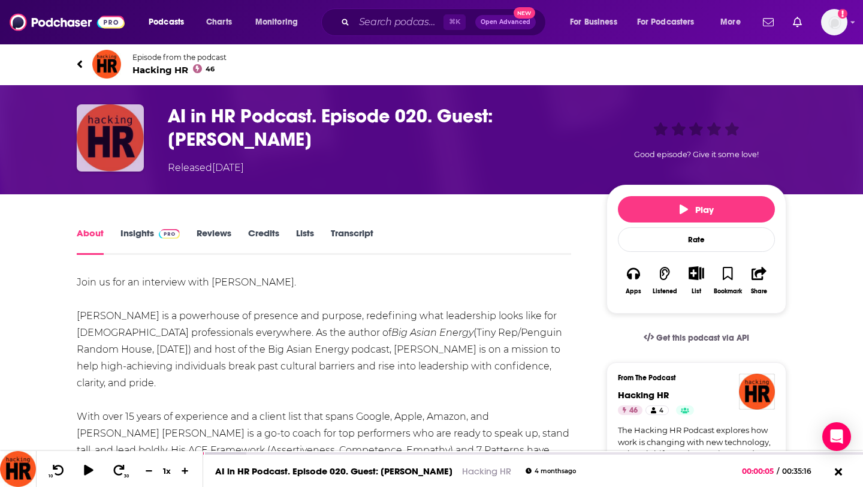
click at [98, 147] on img "AI in HR Podcast. Episode 020. Guest: John Wang" at bounding box center [110, 137] width 67 height 67
click at [173, 71] on span "Hacking HR 46" at bounding box center [179, 69] width 94 height 11
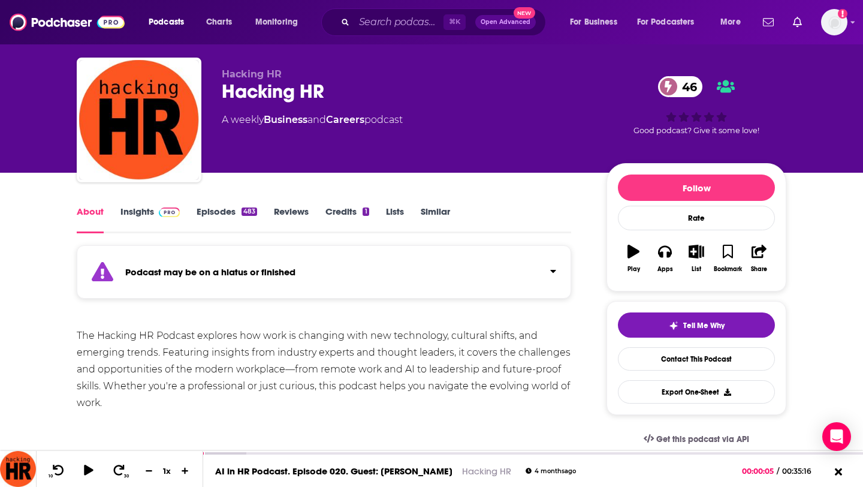
scroll to position [40, 0]
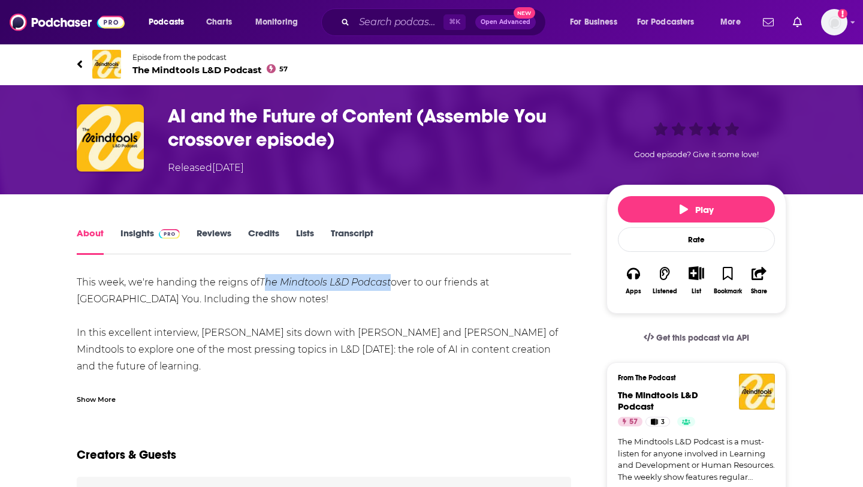
drag, startPoint x: 262, startPoint y: 281, endPoint x: 389, endPoint y: 290, distance: 127.3
drag, startPoint x: 261, startPoint y: 285, endPoint x: 391, endPoint y: 283, distance: 130.0
copy em "The Mindtools L&D Podcast"
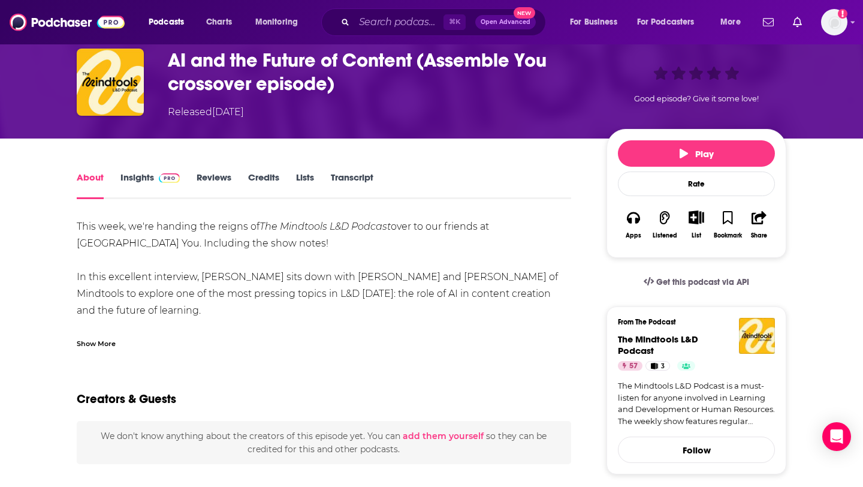
scroll to position [62, 0]
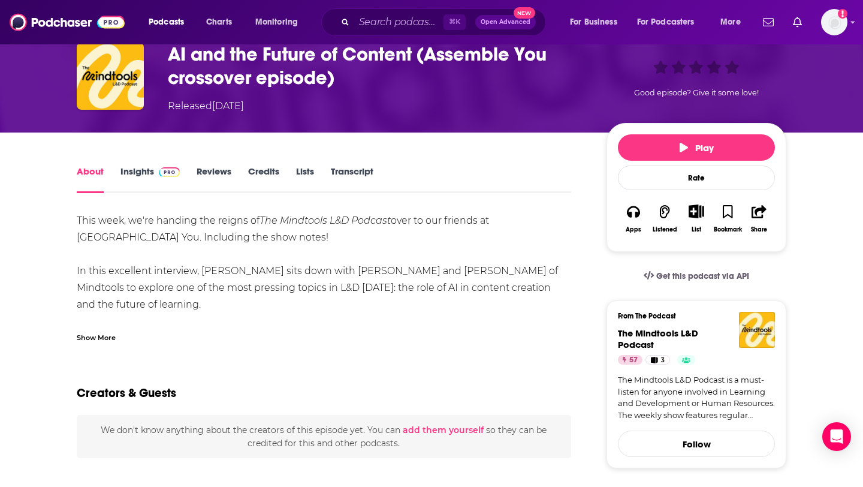
click at [147, 173] on link "Insights" at bounding box center [149, 179] width 59 height 28
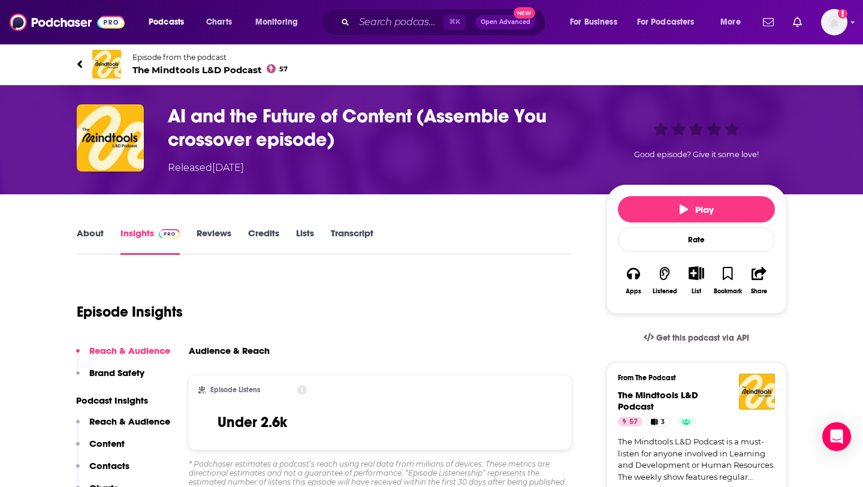
click at [193, 70] on span "The Mindtools L&D Podcast 57" at bounding box center [209, 69] width 155 height 11
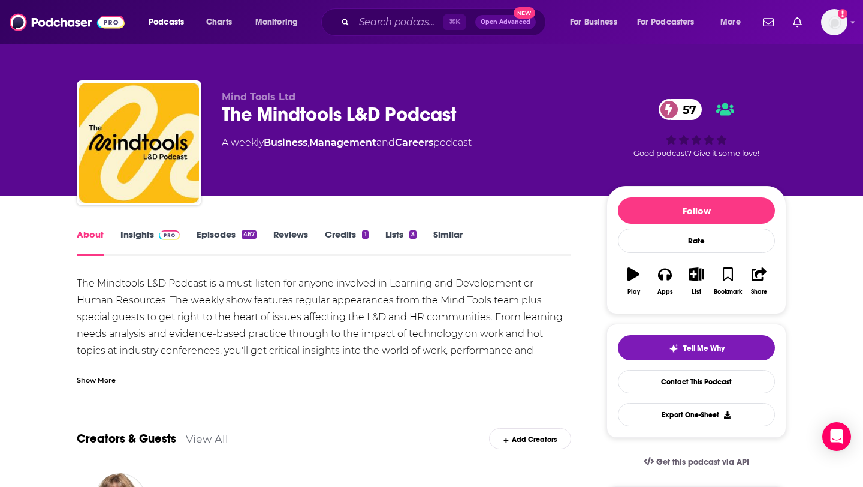
click at [138, 232] on link "Insights" at bounding box center [149, 242] width 59 height 28
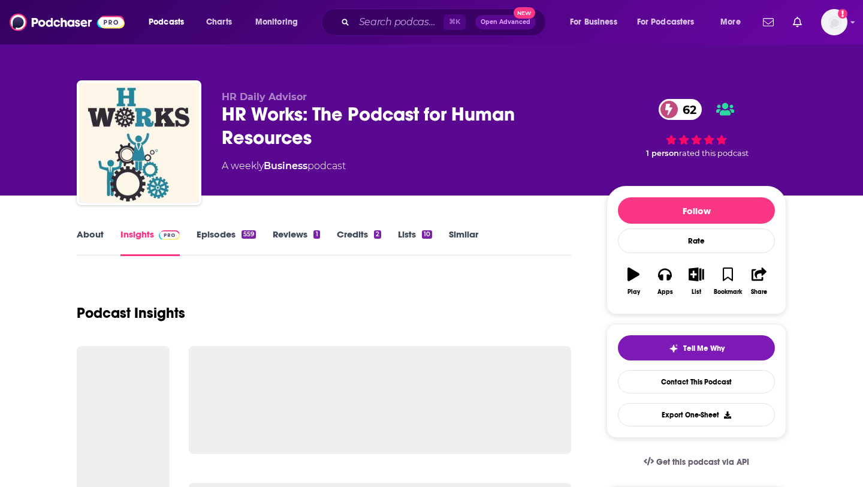
click at [92, 232] on link "About" at bounding box center [90, 242] width 27 height 28
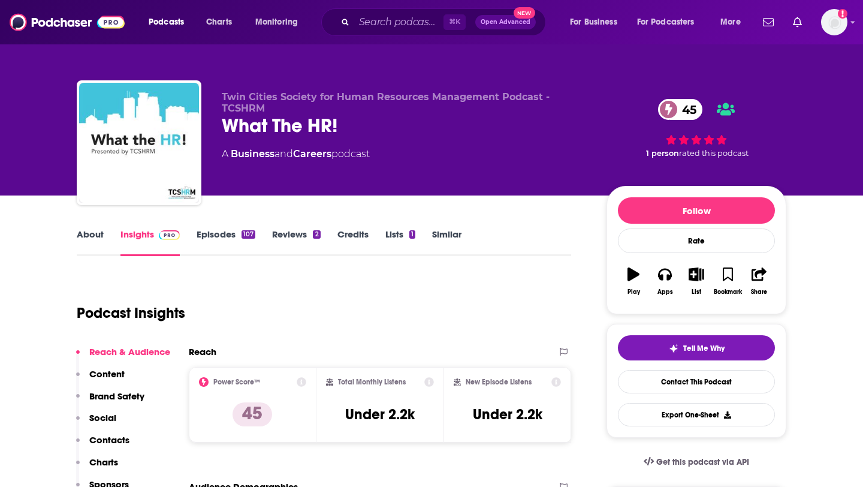
click at [95, 249] on link "About" at bounding box center [90, 242] width 27 height 28
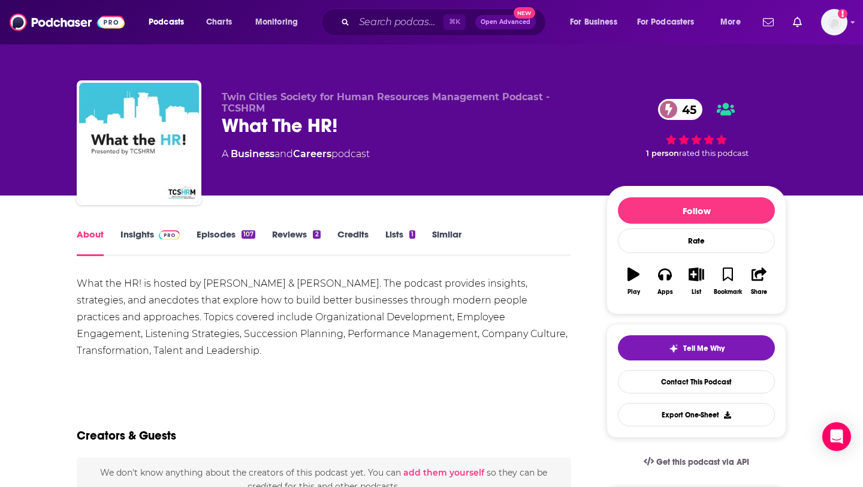
click at [226, 231] on link "Episodes 107" at bounding box center [226, 242] width 59 height 28
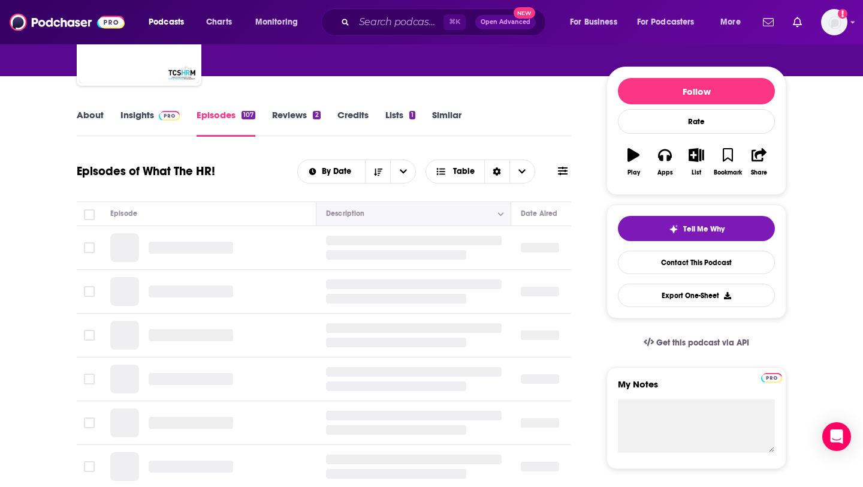
scroll to position [141, 0]
